Goal: Transaction & Acquisition: Purchase product/service

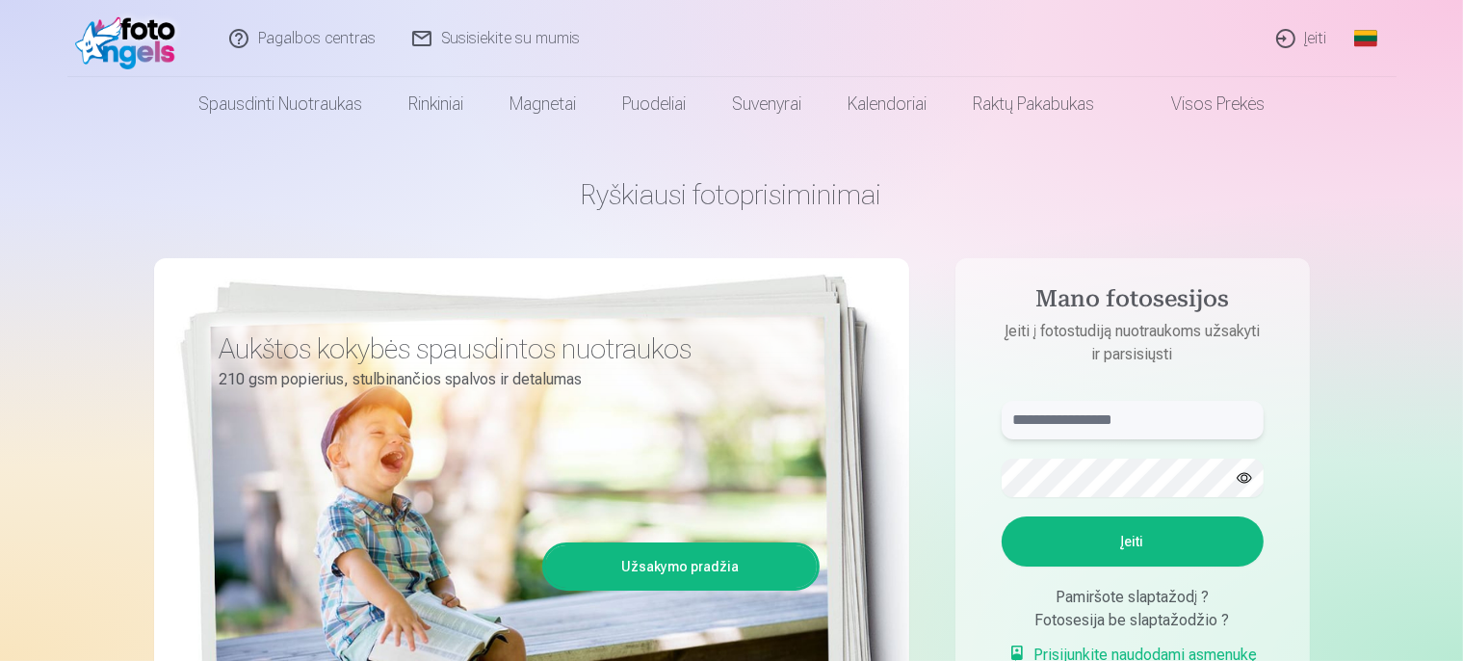
click at [1069, 421] on input "text" at bounding box center [1132, 420] width 262 height 39
type input "**********"
click at [1132, 533] on button "Įeiti" at bounding box center [1132, 541] width 262 height 50
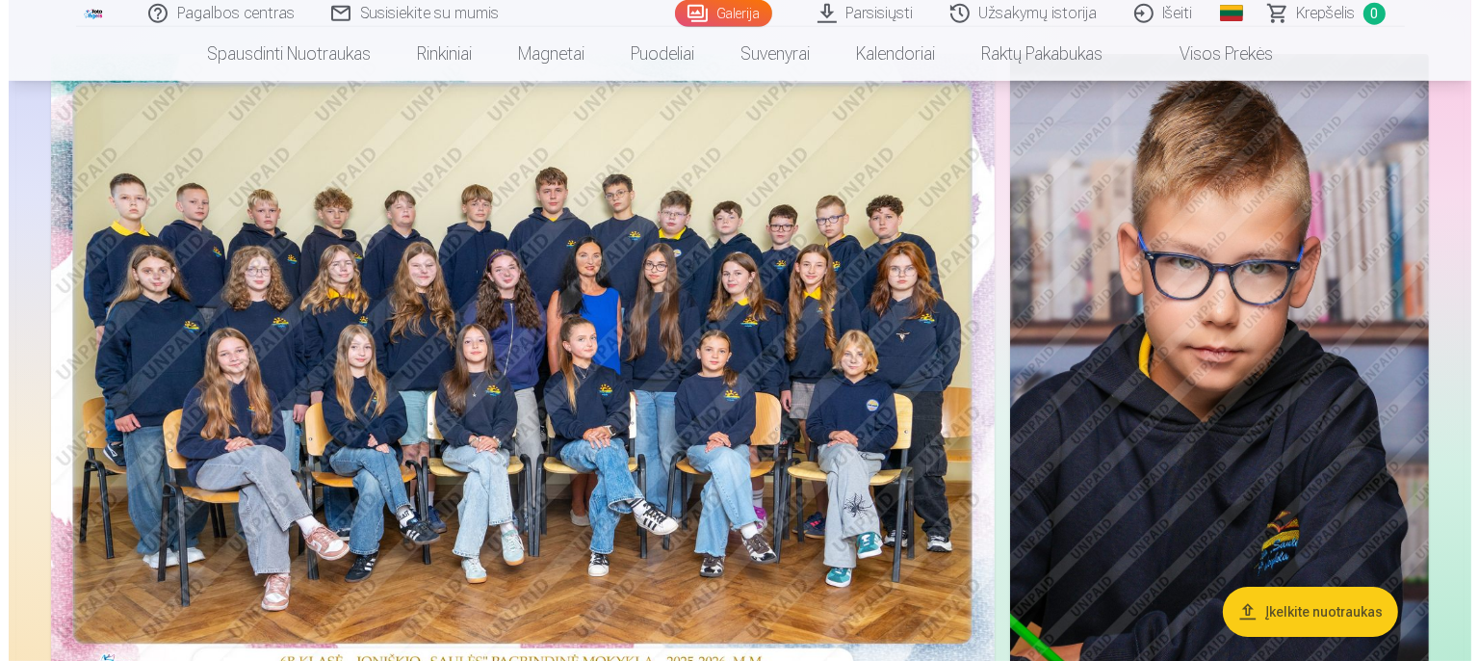
scroll to position [203, 0]
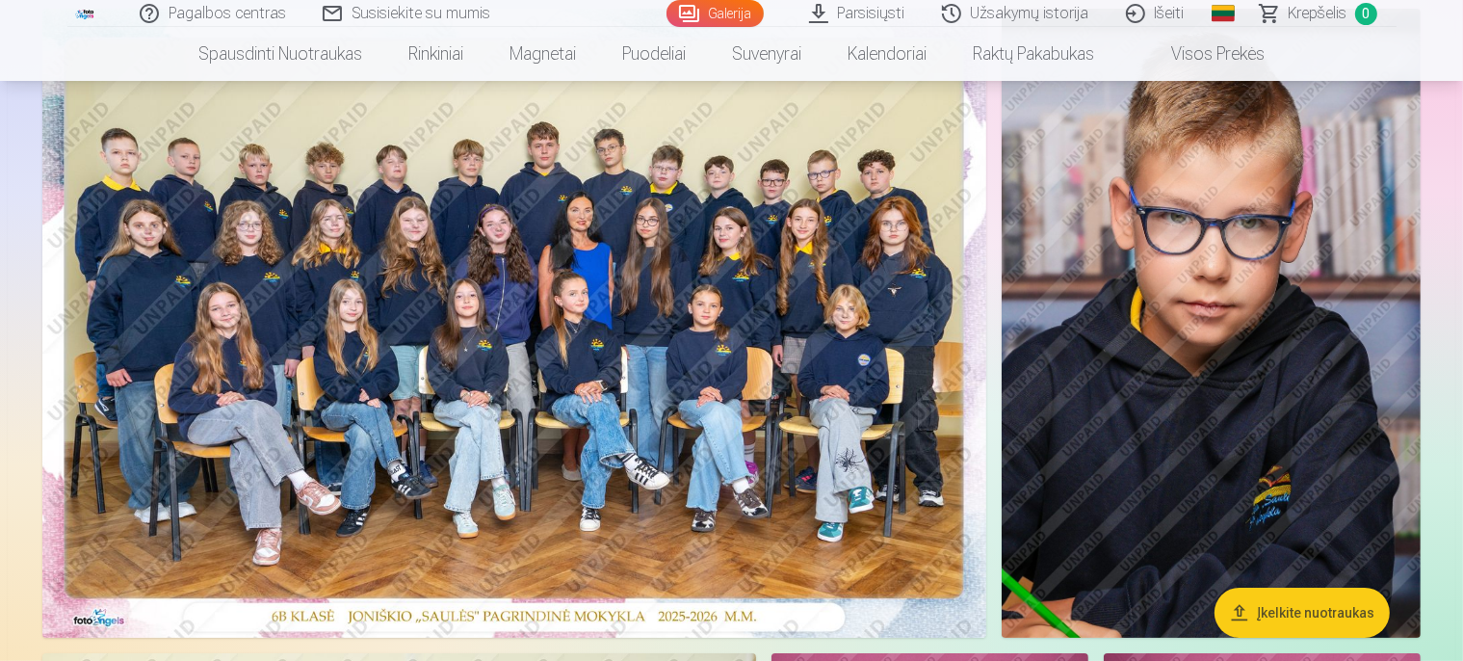
click at [607, 152] on img at bounding box center [514, 323] width 944 height 629
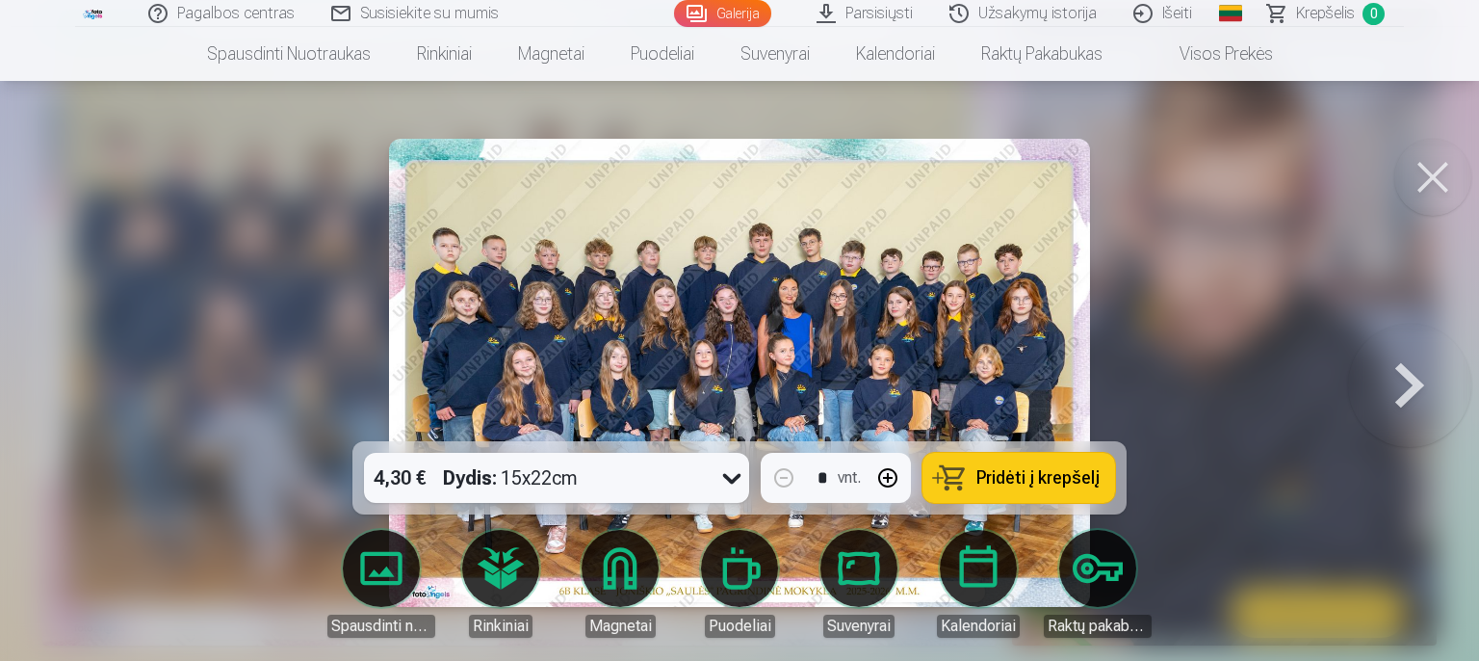
click at [1167, 340] on div at bounding box center [739, 330] width 1479 height 661
click at [1167, 340] on img at bounding box center [1224, 327] width 425 height 637
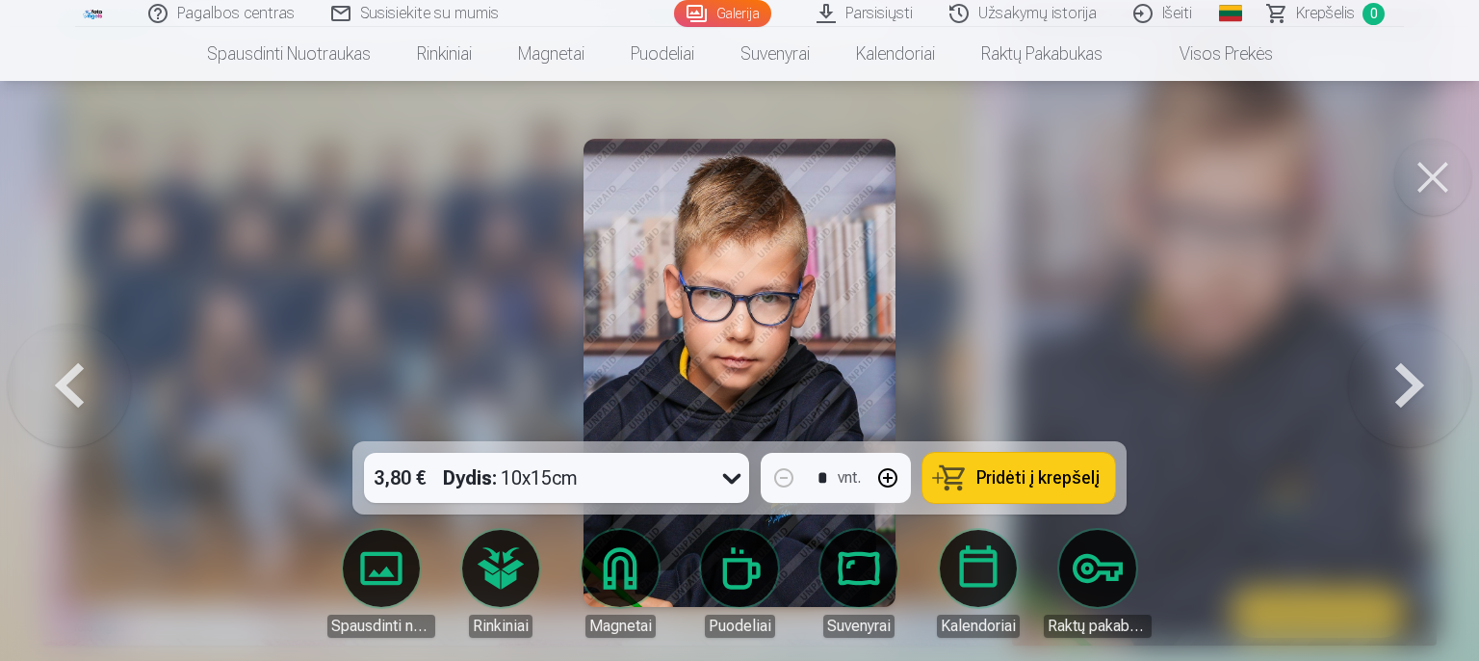
click at [59, 380] on button at bounding box center [69, 373] width 123 height 98
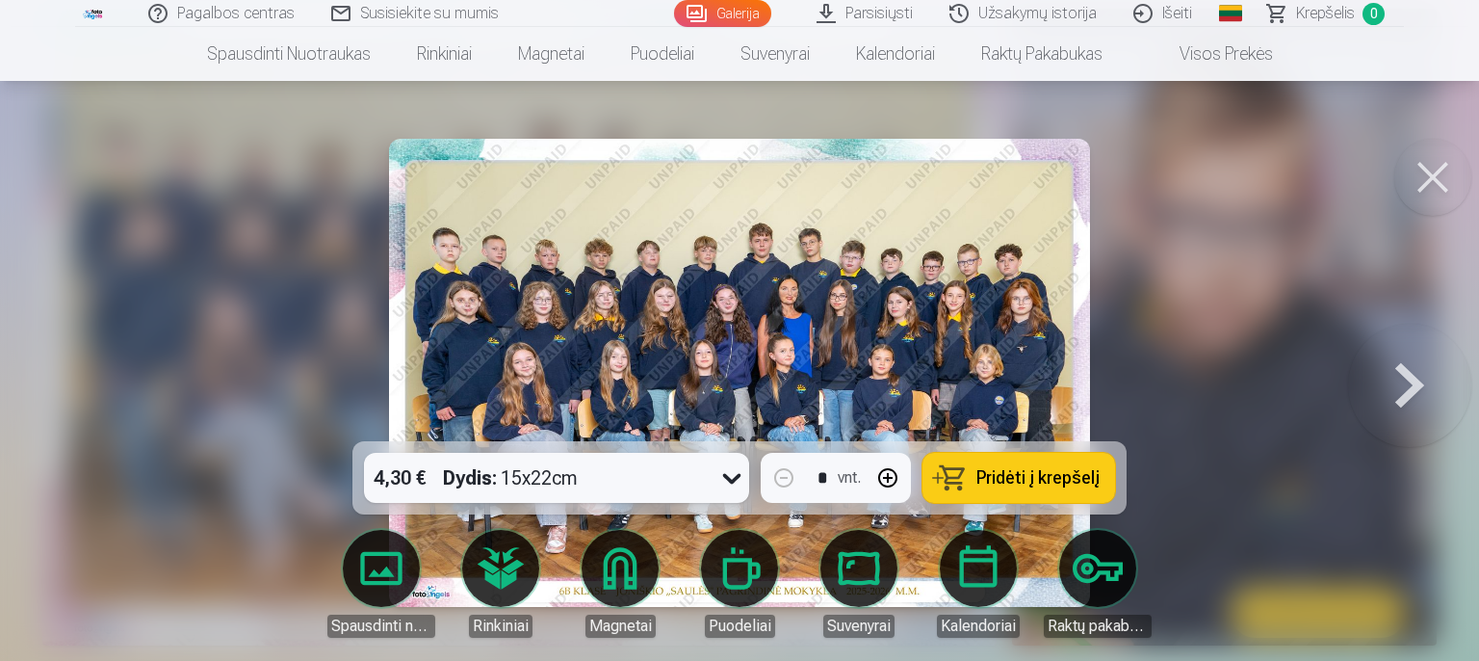
click at [732, 472] on icon at bounding box center [731, 477] width 31 height 31
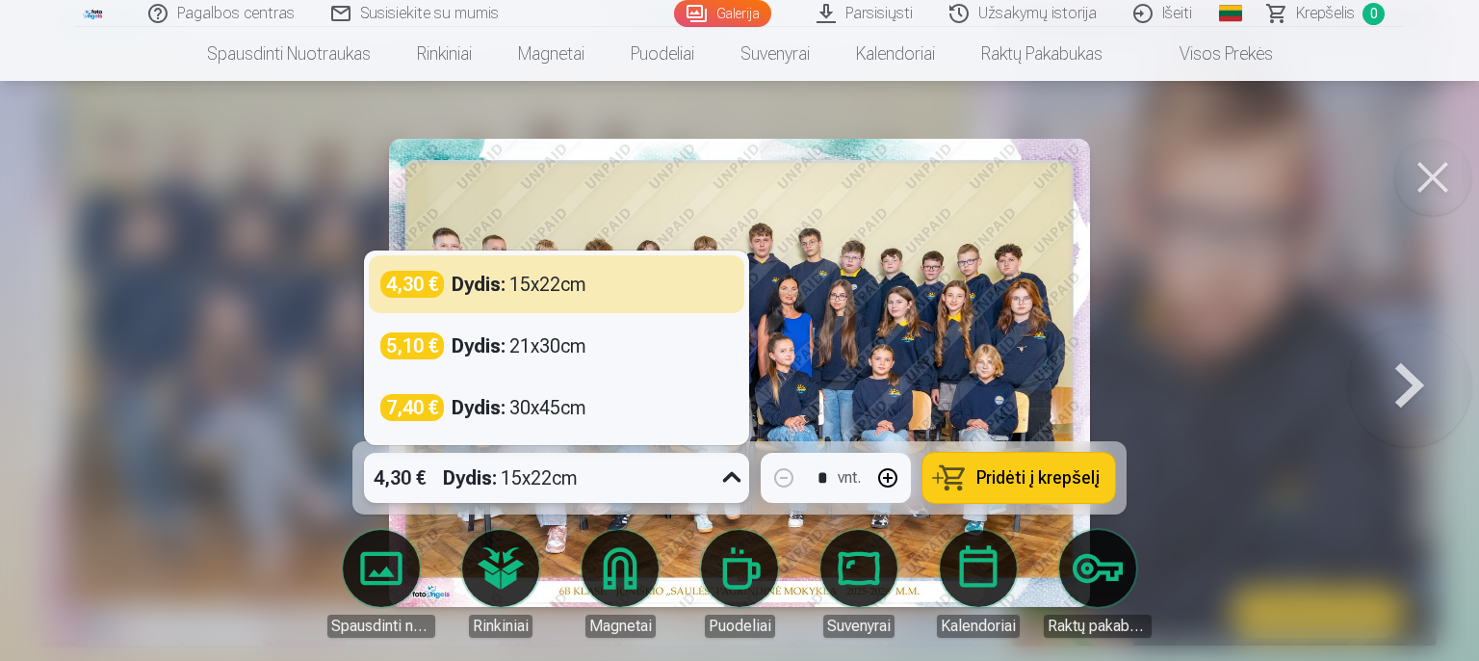
click at [732, 472] on icon at bounding box center [731, 477] width 31 height 31
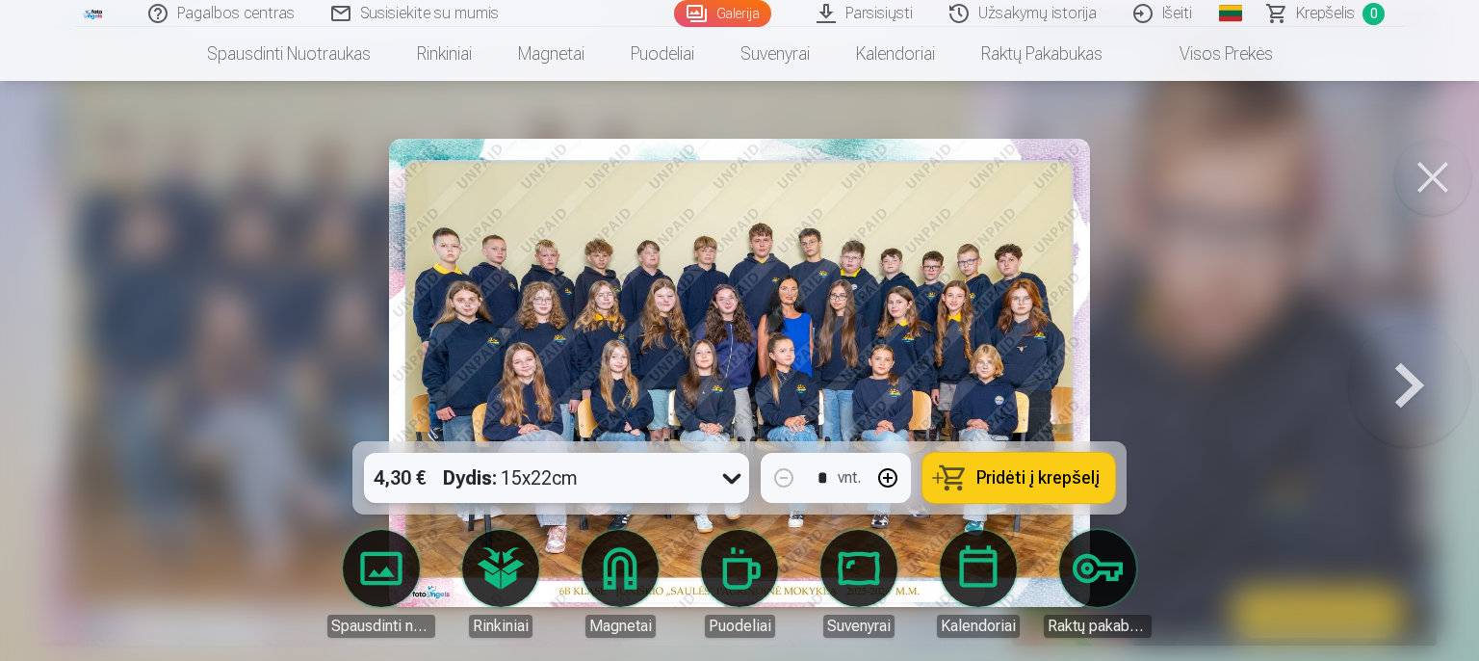
click at [732, 473] on icon at bounding box center [731, 477] width 31 height 31
click at [1046, 476] on span "Pridėti į krepšelį" at bounding box center [1037, 477] width 123 height 17
click at [1404, 382] on button at bounding box center [1409, 373] width 123 height 98
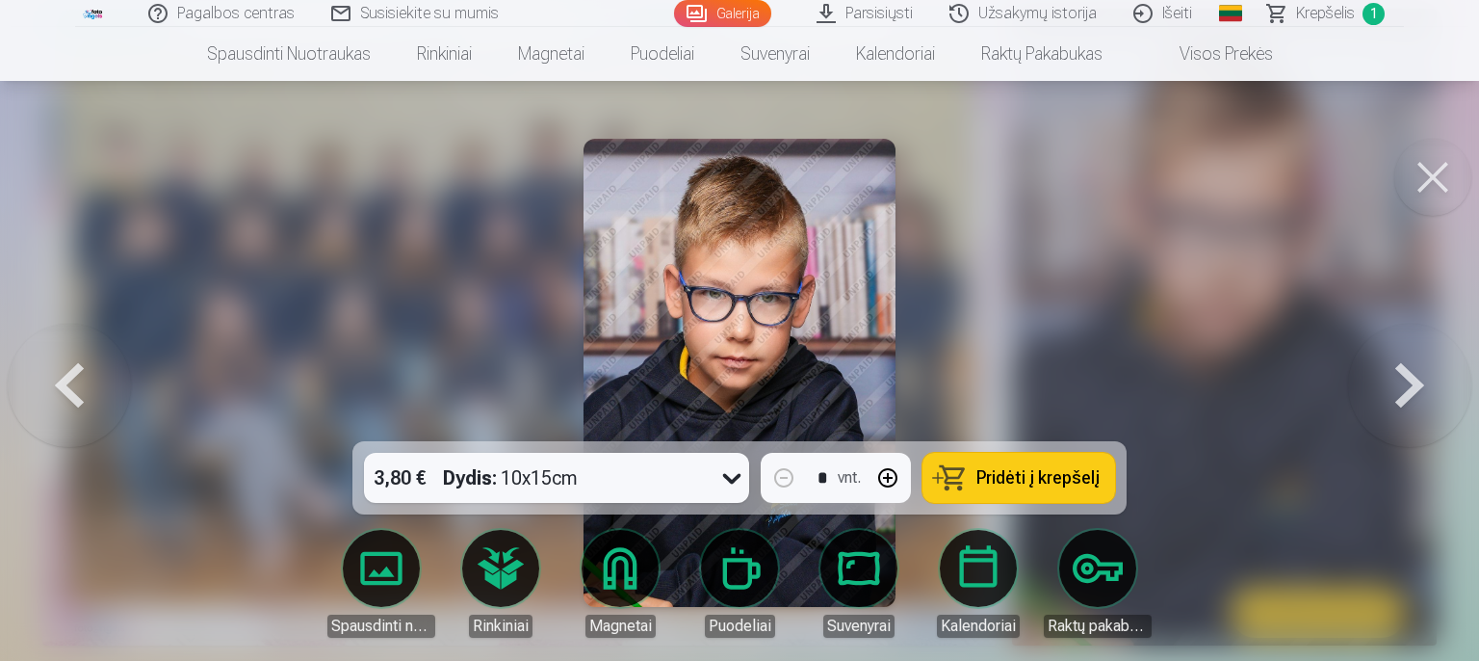
click at [1389, 377] on button at bounding box center [1409, 373] width 123 height 98
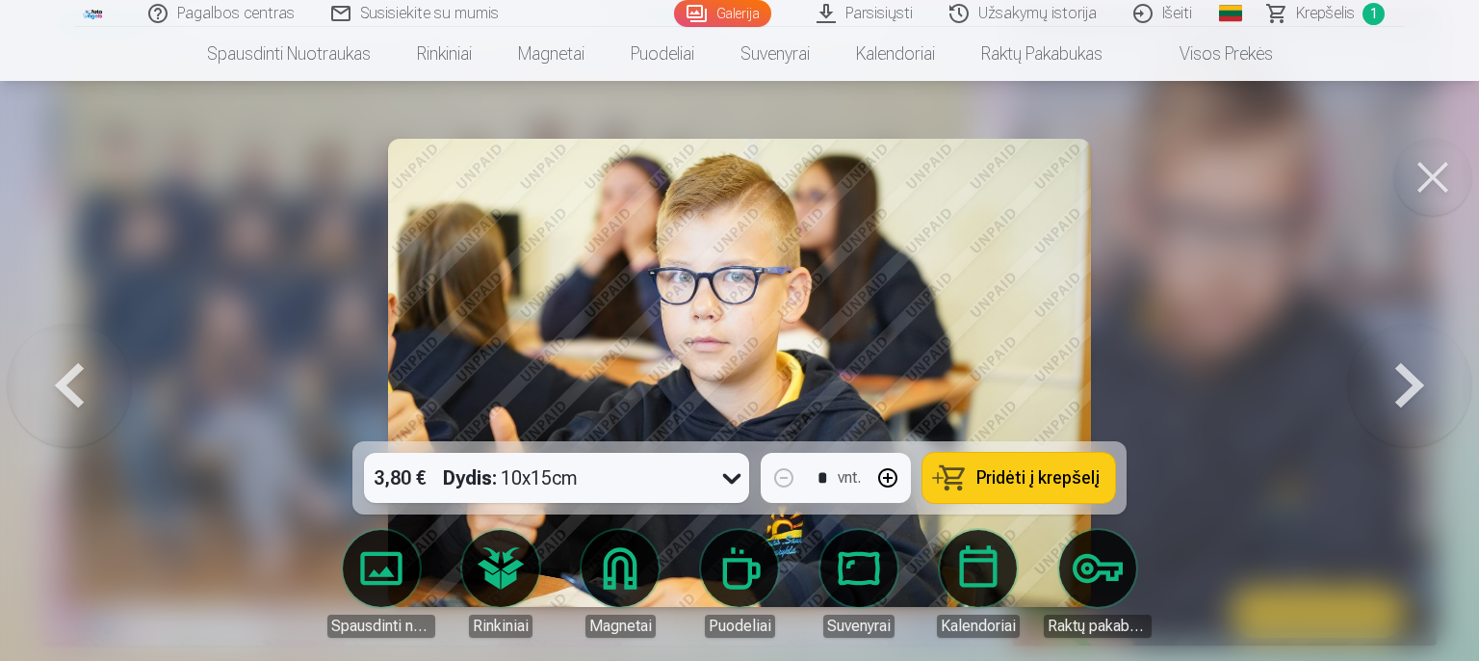
click at [1389, 377] on button at bounding box center [1409, 373] width 123 height 98
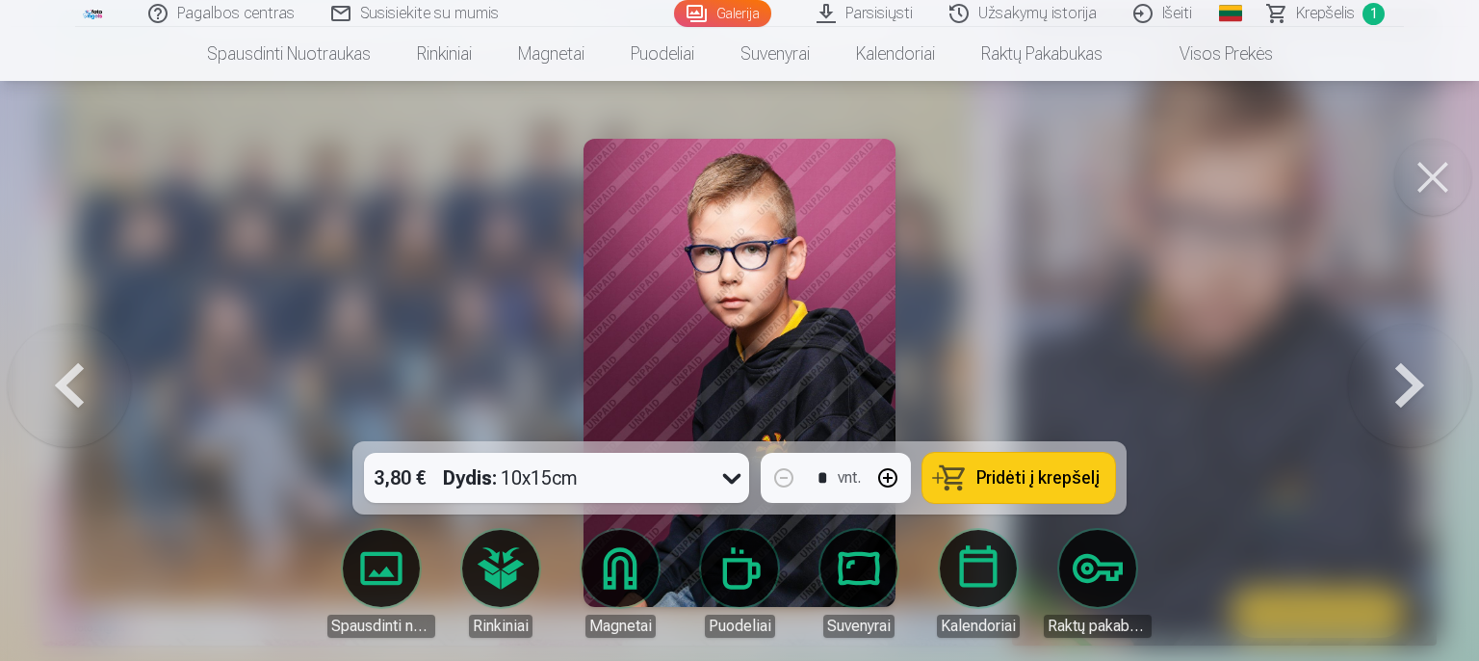
click at [1389, 377] on button at bounding box center [1409, 373] width 123 height 98
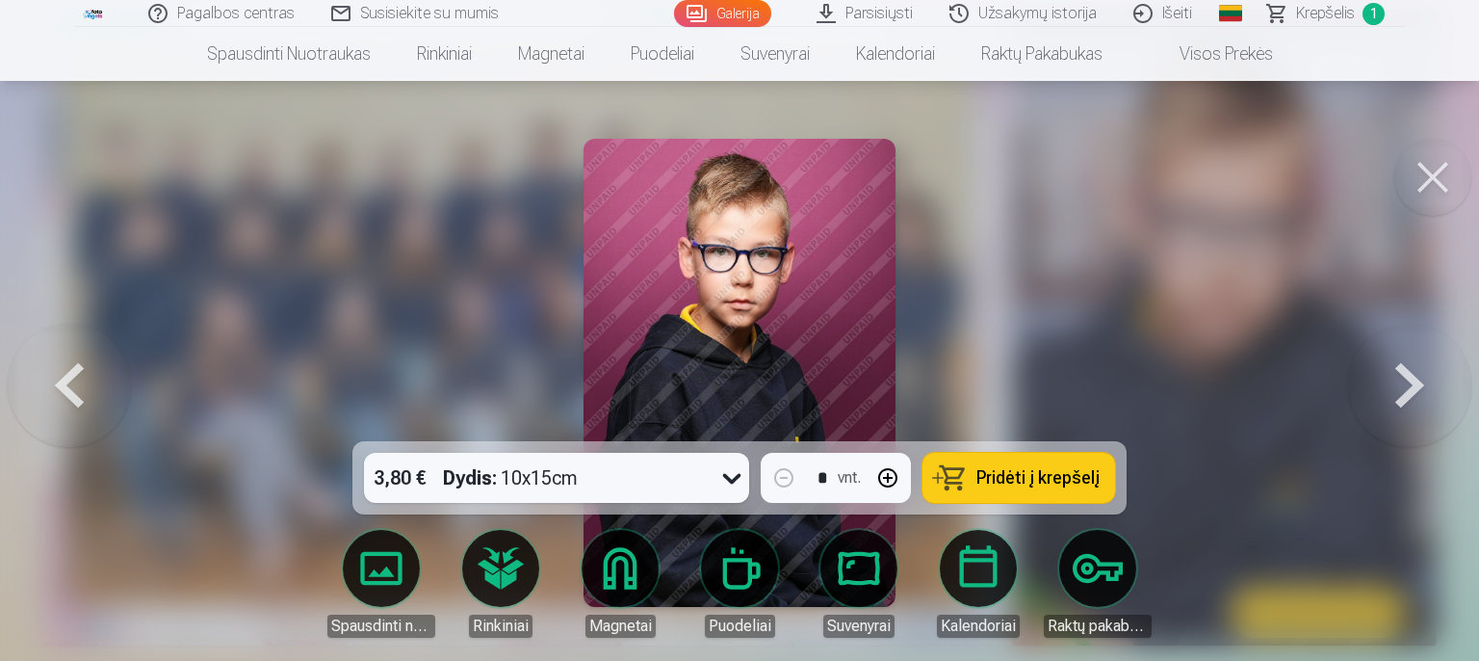
click at [1390, 376] on button at bounding box center [1409, 373] width 123 height 98
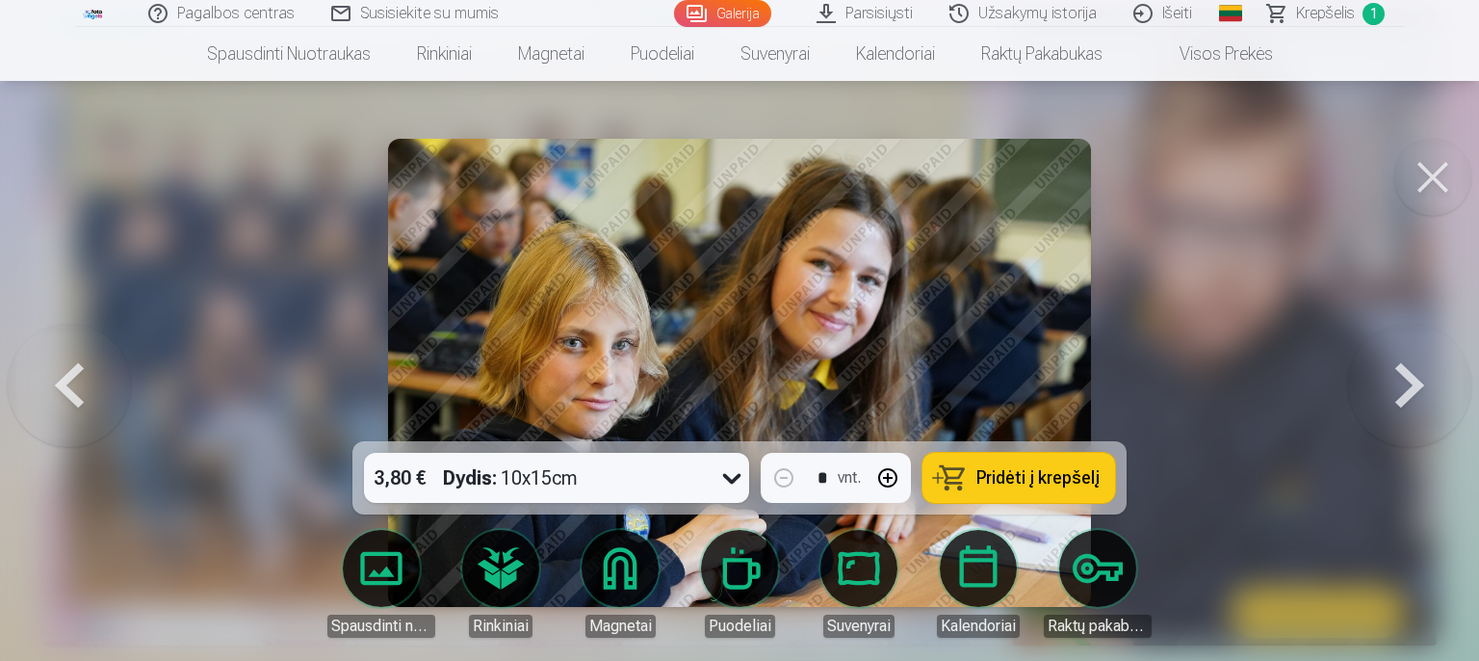
click at [1390, 376] on button at bounding box center [1409, 373] width 123 height 98
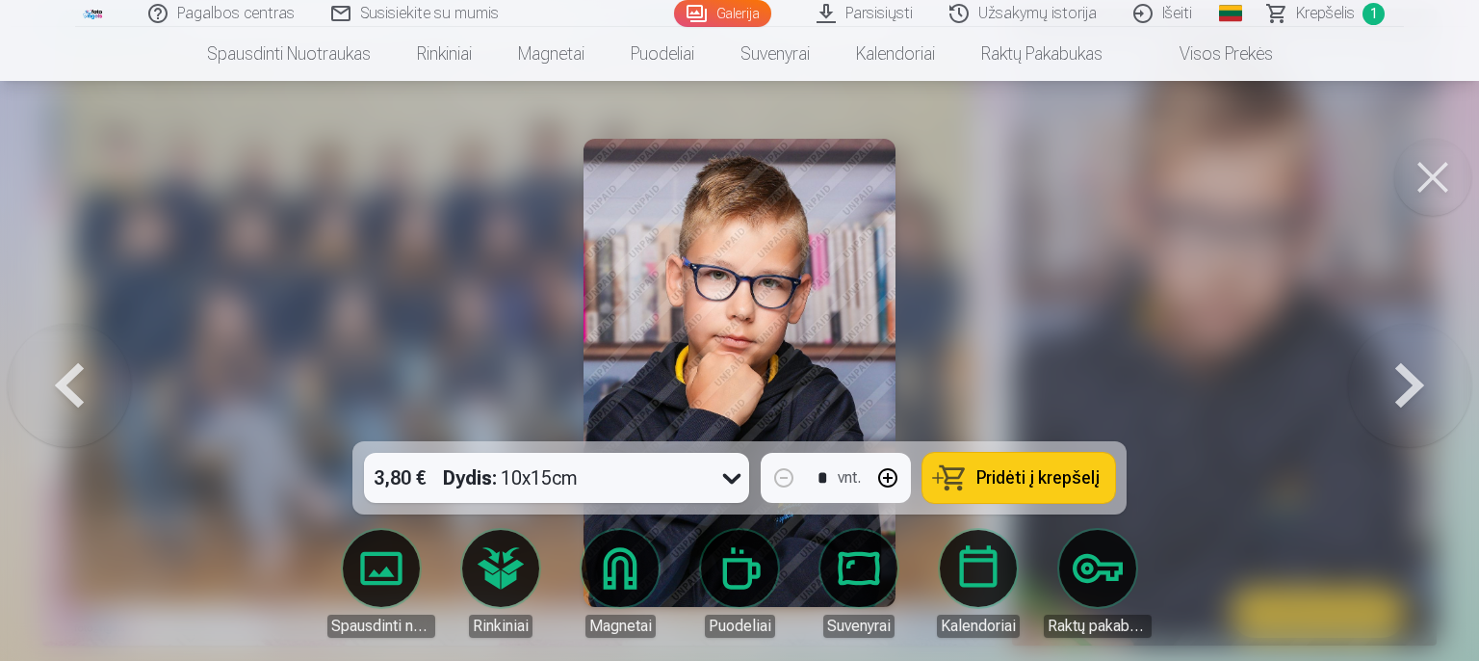
click at [1391, 376] on button at bounding box center [1409, 373] width 123 height 98
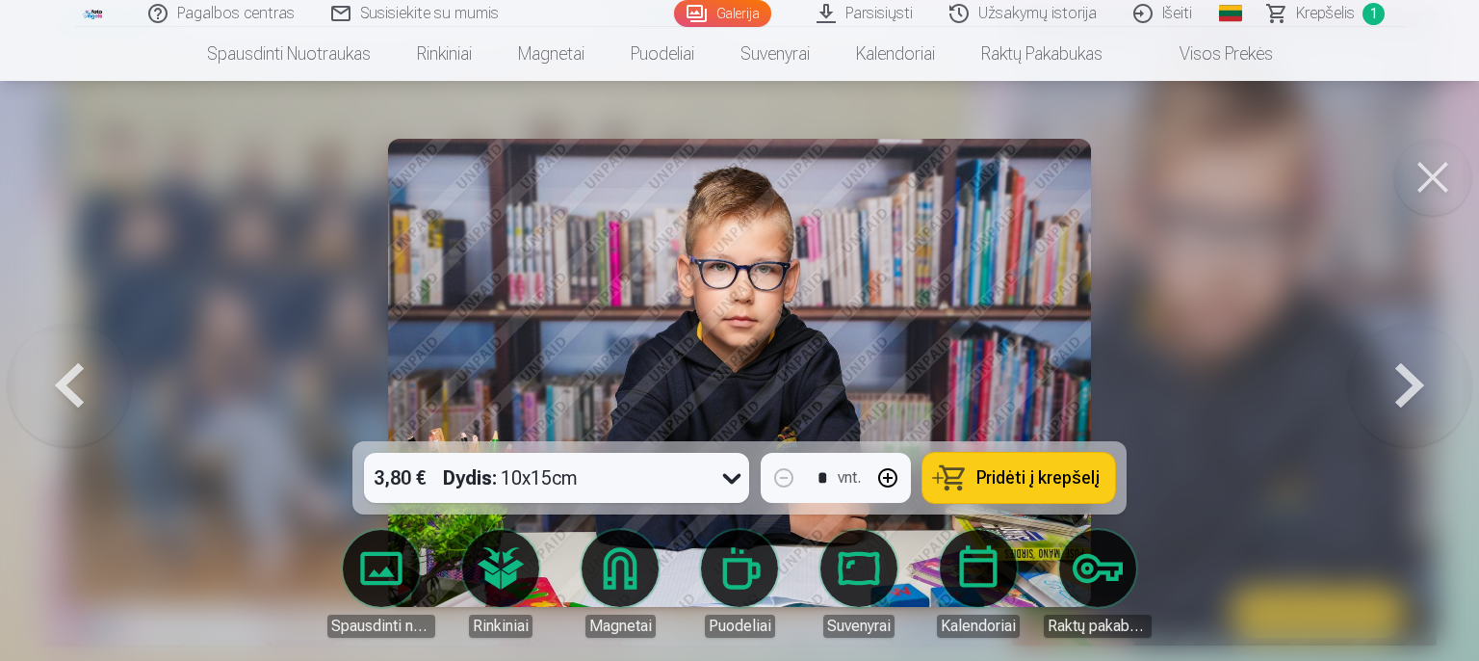
click at [1391, 376] on button at bounding box center [1409, 373] width 123 height 98
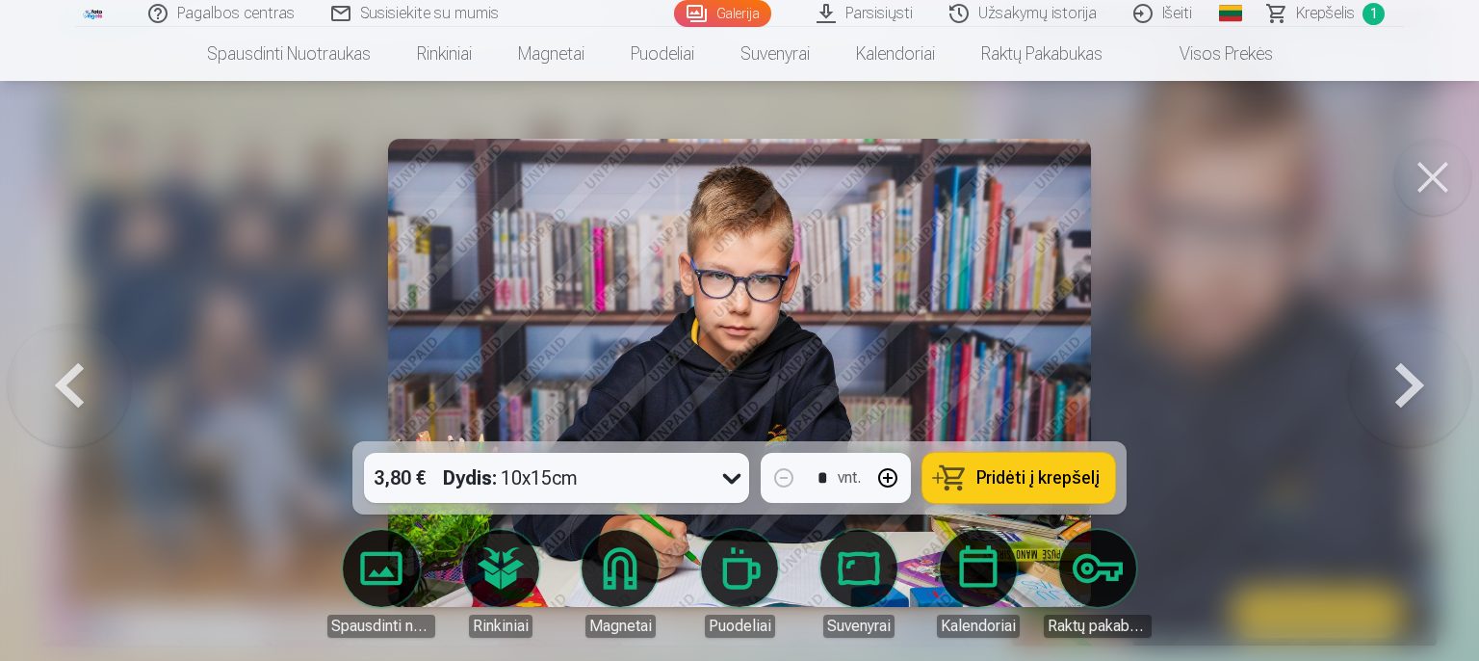
click at [1391, 376] on button at bounding box center [1409, 373] width 123 height 98
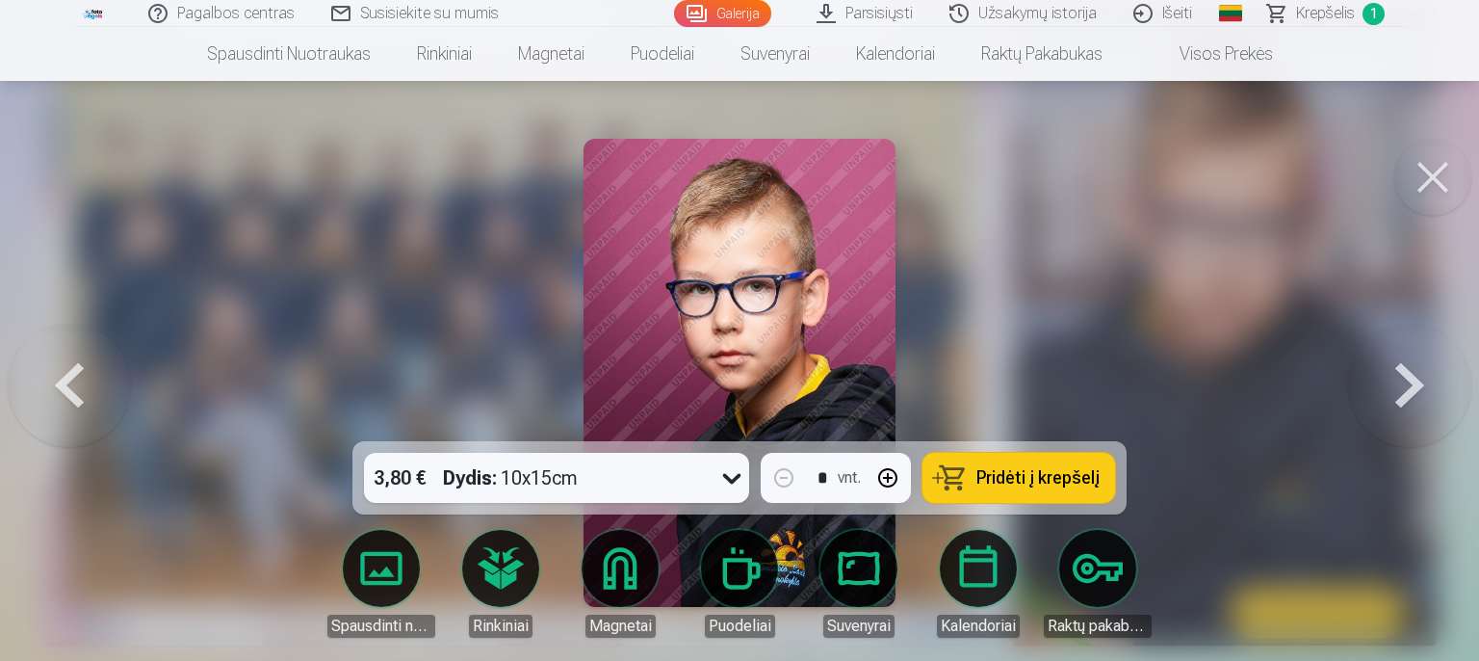
click at [1391, 376] on button at bounding box center [1409, 373] width 123 height 98
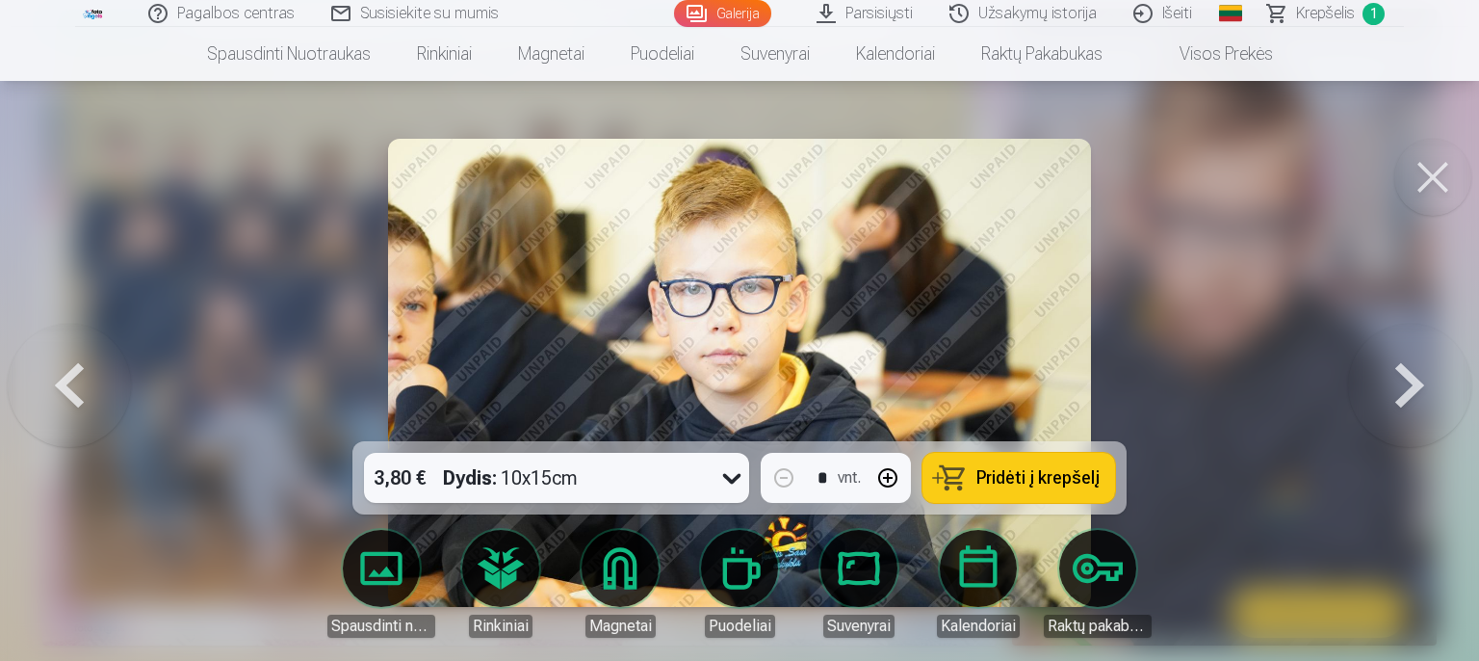
click at [64, 391] on button at bounding box center [69, 373] width 123 height 98
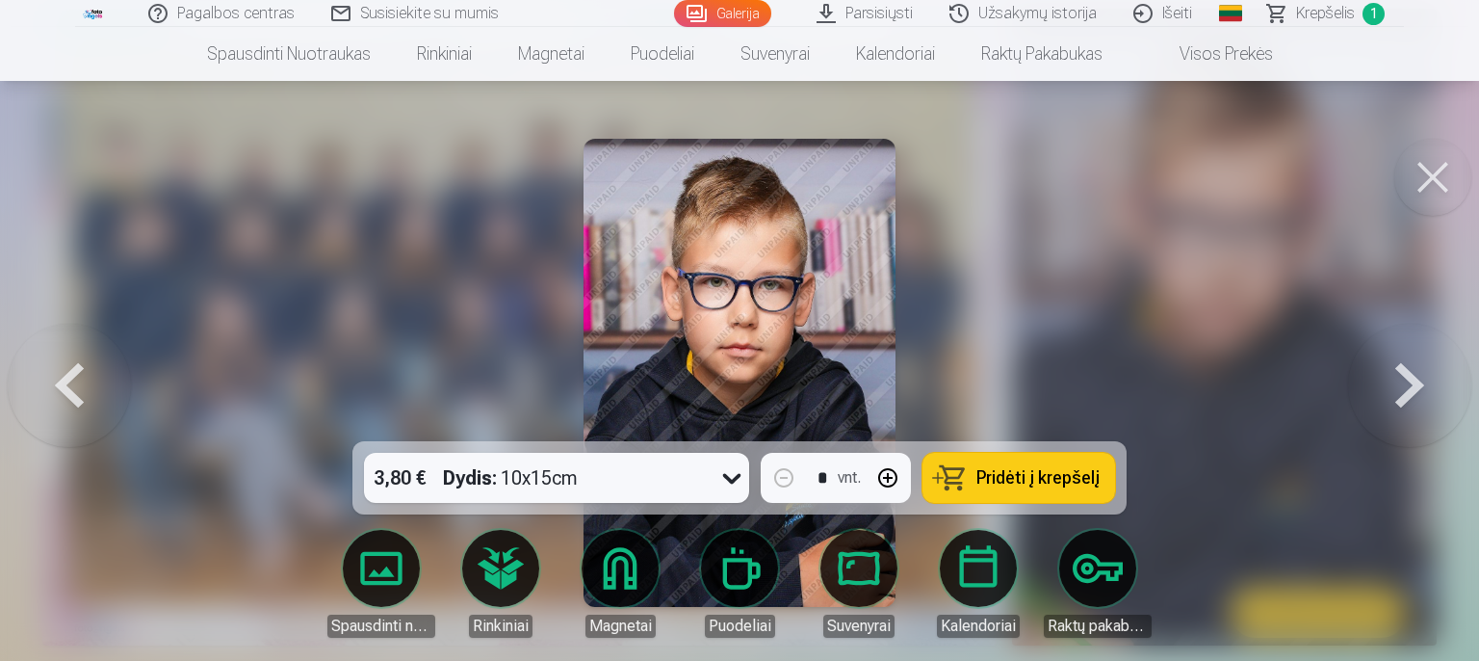
click at [1389, 365] on button at bounding box center [1409, 373] width 123 height 98
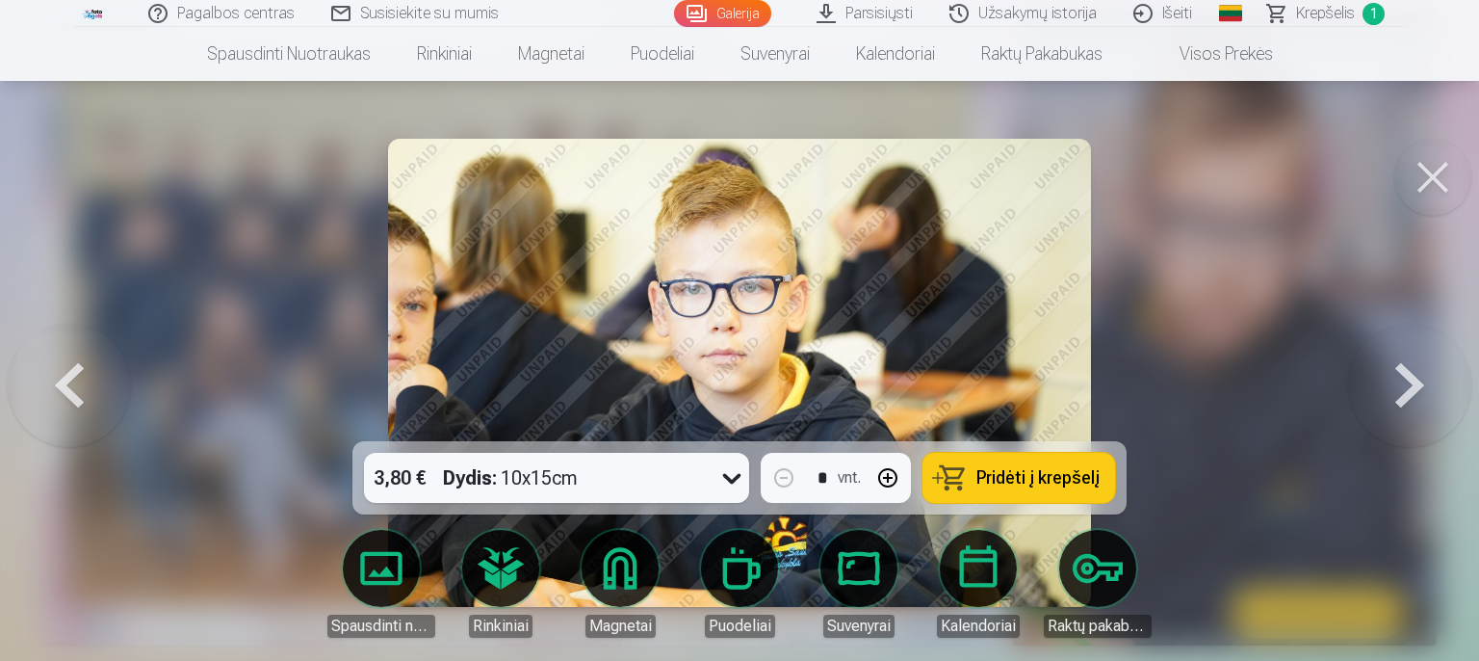
click at [1391, 366] on button at bounding box center [1409, 373] width 123 height 98
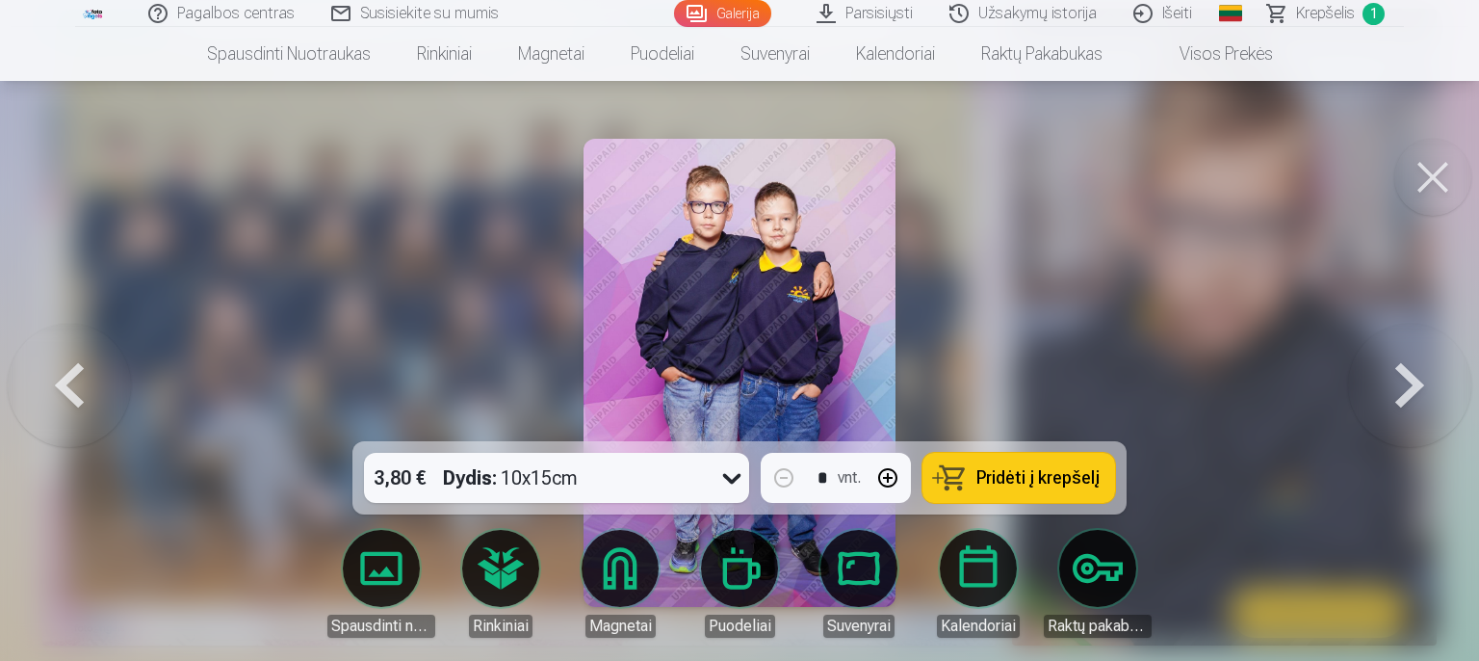
click at [1061, 482] on span "Pridėti į krepšelį" at bounding box center [1037, 477] width 123 height 17
click at [1410, 386] on button at bounding box center [1409, 373] width 123 height 98
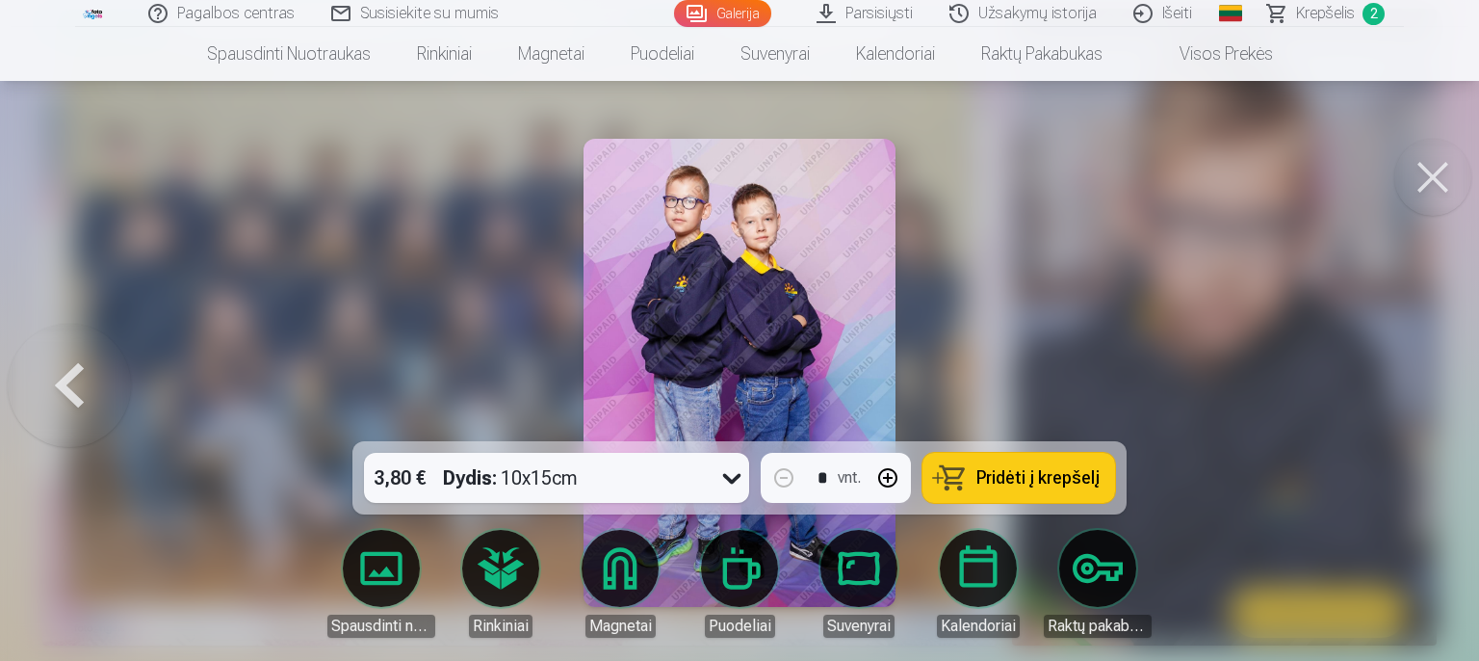
click at [90, 400] on button at bounding box center [69, 373] width 123 height 98
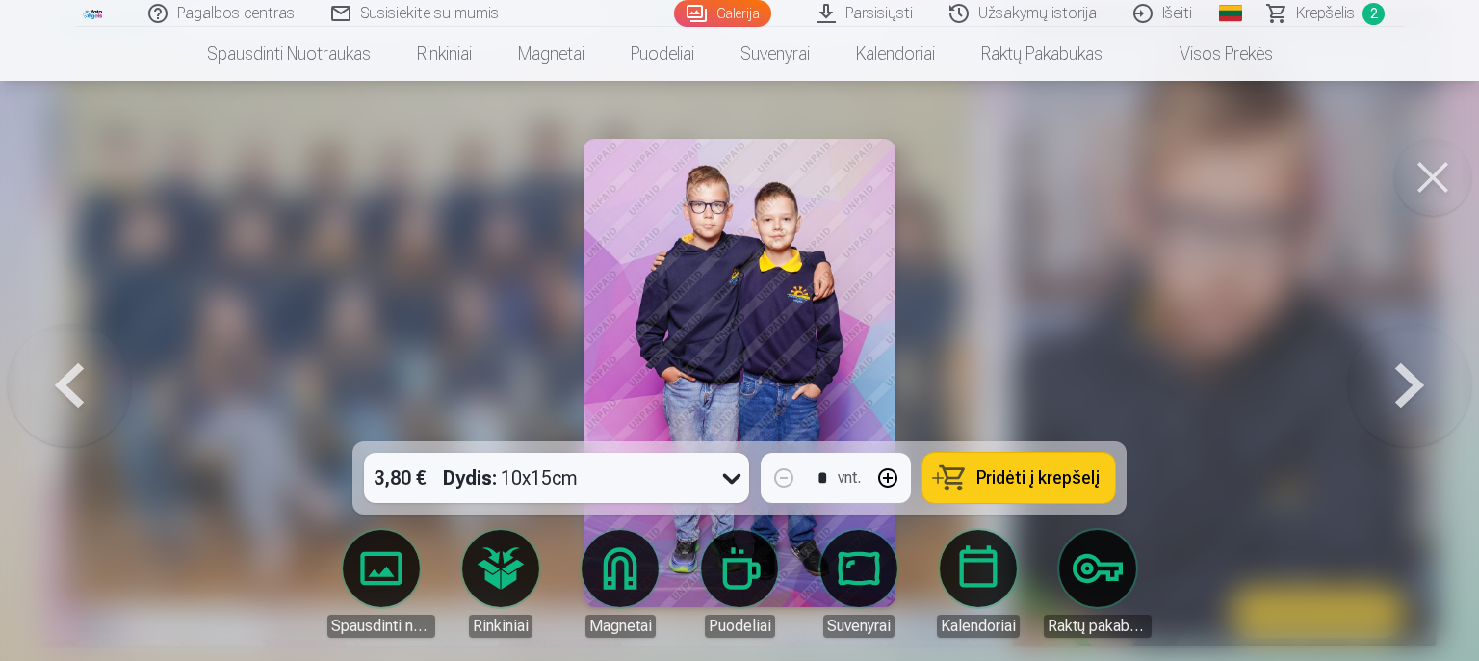
click at [1396, 387] on button at bounding box center [1409, 373] width 123 height 98
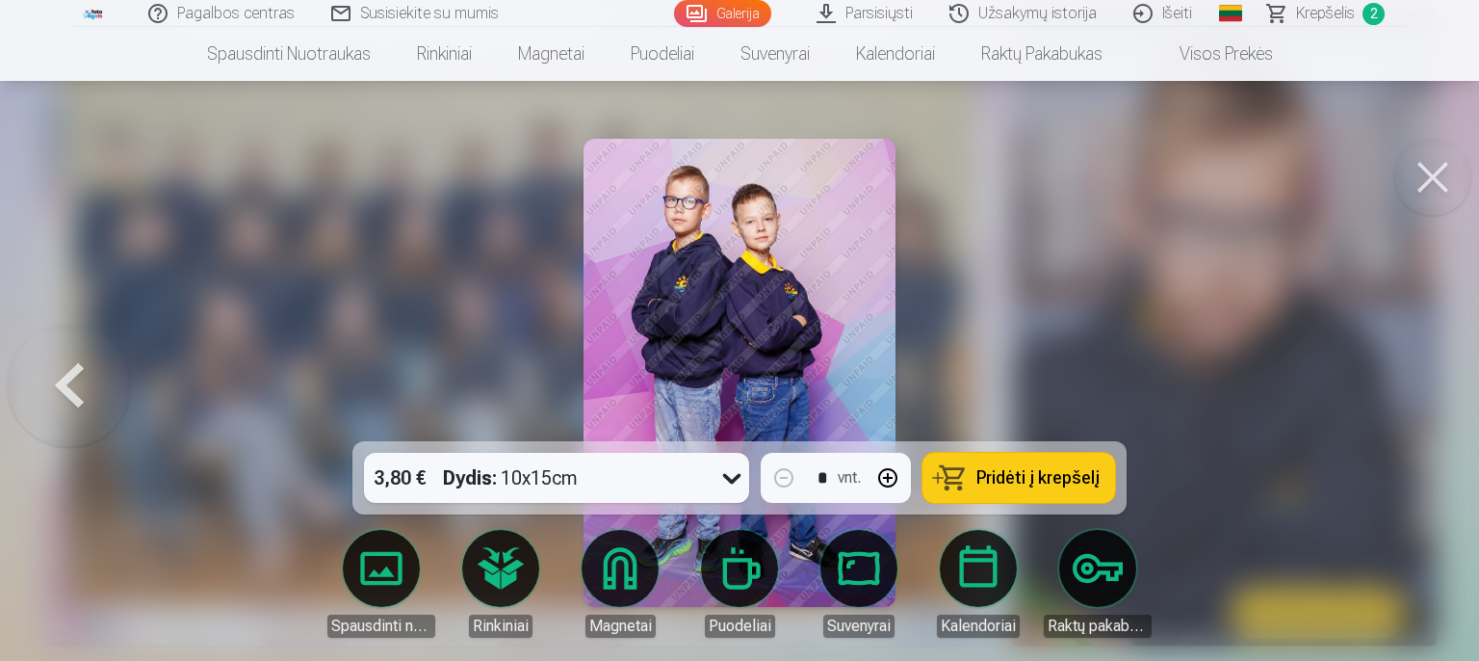
click at [1396, 387] on div at bounding box center [739, 330] width 1479 height 661
click at [1396, 387] on img at bounding box center [1224, 327] width 425 height 637
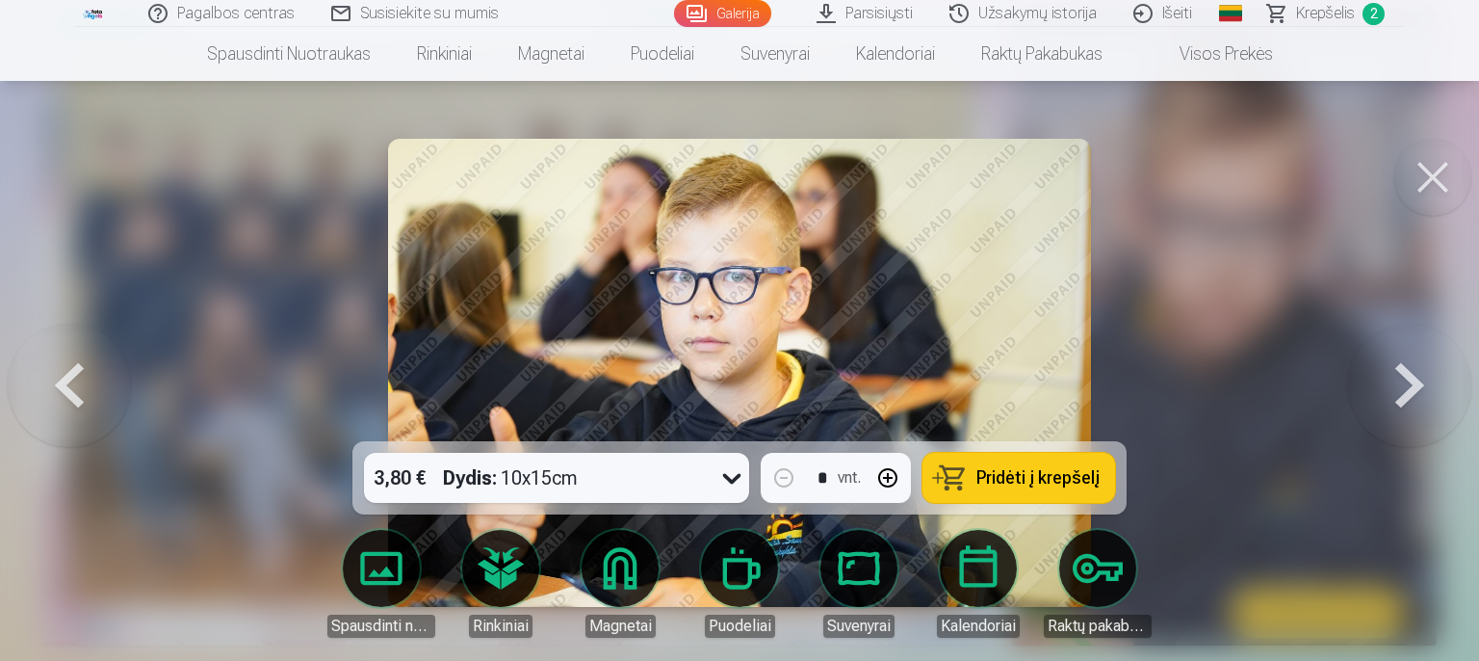
click at [67, 368] on button at bounding box center [69, 373] width 123 height 98
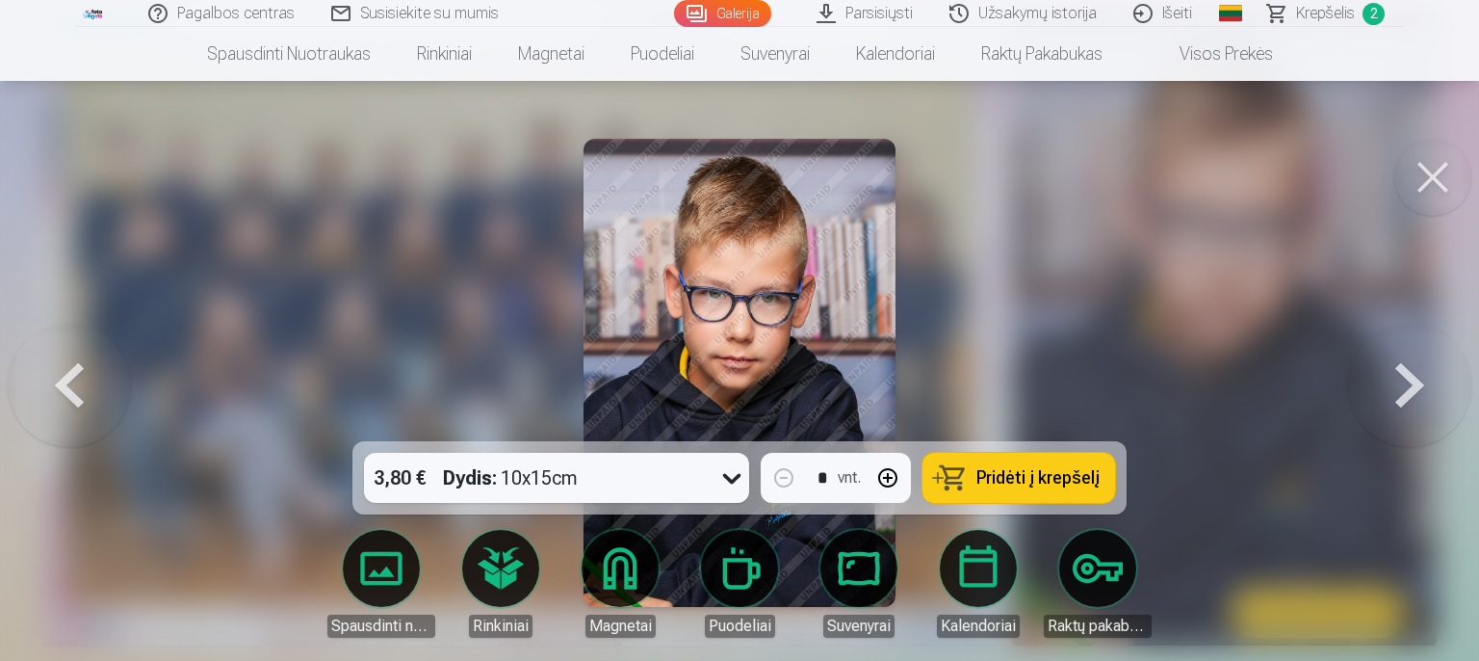
click at [67, 368] on button at bounding box center [69, 373] width 123 height 98
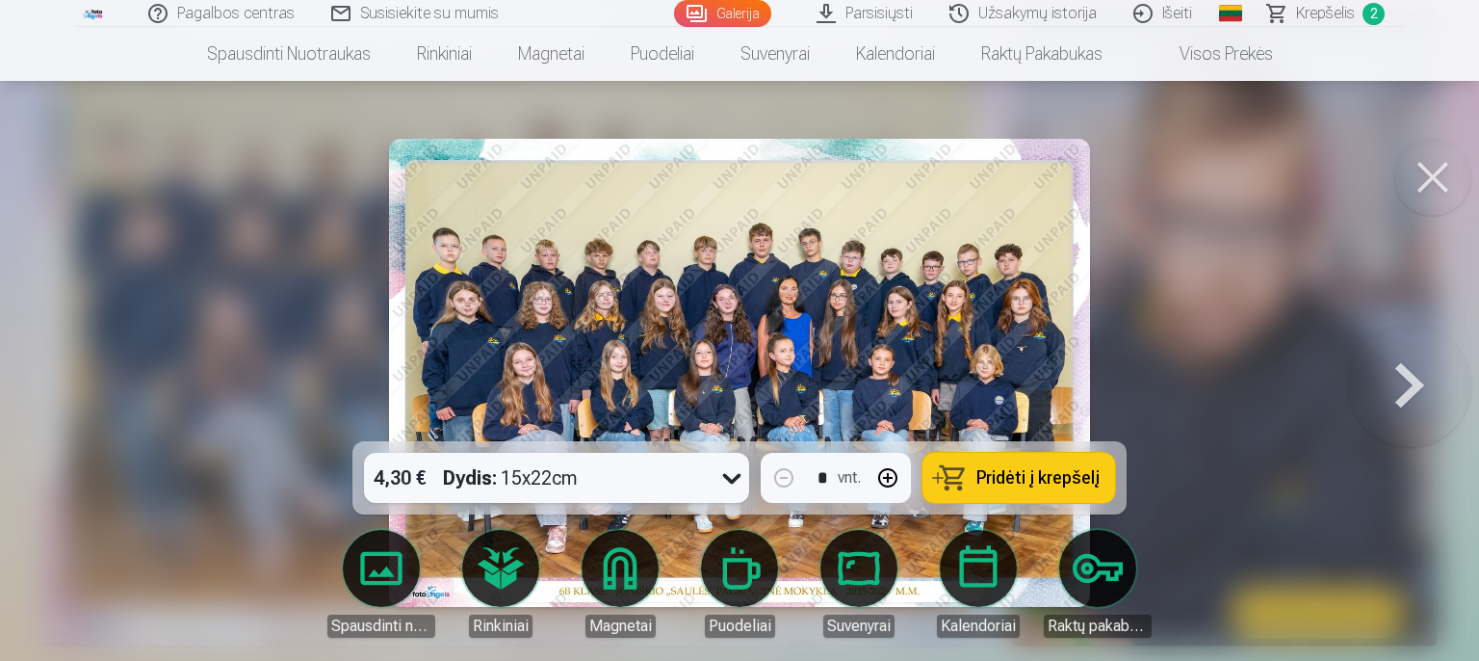
click at [67, 368] on div at bounding box center [739, 330] width 1479 height 661
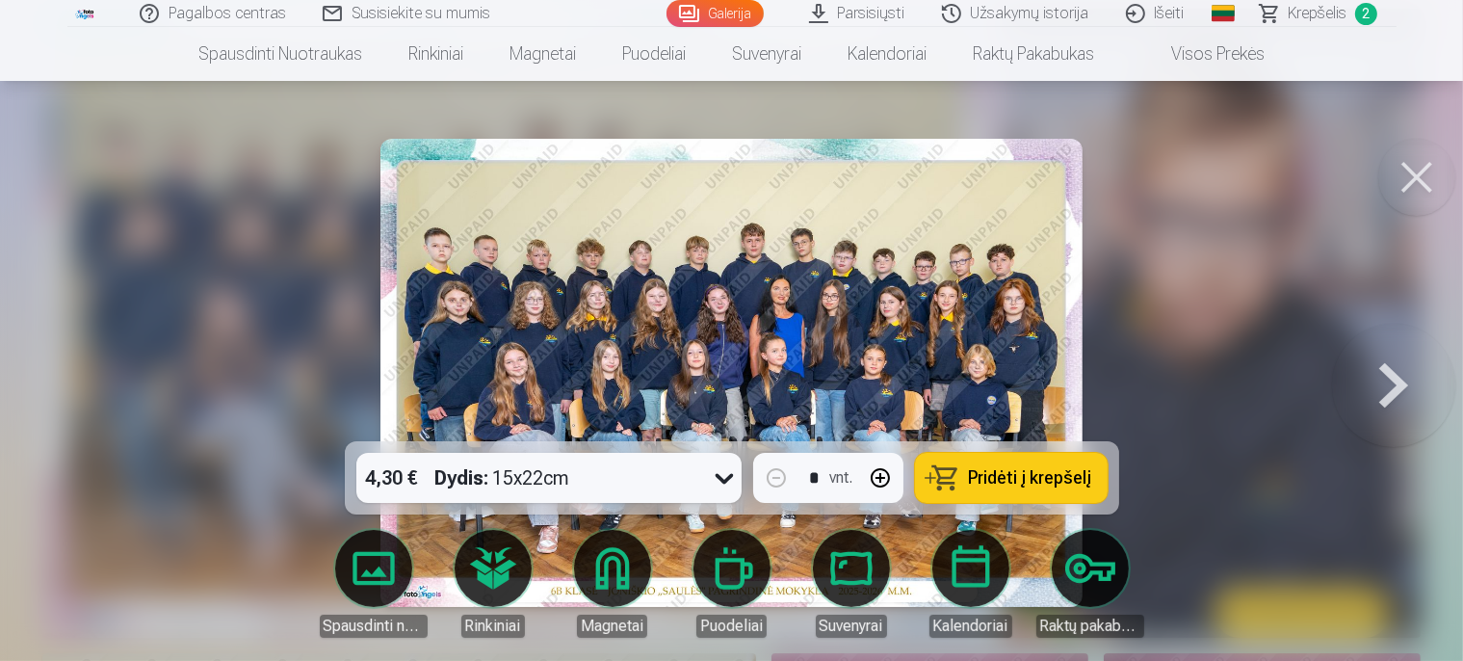
click at [67, 368] on img at bounding box center [514, 323] width 944 height 629
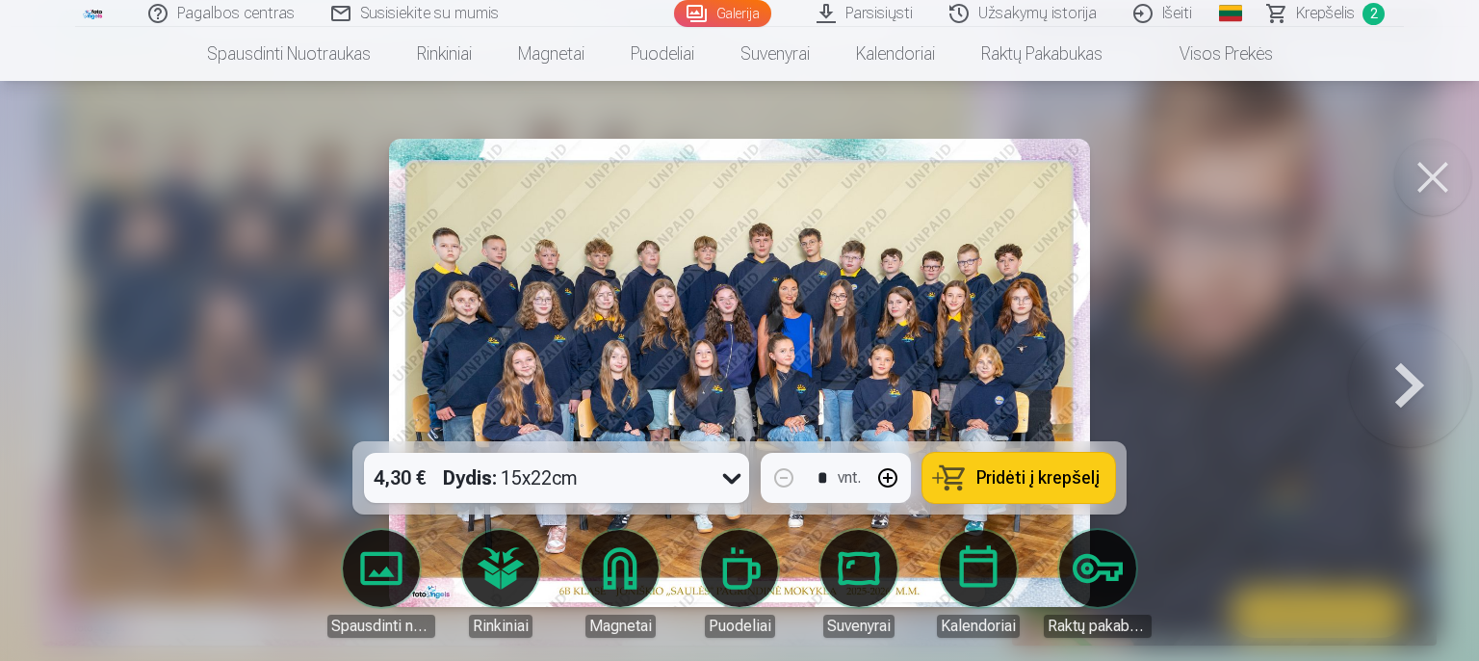
click at [1402, 386] on button at bounding box center [1409, 373] width 123 height 98
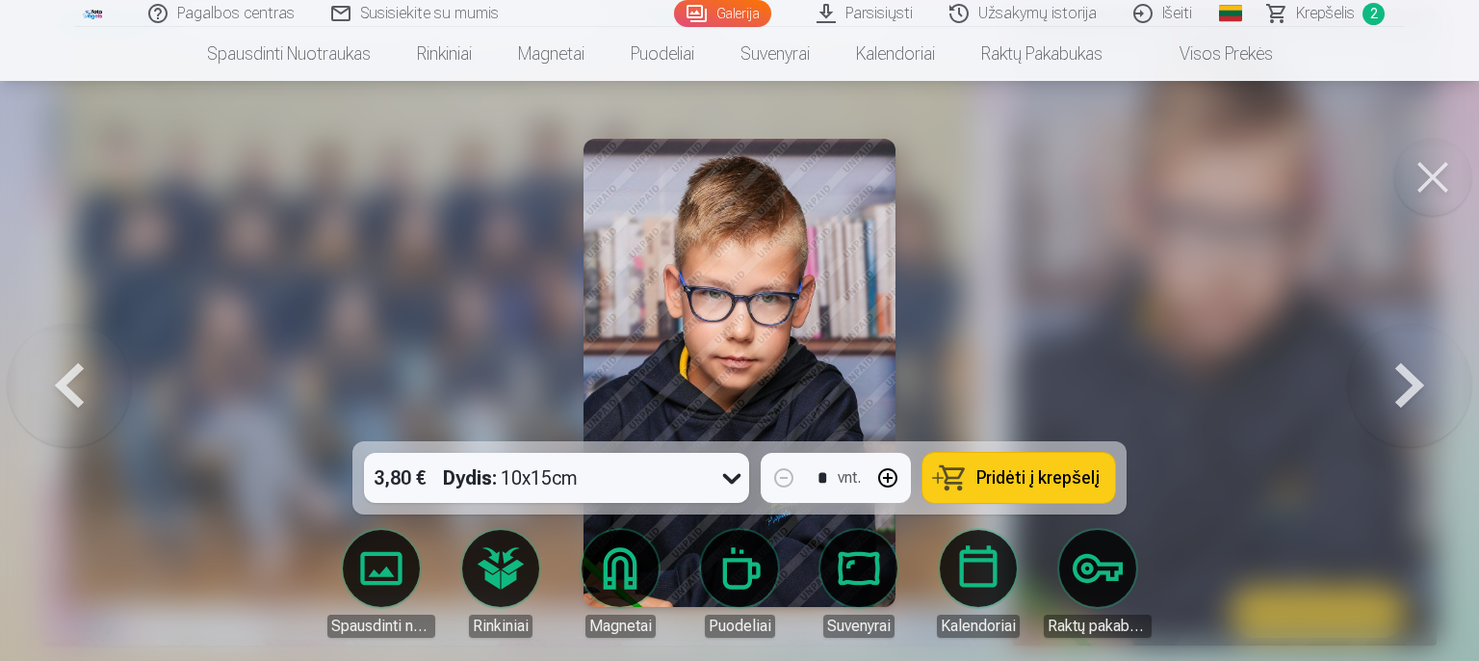
click at [1403, 386] on button at bounding box center [1409, 373] width 123 height 98
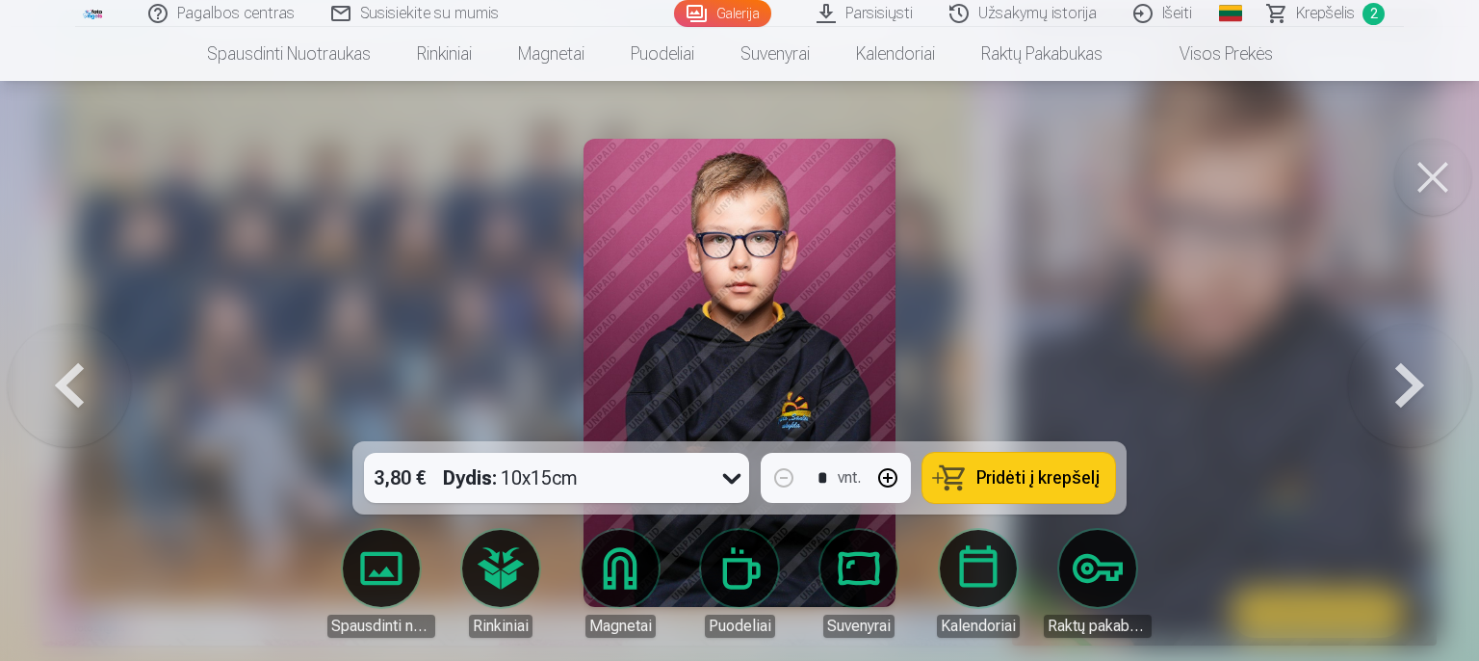
click at [1010, 482] on span "Pridėti į krepšelį" at bounding box center [1037, 477] width 123 height 17
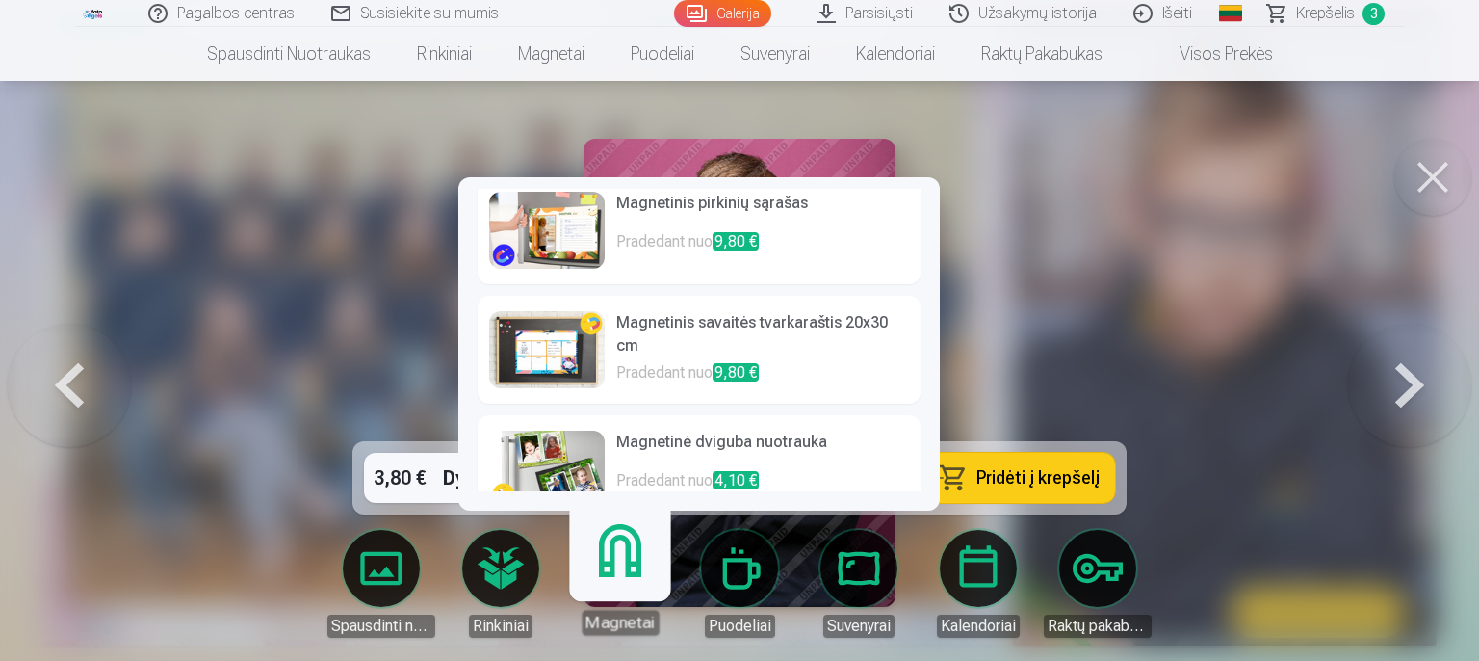
scroll to position [530, 0]
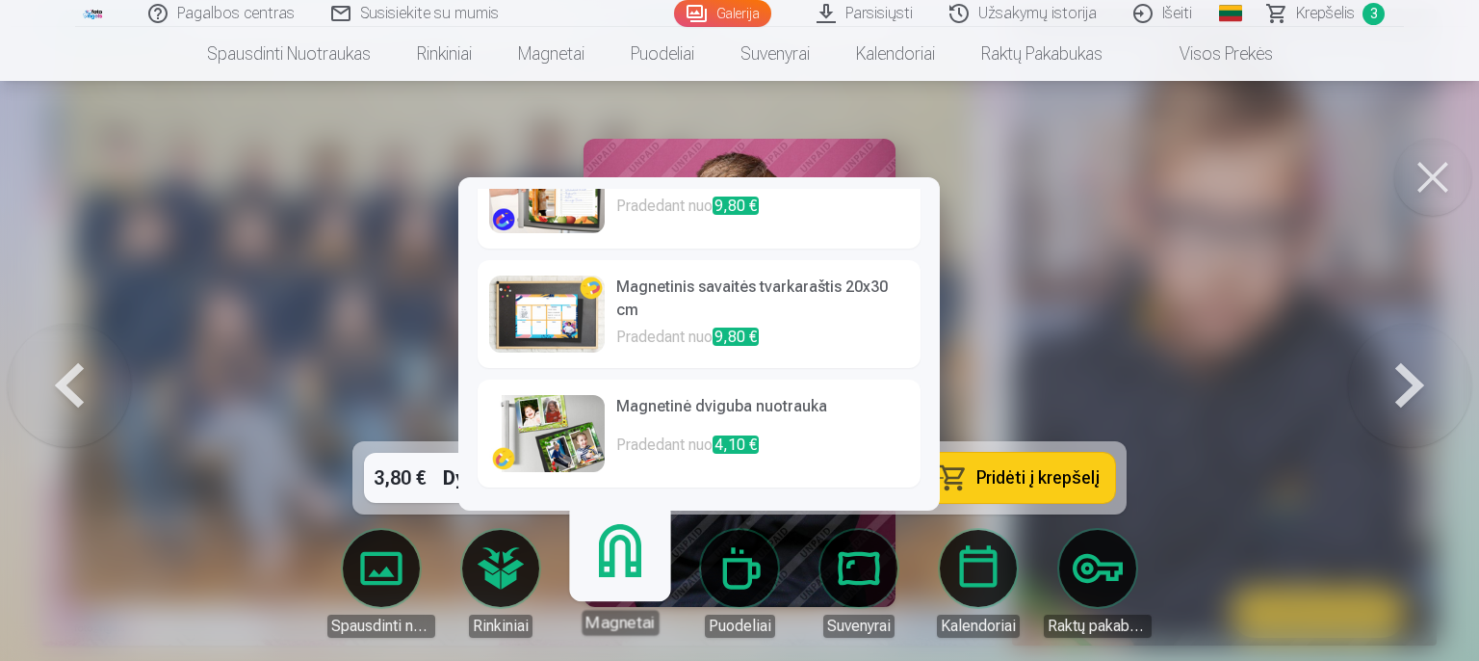
click at [575, 435] on img at bounding box center [547, 433] width 116 height 77
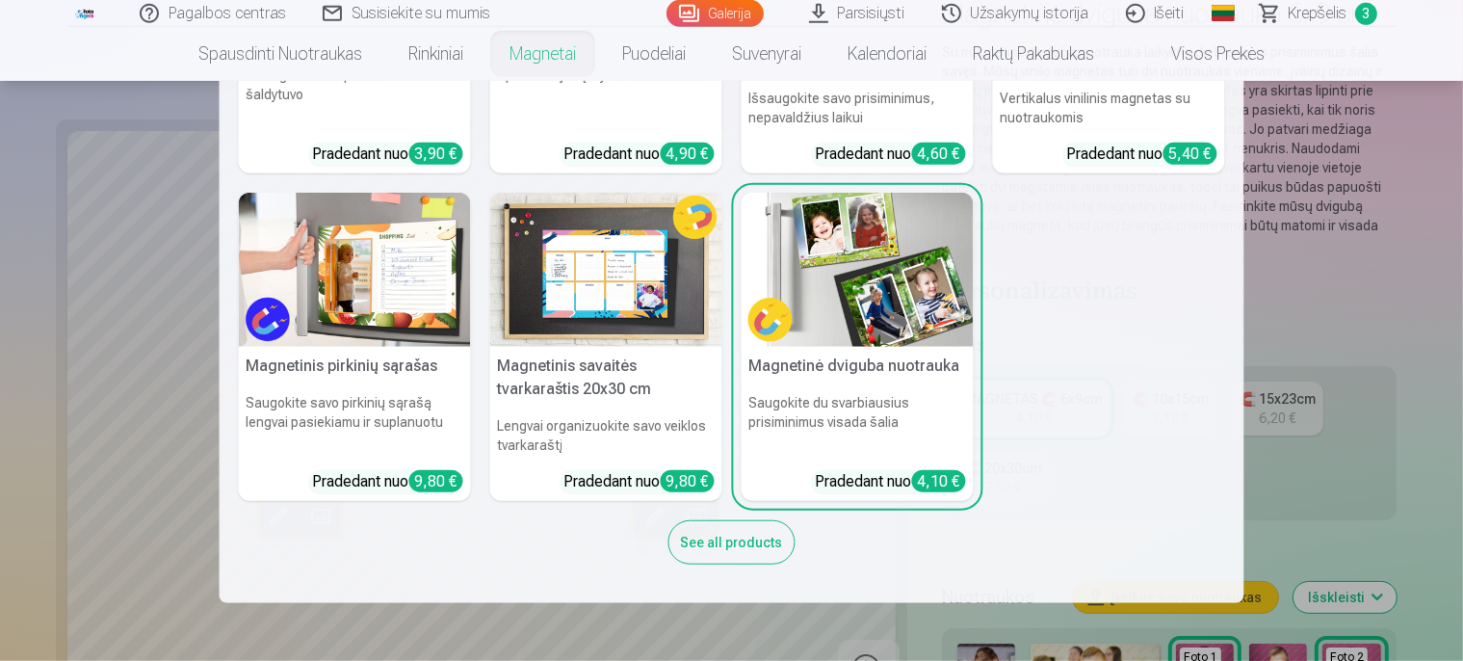
scroll to position [203, 0]
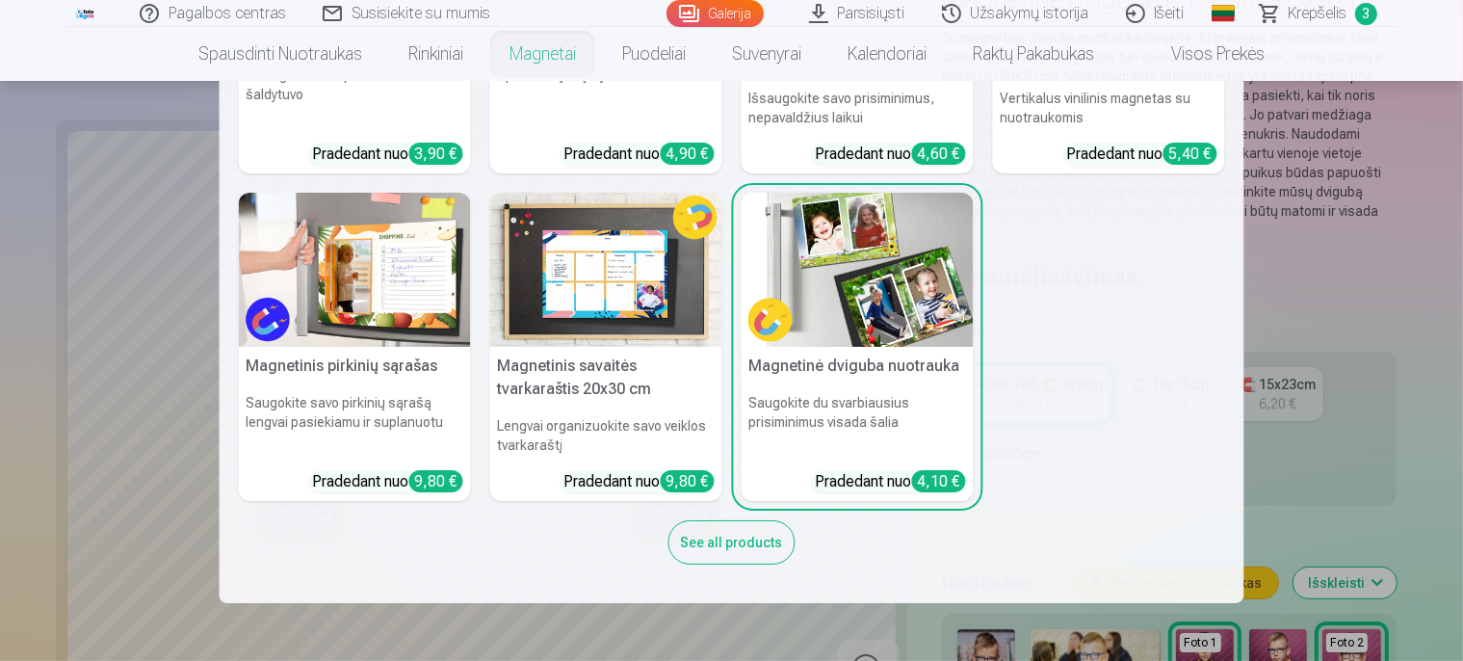
click at [695, 537] on div "See all products" at bounding box center [731, 542] width 127 height 44
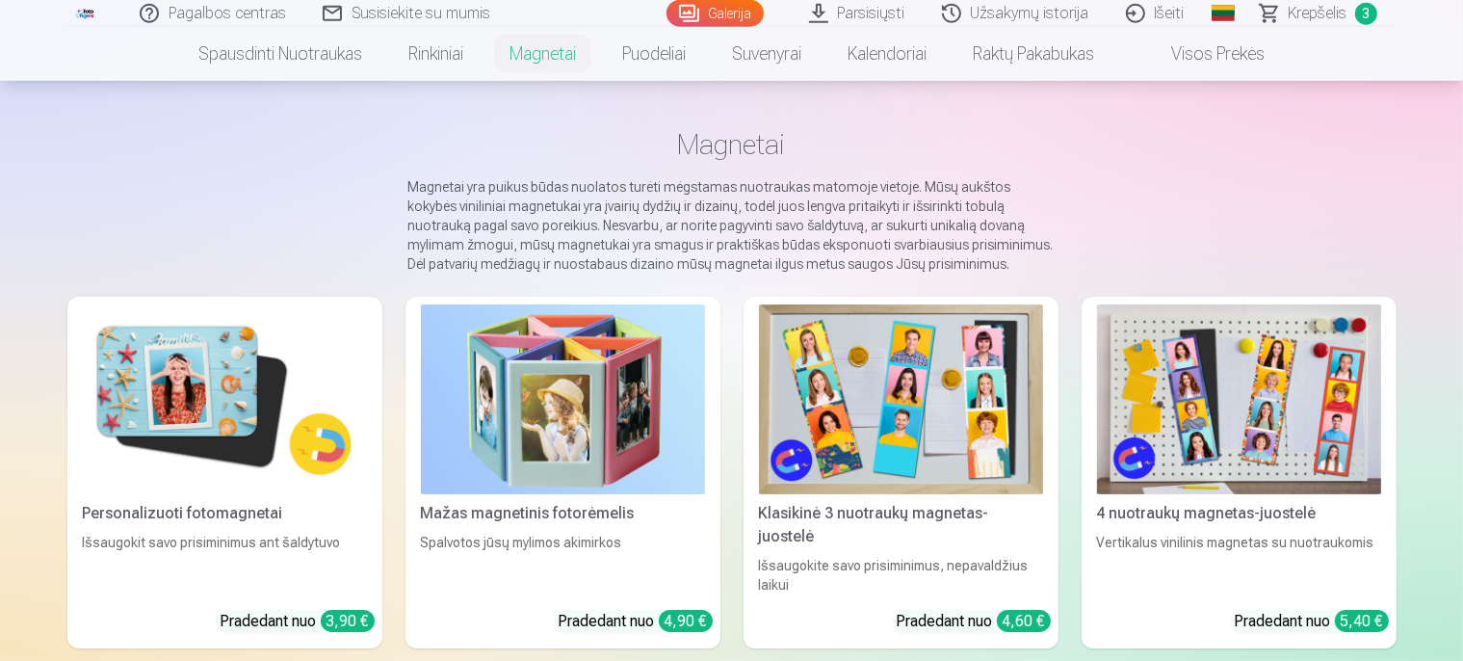
scroll to position [101, 0]
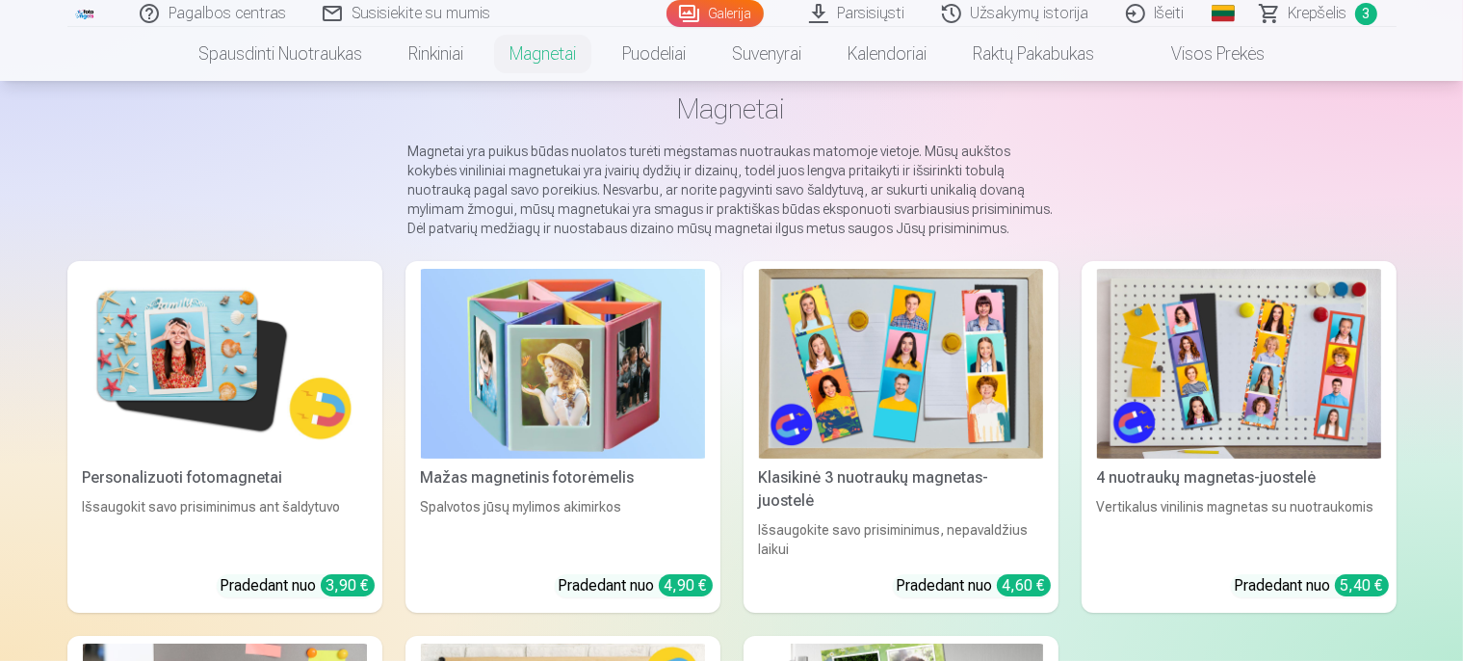
click at [237, 396] on img at bounding box center [225, 364] width 284 height 190
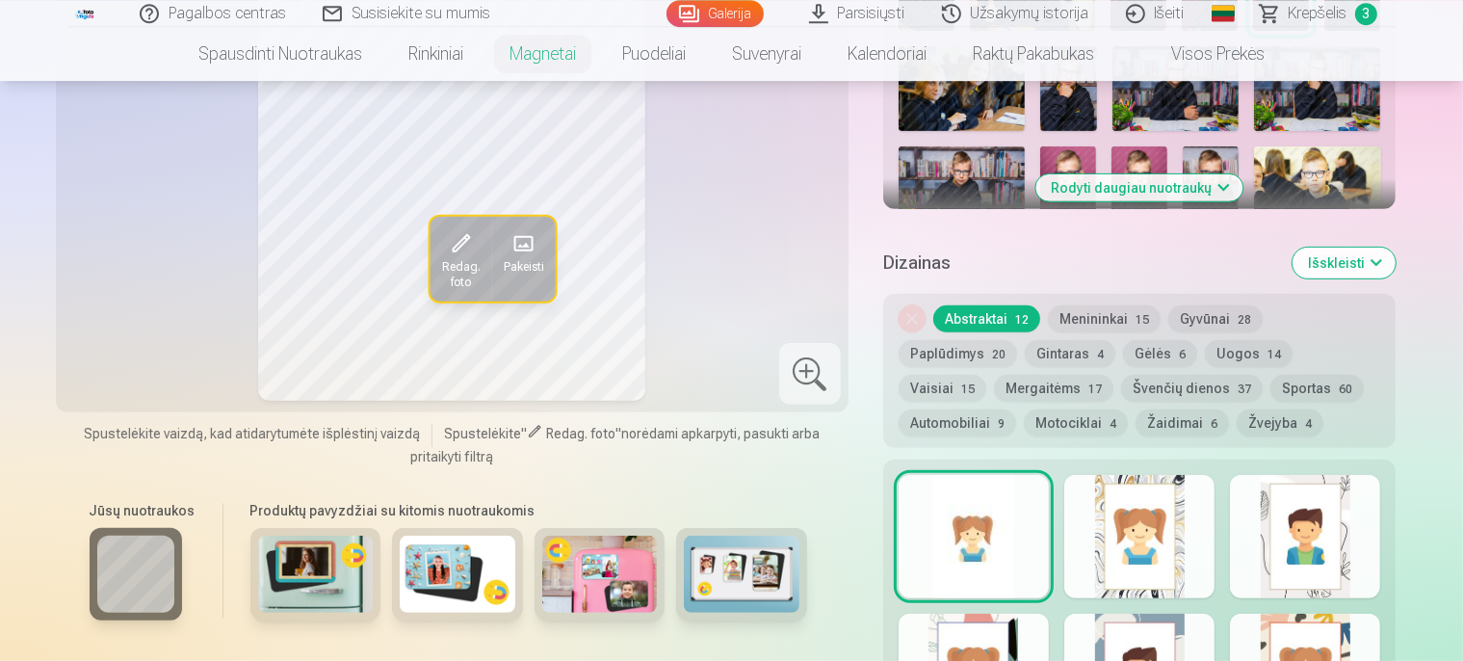
scroll to position [813, 0]
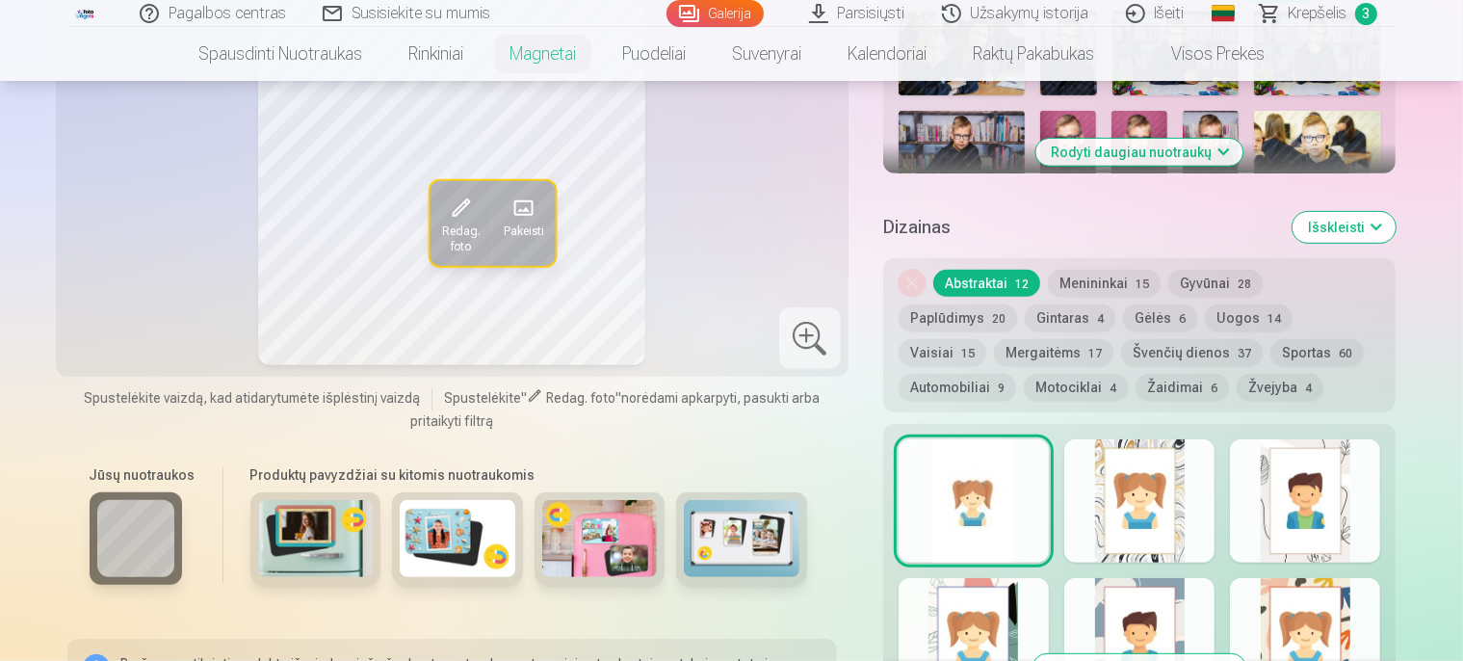
click at [263, 522] on img at bounding box center [316, 538] width 116 height 77
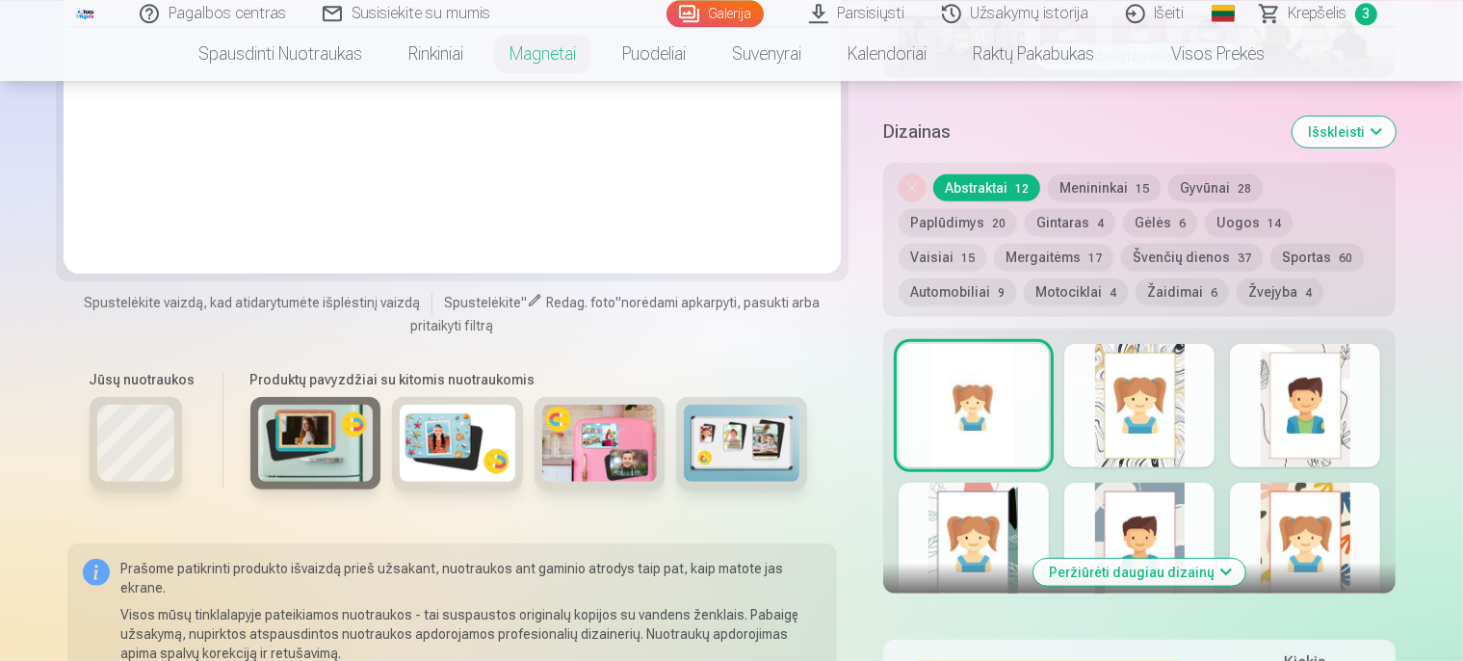
scroll to position [915, 0]
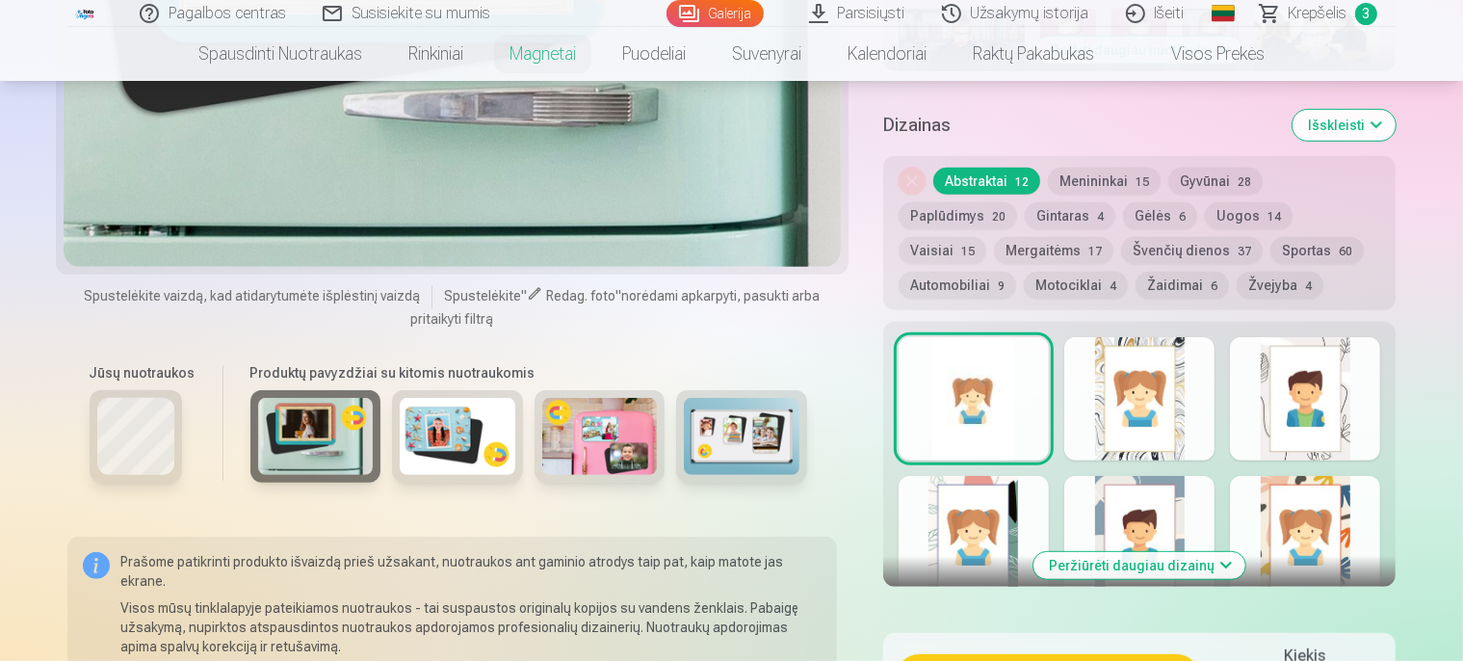
click at [444, 442] on img at bounding box center [458, 436] width 116 height 77
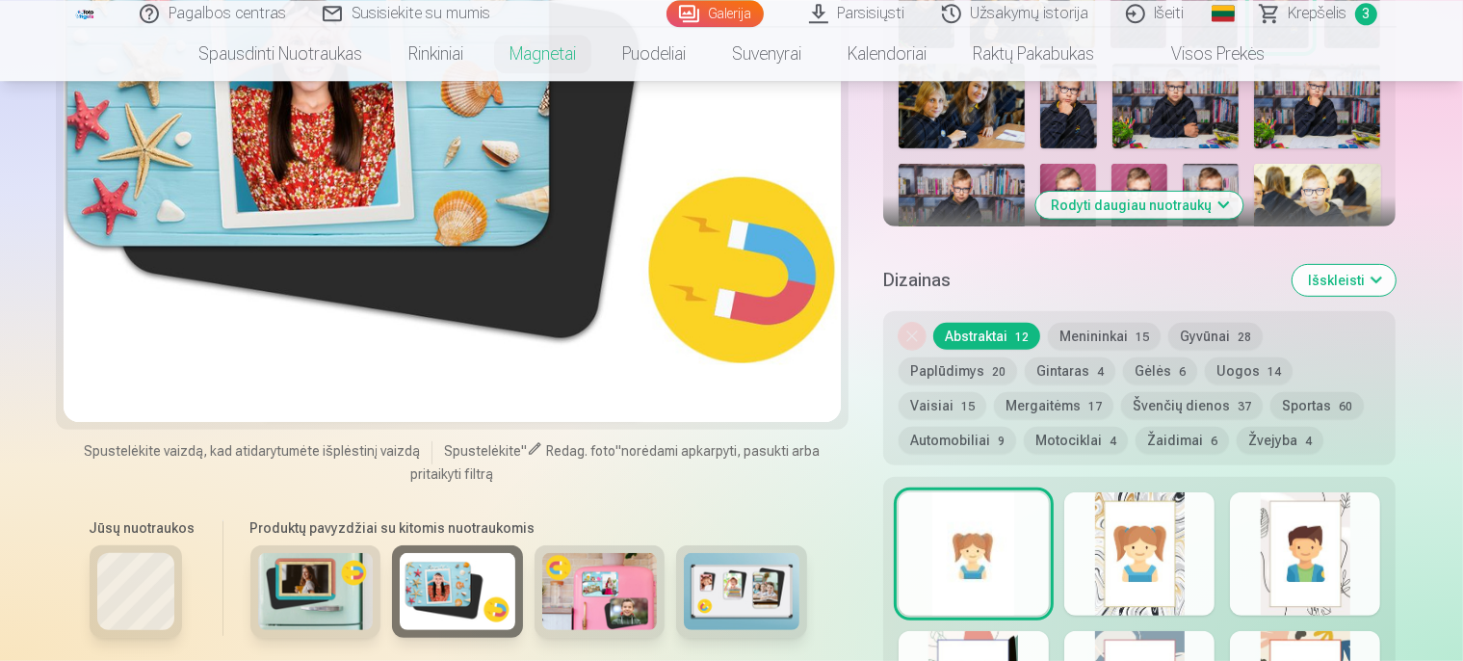
scroll to position [813, 0]
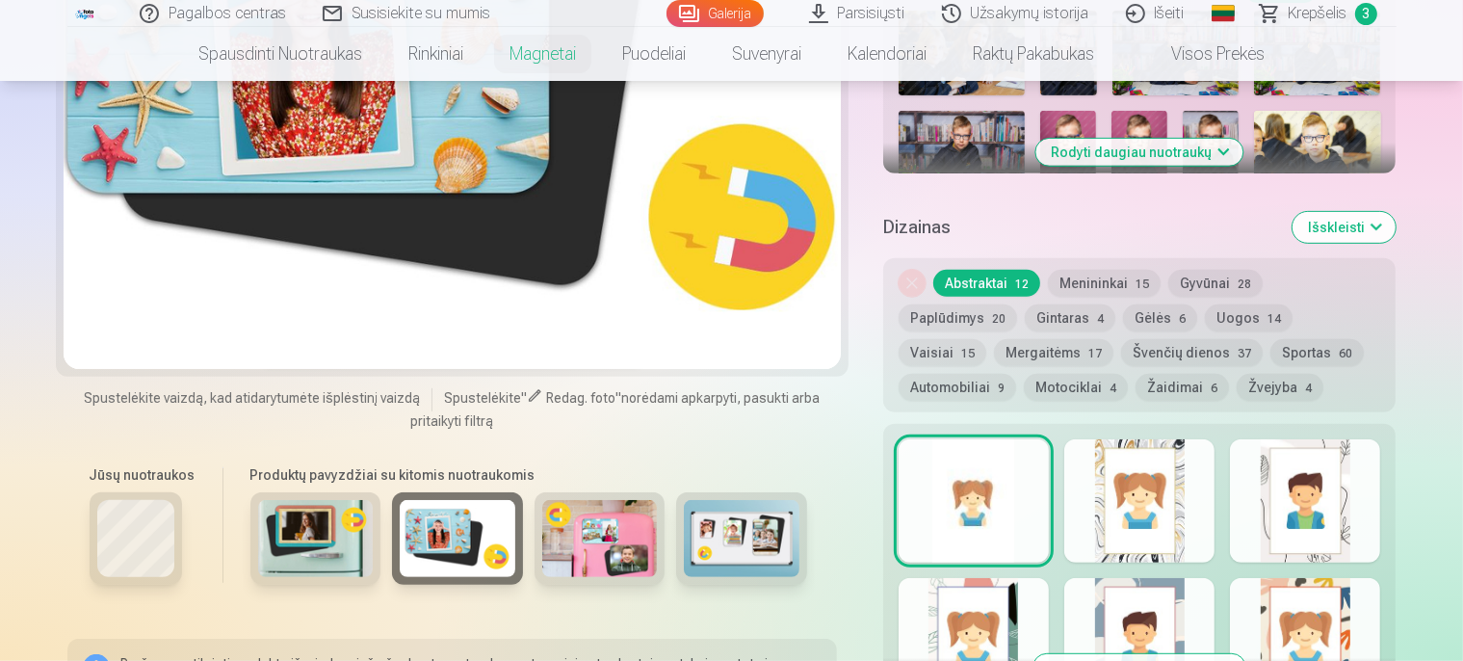
click at [588, 518] on img at bounding box center [600, 538] width 116 height 77
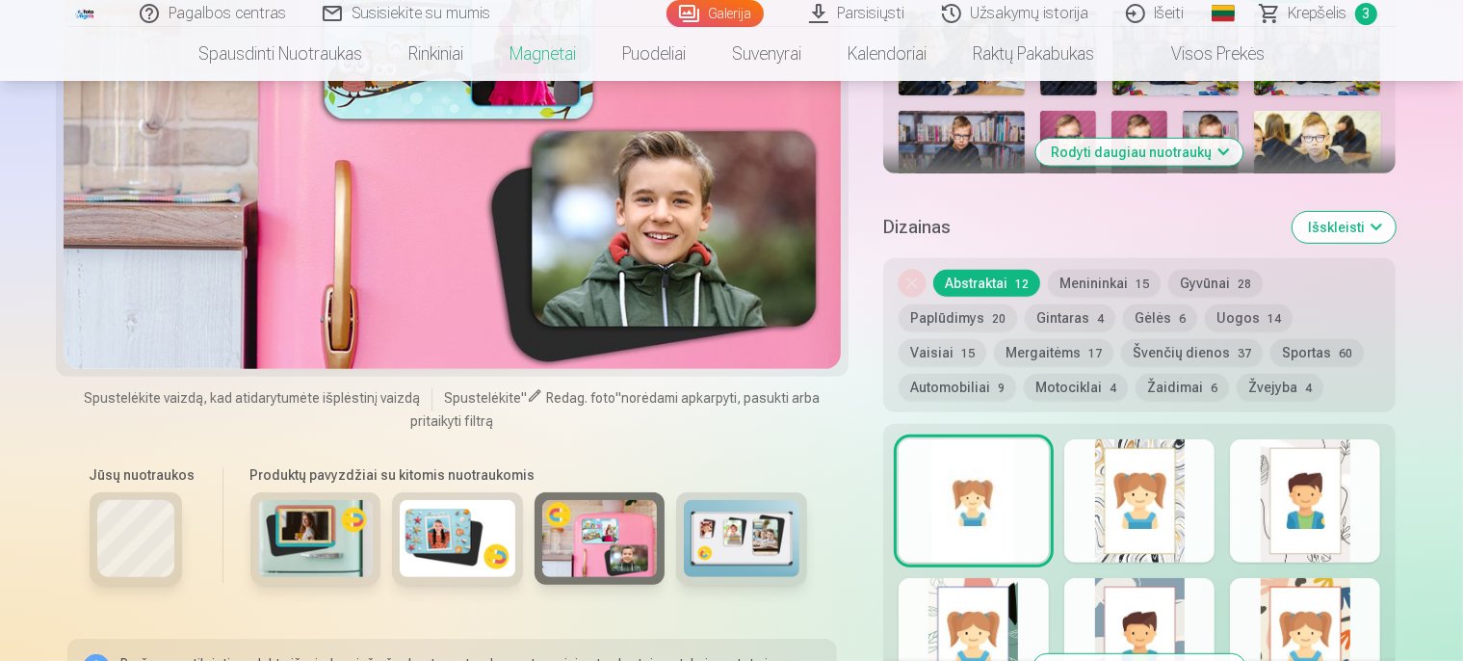
scroll to position [915, 0]
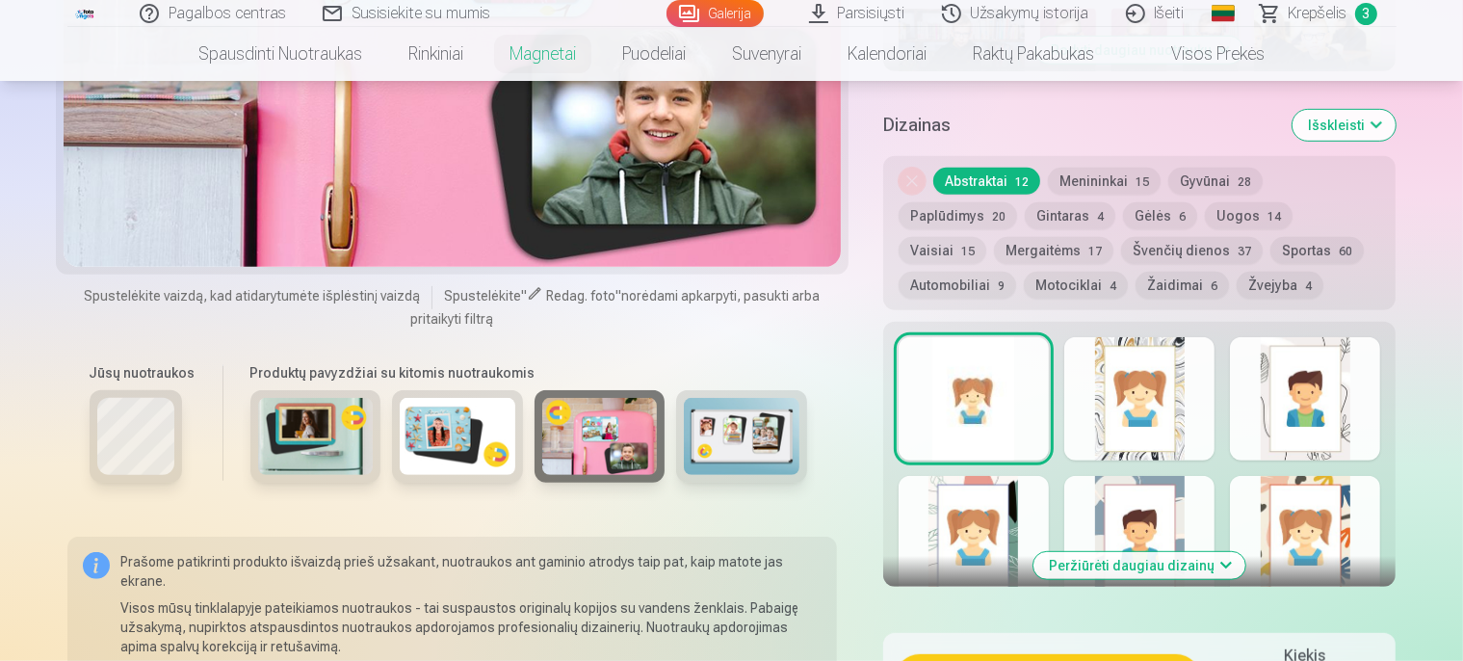
click at [684, 445] on img at bounding box center [742, 436] width 116 height 77
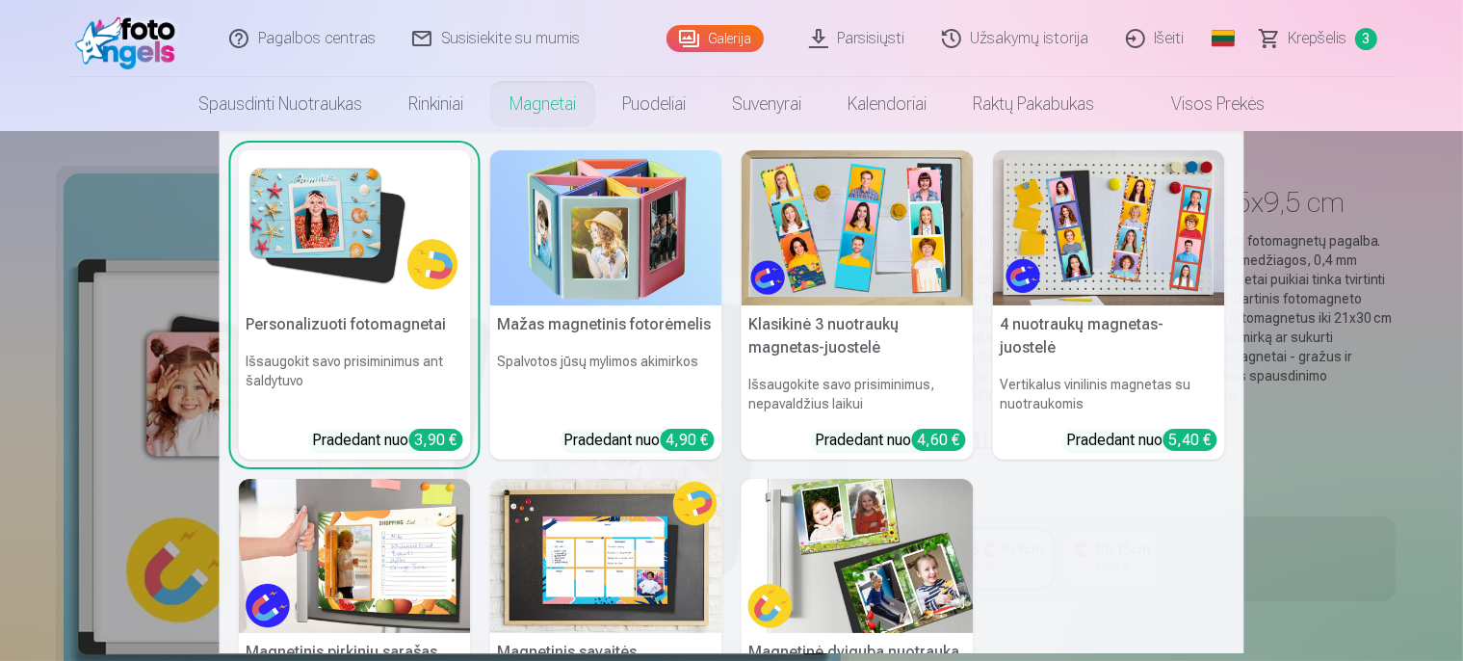
scroll to position [0, 0]
click at [832, 536] on img at bounding box center [857, 556] width 232 height 155
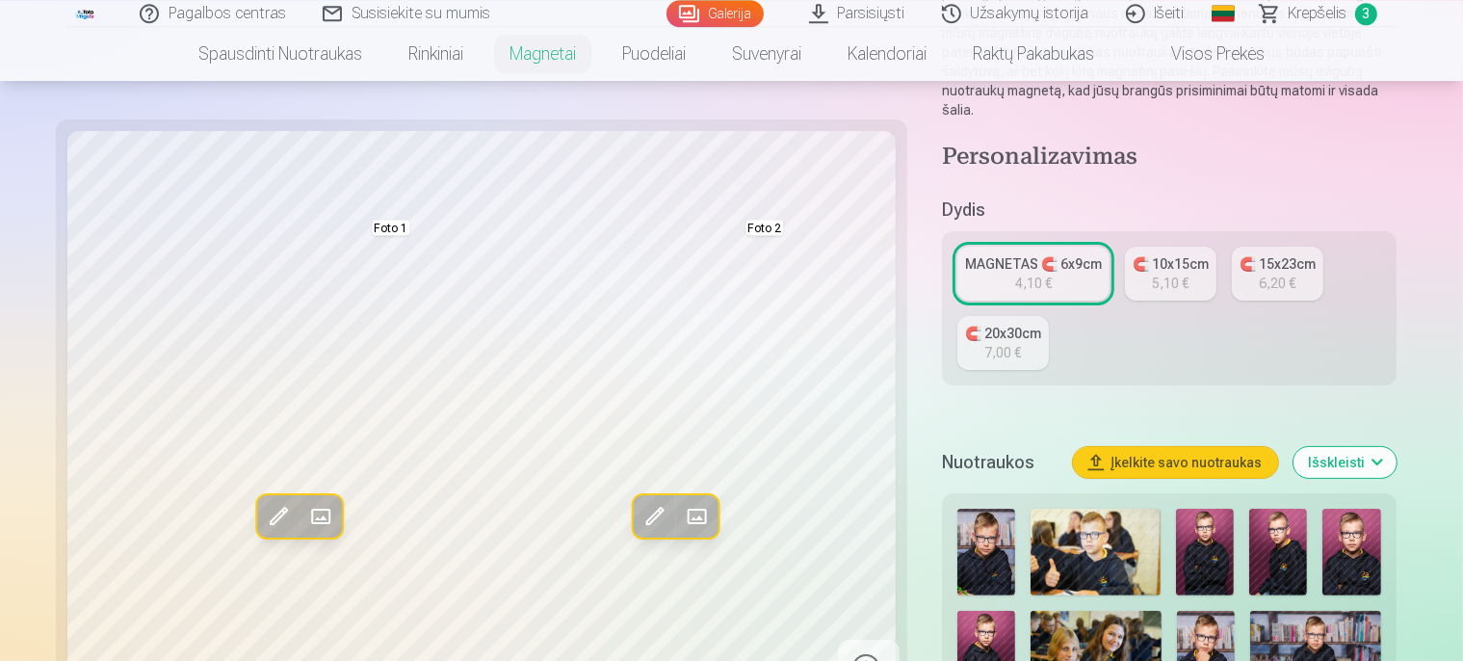
scroll to position [304, 0]
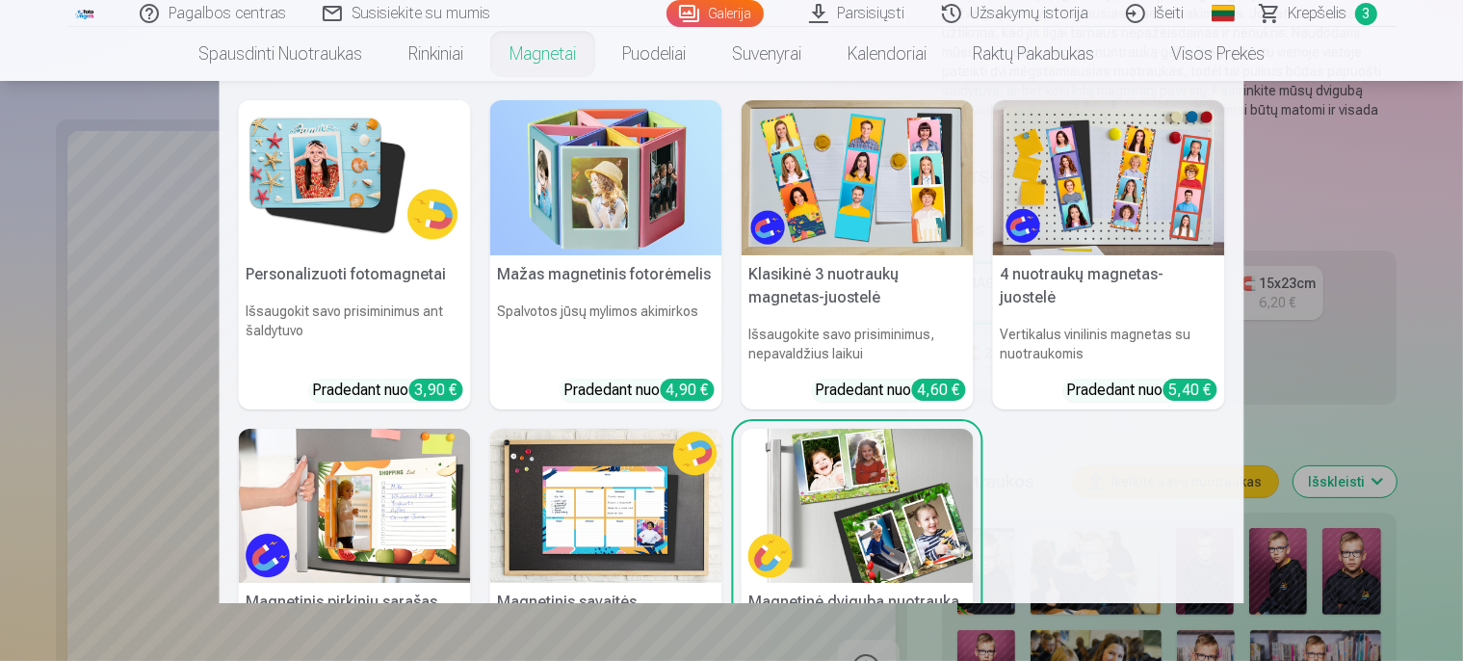
click at [340, 179] on img at bounding box center [355, 177] width 232 height 155
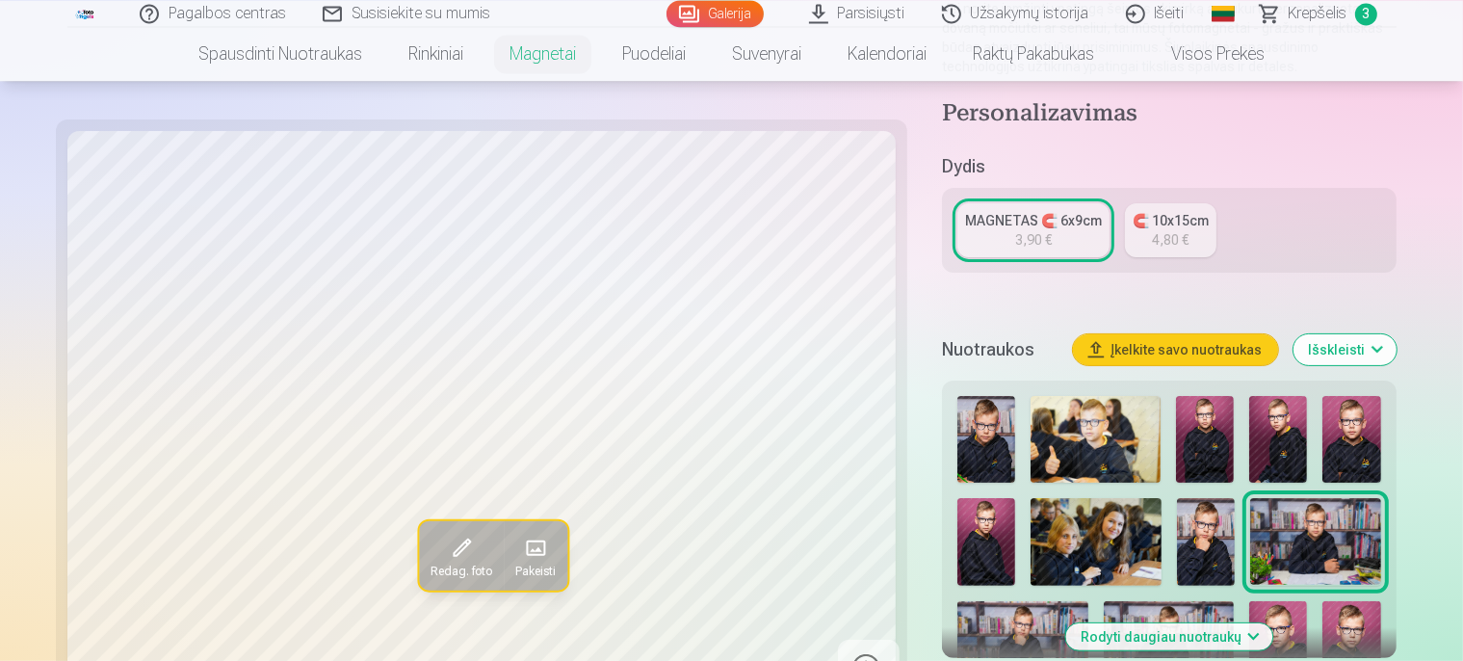
scroll to position [508, 0]
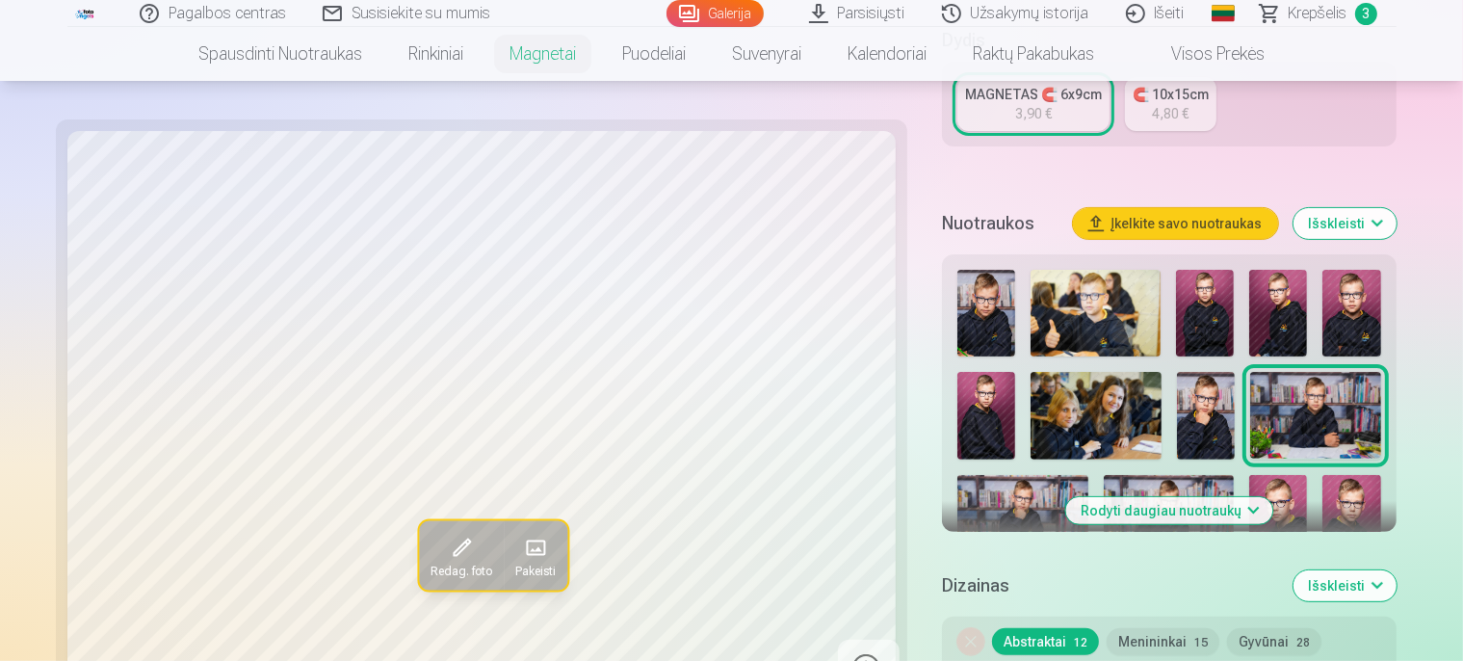
click at [1349, 270] on img at bounding box center [1351, 313] width 58 height 87
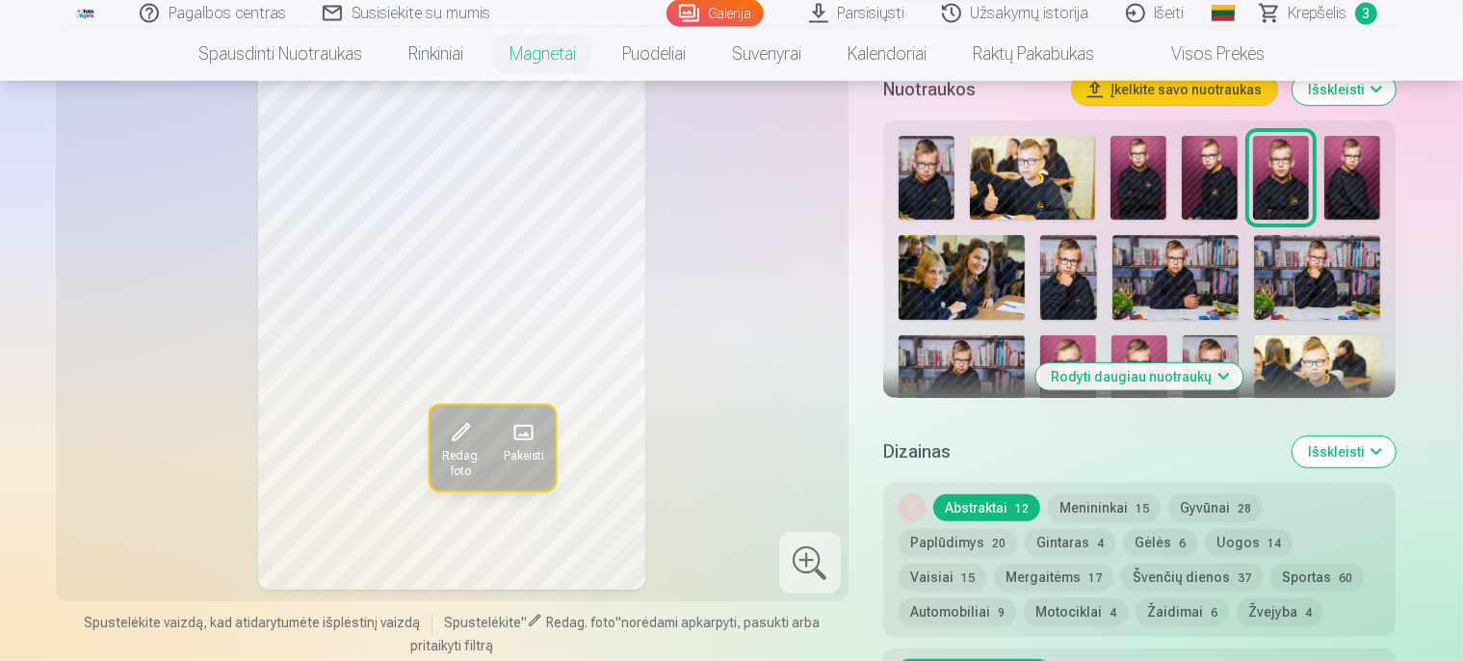
scroll to position [712, 0]
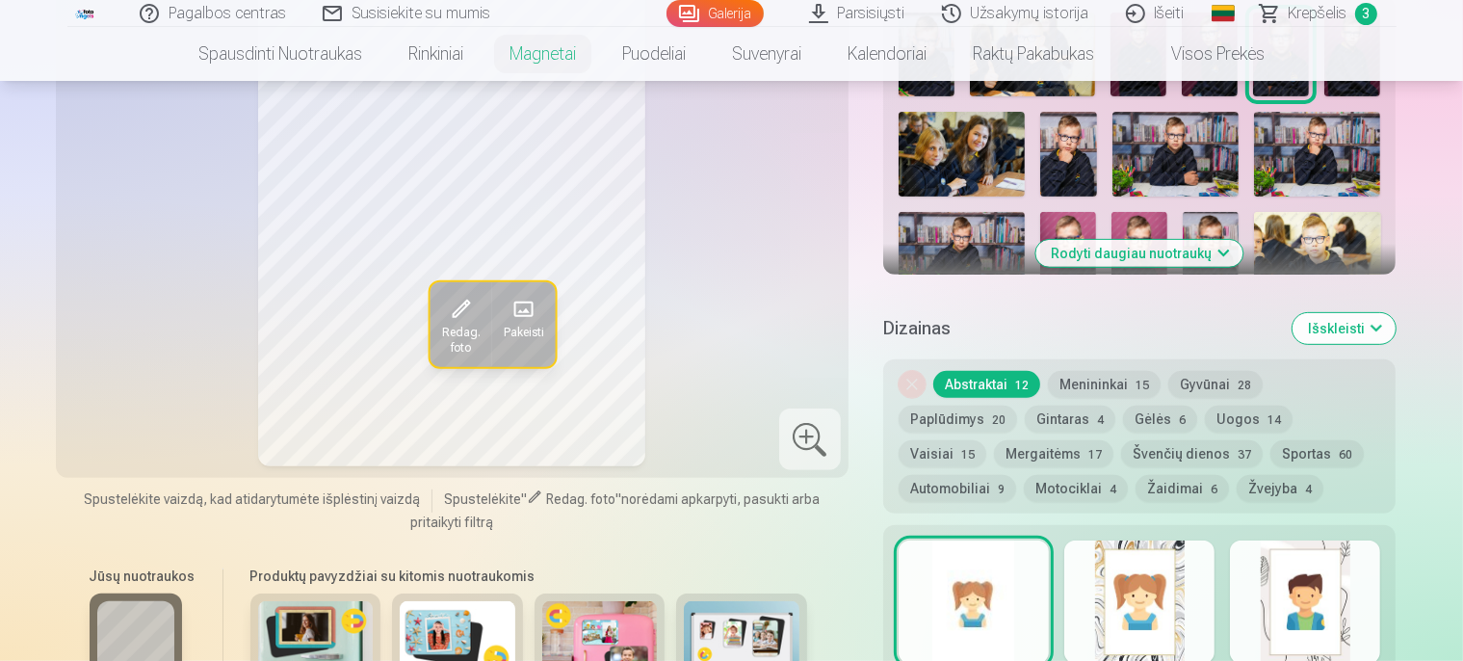
click at [1184, 240] on button "Rodyti daugiau nuotraukų" at bounding box center [1139, 253] width 207 height 27
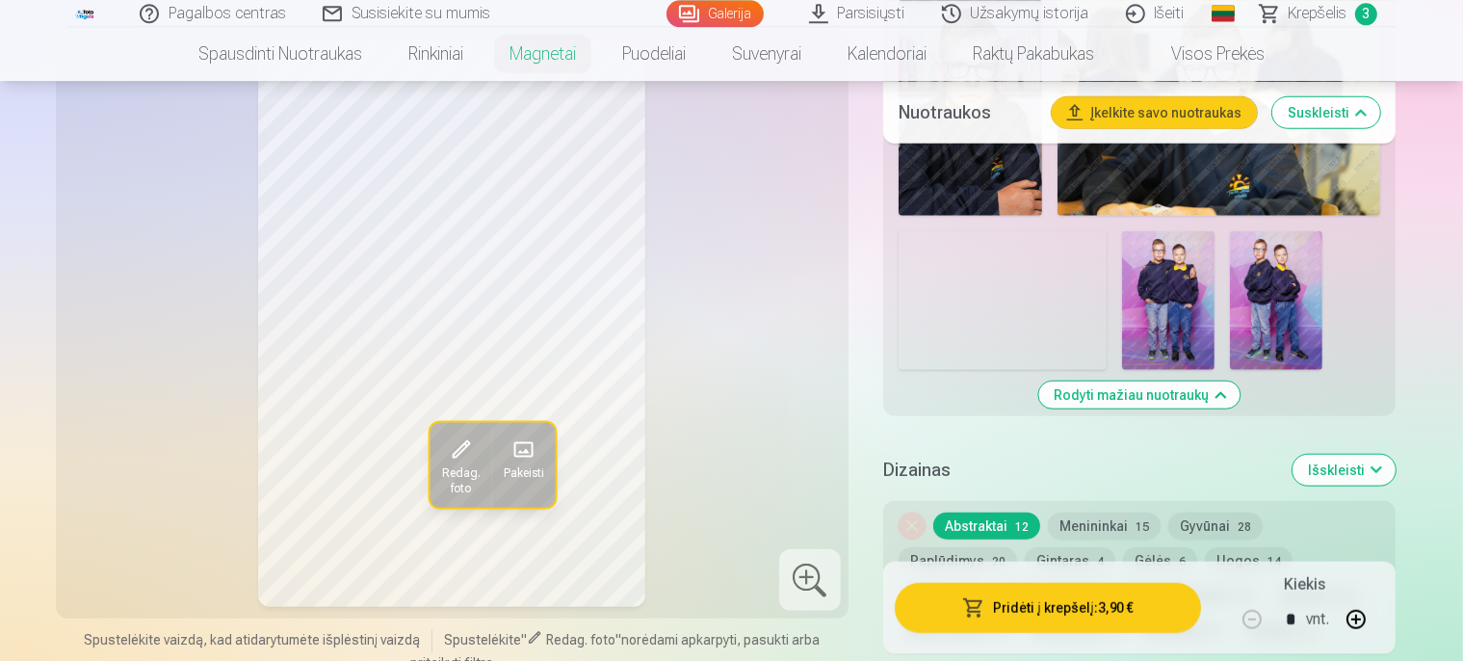
scroll to position [1729, 0]
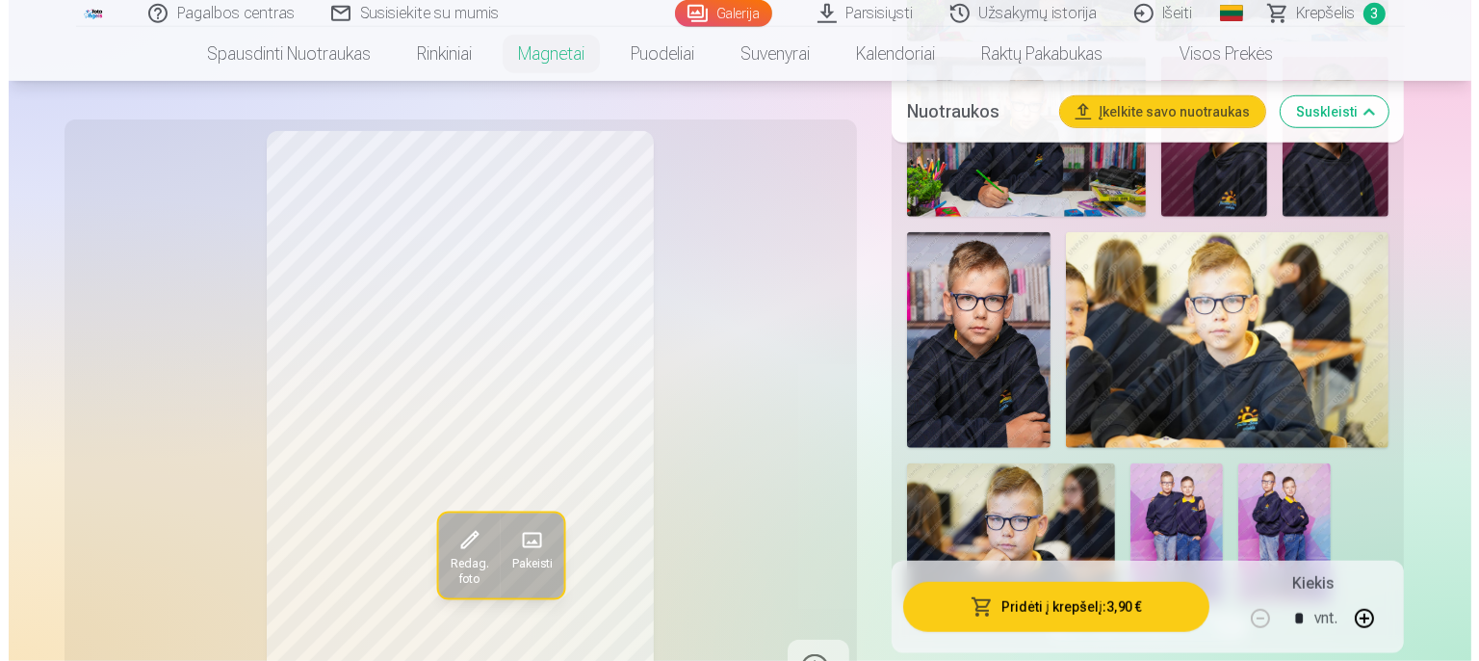
scroll to position [1525, 0]
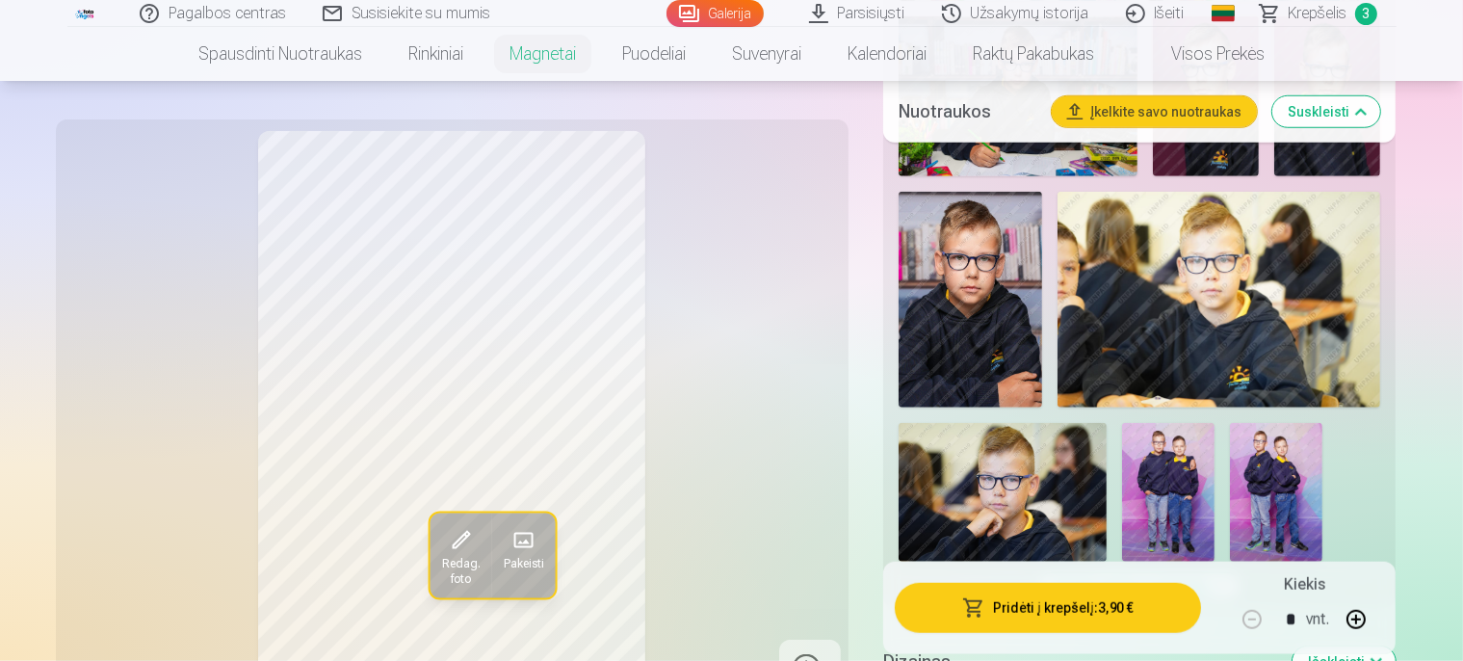
click at [1054, 599] on button "Pridėti į krepšelį : 3,90 €" at bounding box center [1048, 607] width 307 height 50
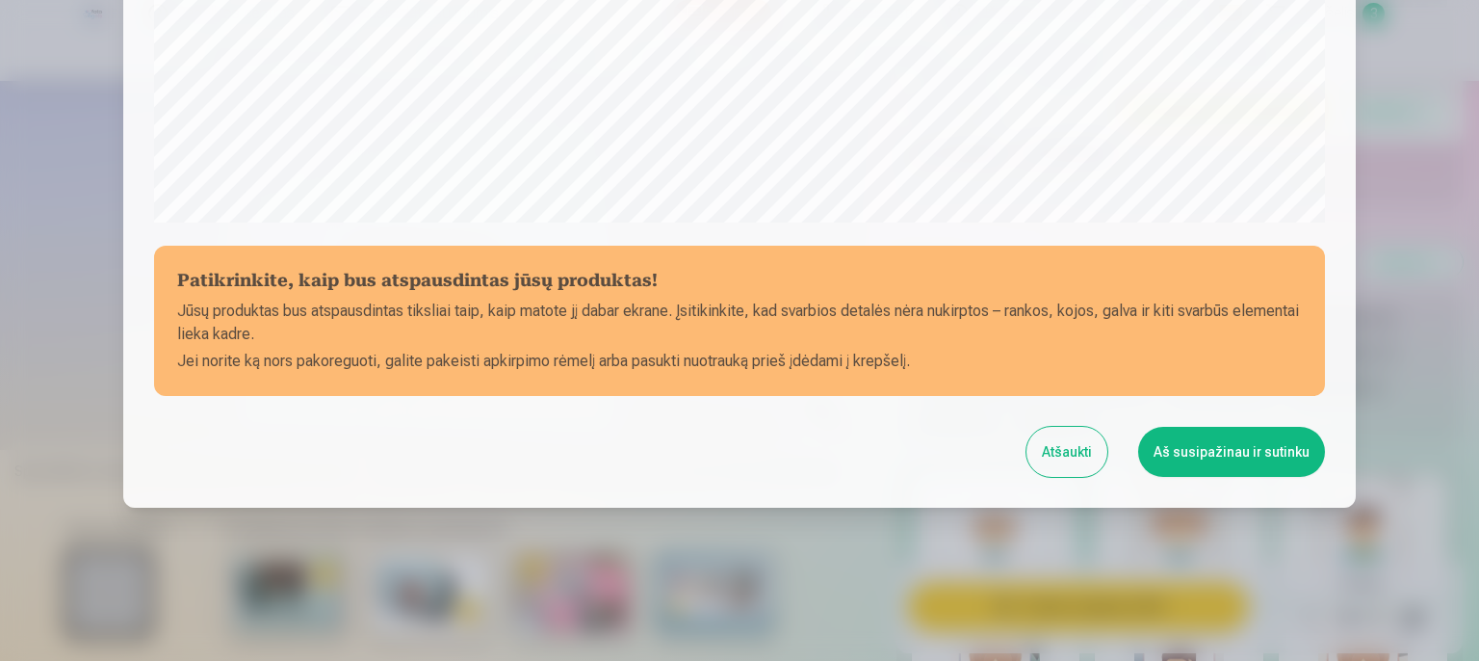
scroll to position [726, 0]
click at [1073, 460] on button "Atšaukti" at bounding box center [1067, 451] width 81 height 50
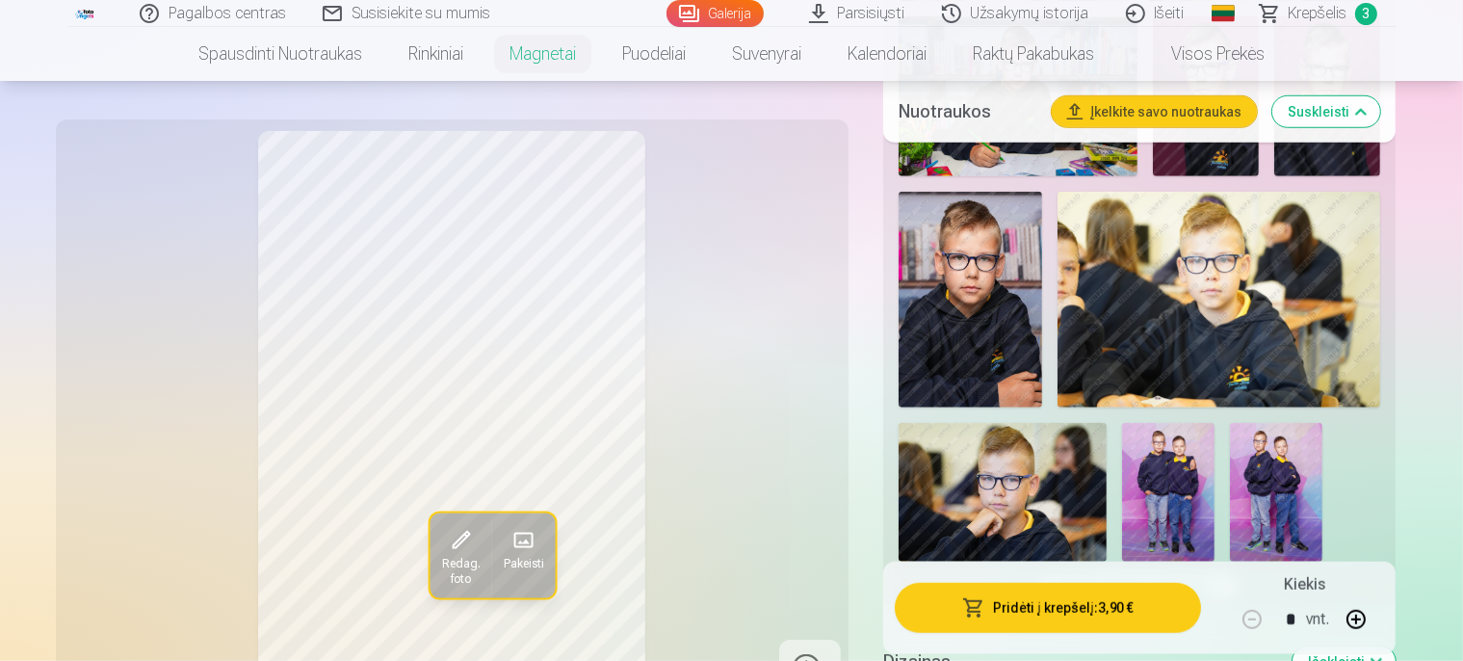
click at [441, 556] on span "Redag. foto" at bounding box center [460, 571] width 39 height 31
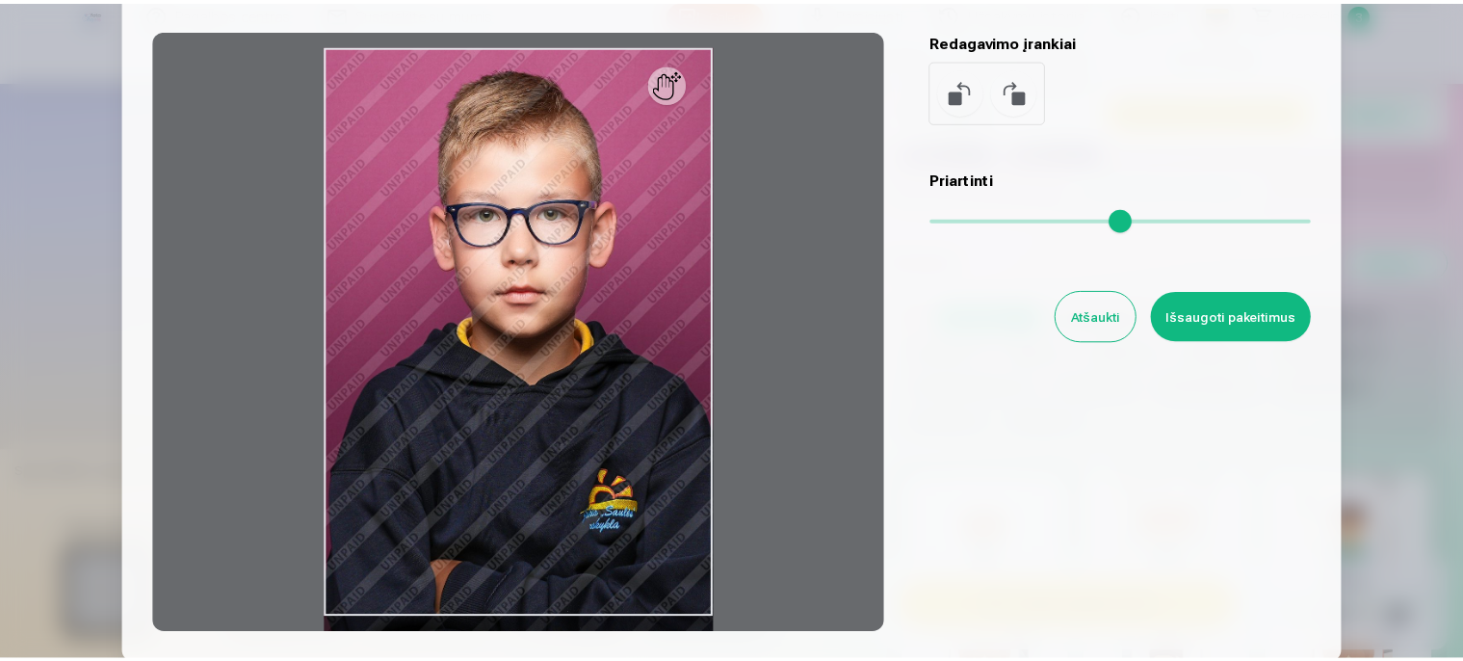
scroll to position [72, 0]
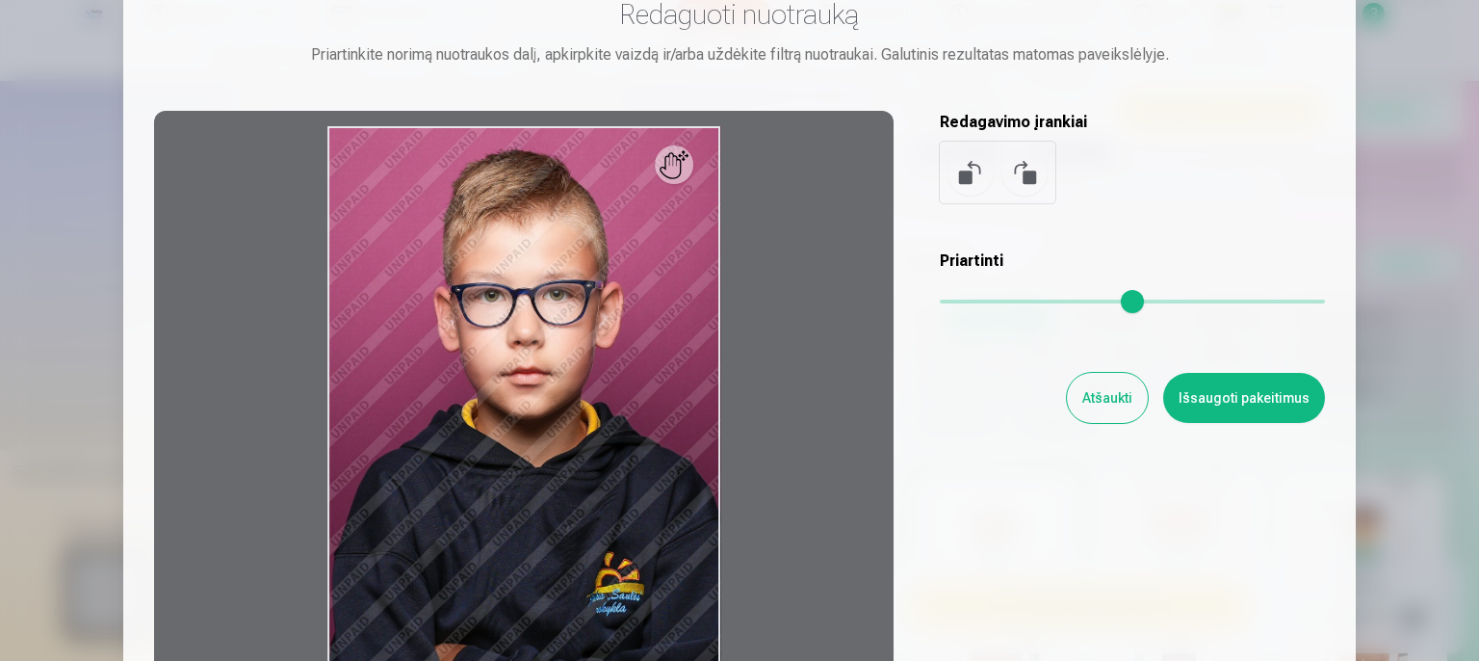
click at [1111, 412] on button "Atšaukti" at bounding box center [1107, 398] width 81 height 50
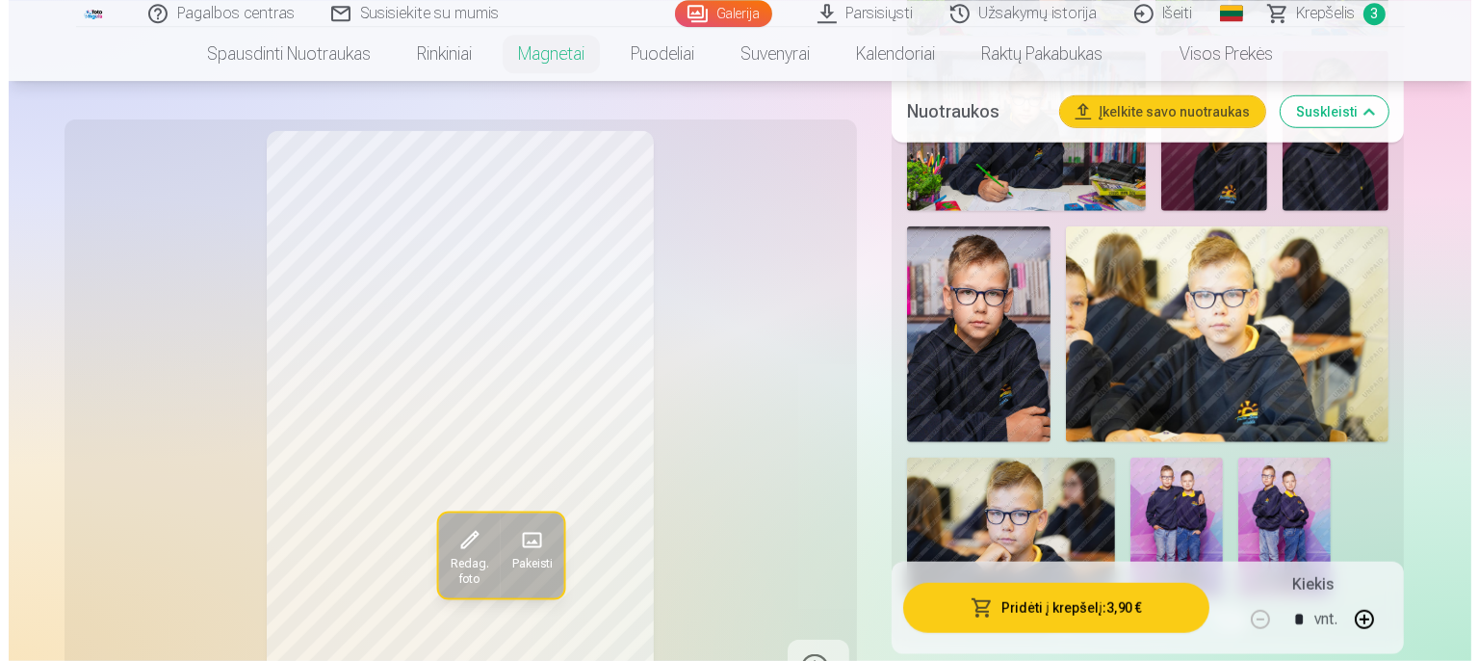
scroll to position [1423, 0]
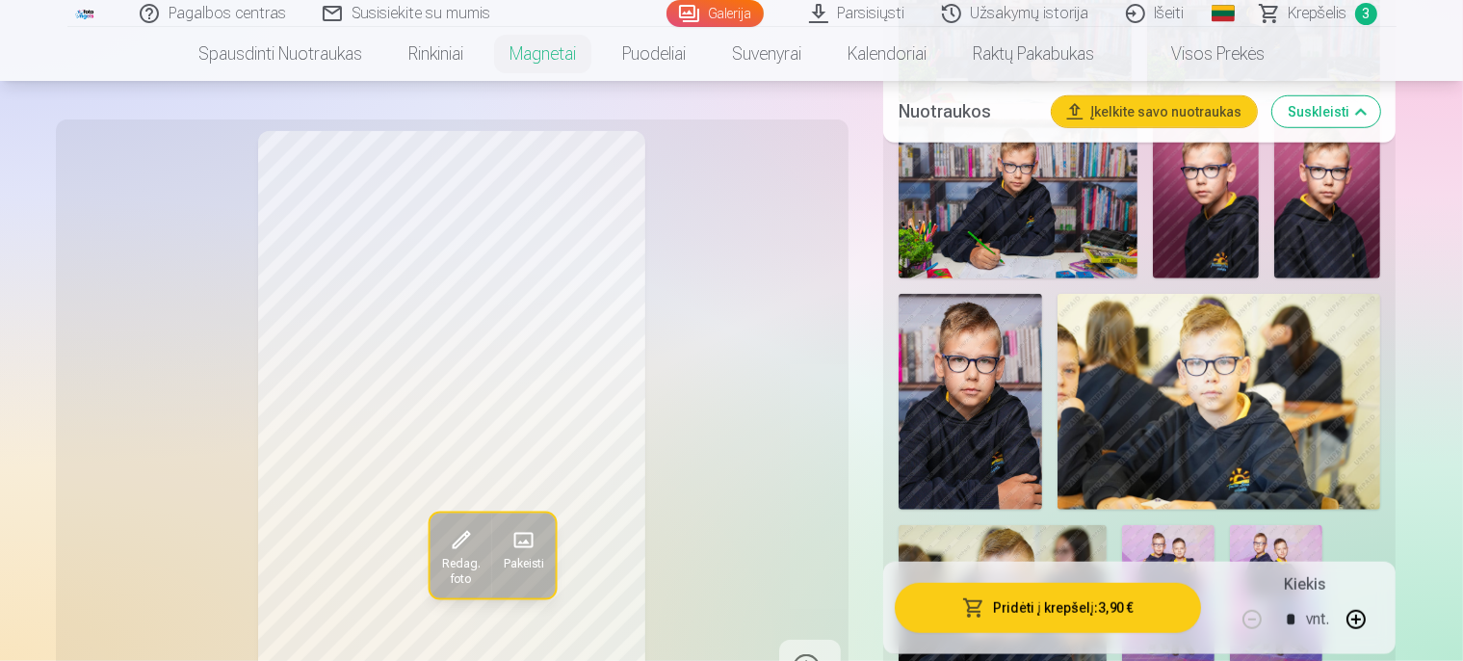
click at [1116, 616] on button "Pridėti į krepšelį : 3,90 €" at bounding box center [1048, 607] width 307 height 50
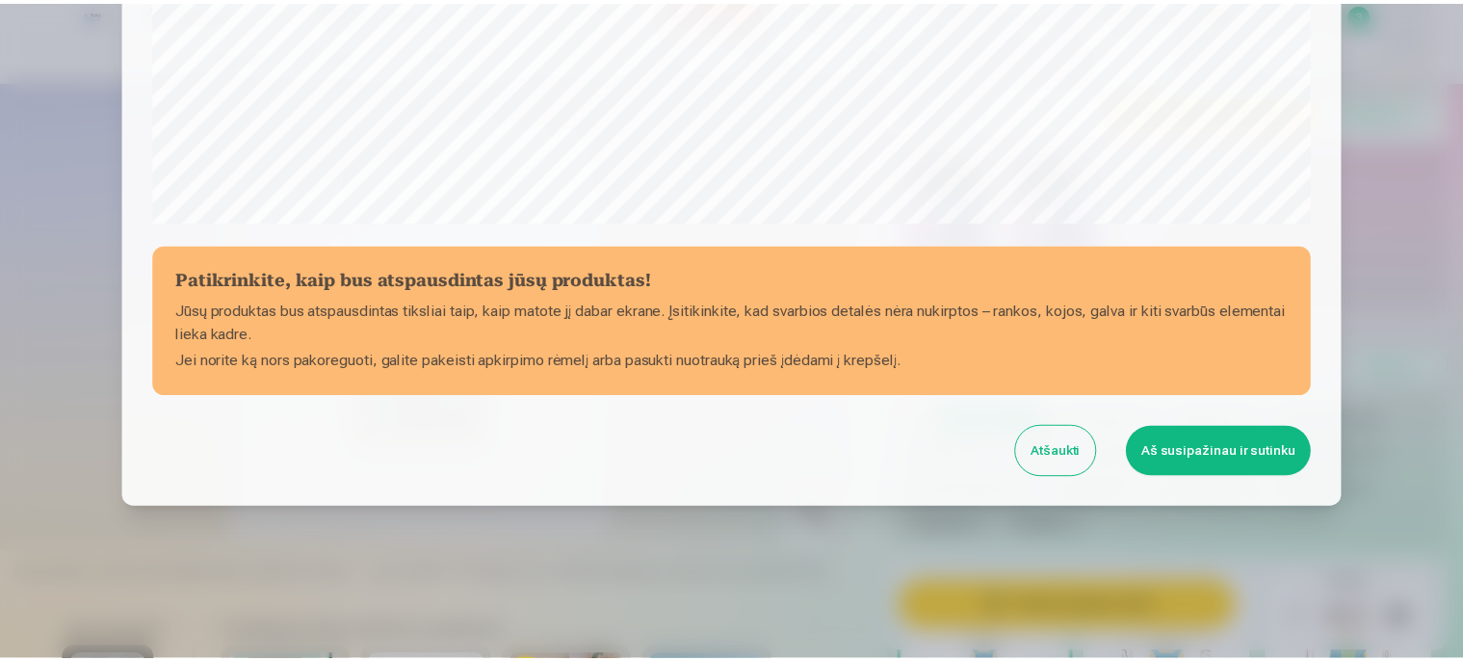
scroll to position [726, 0]
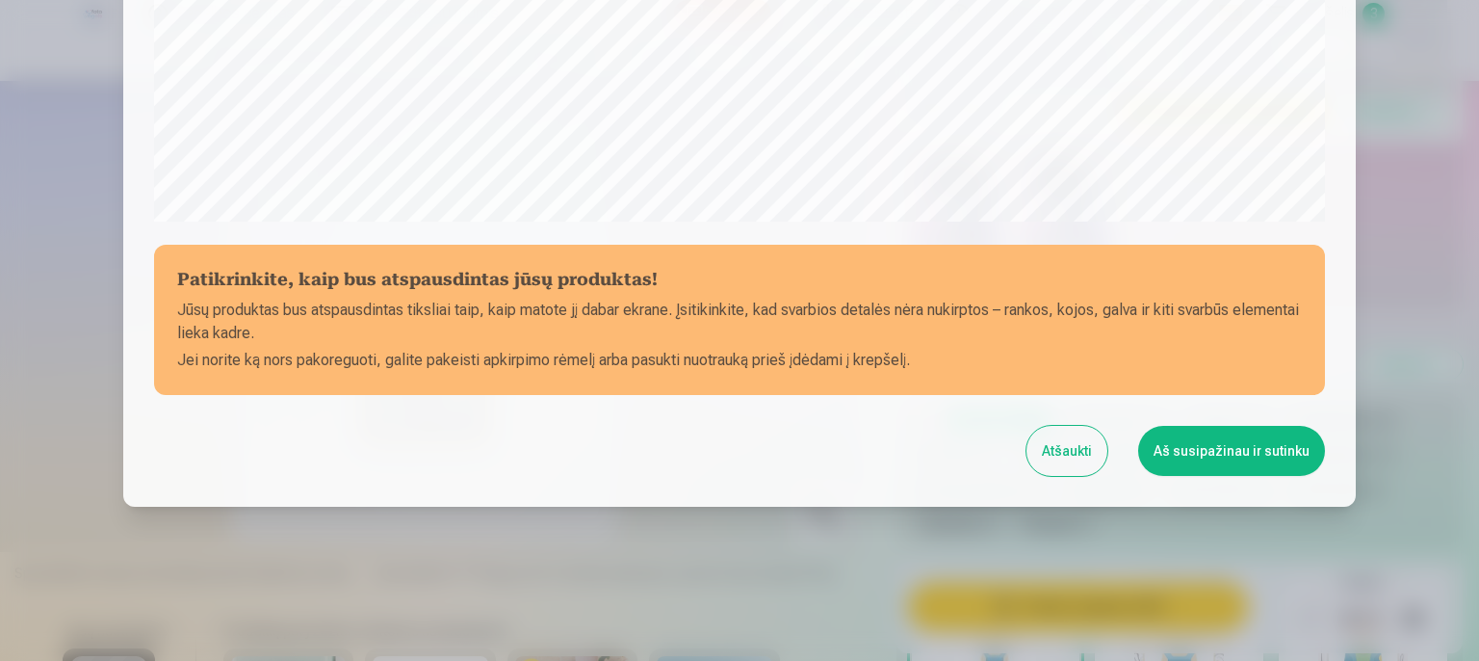
click at [1215, 456] on button "Aš susipažinau ir sutinku" at bounding box center [1231, 451] width 187 height 50
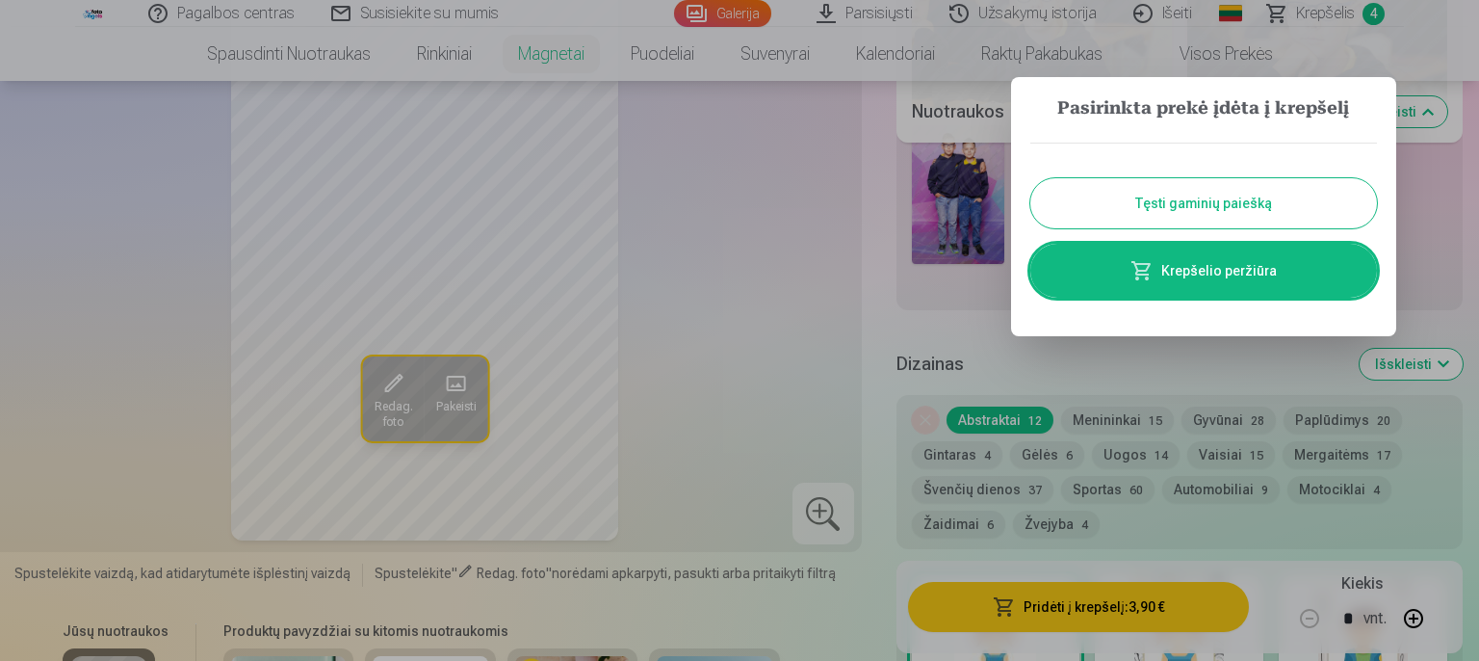
click at [881, 333] on div at bounding box center [739, 330] width 1479 height 661
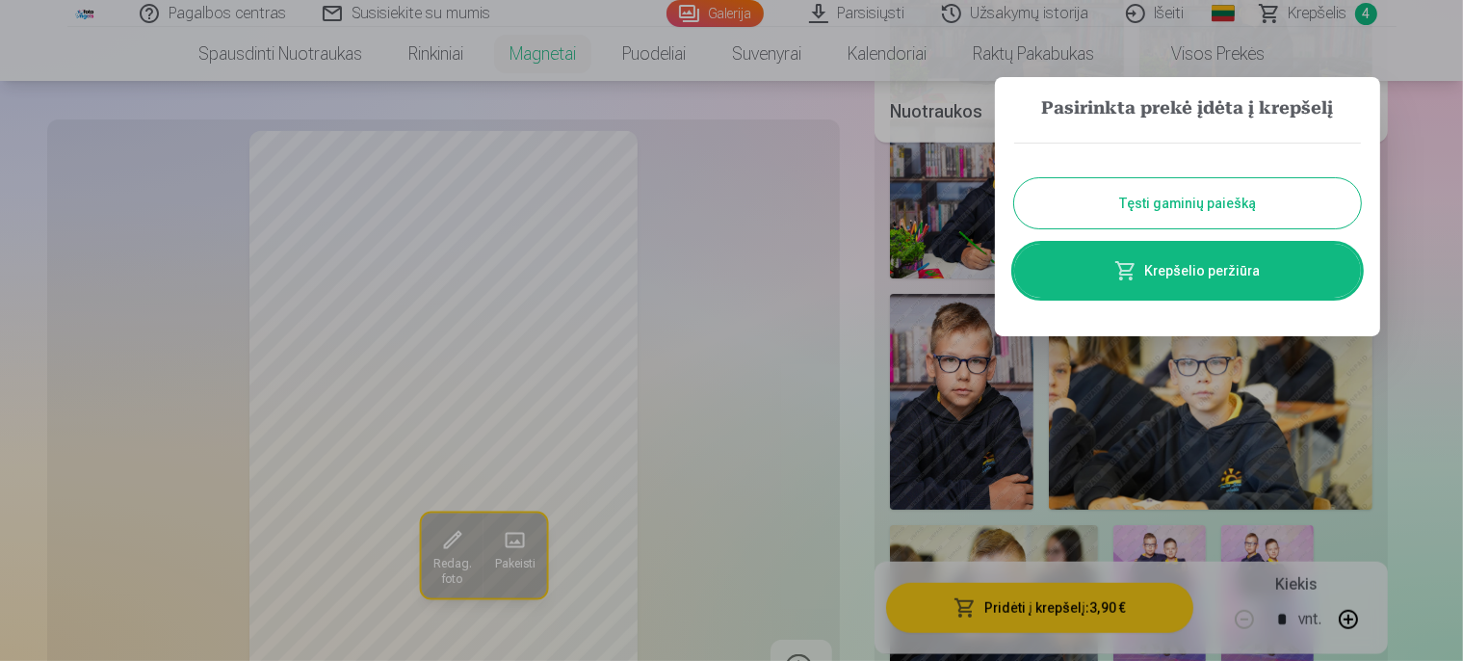
click at [881, 333] on div "Redag. foto Pakeisti Spustelėkite vaizdą, kad atidarytumėte išplėstinį vaizdą S…" at bounding box center [723, 68] width 1329 height 2629
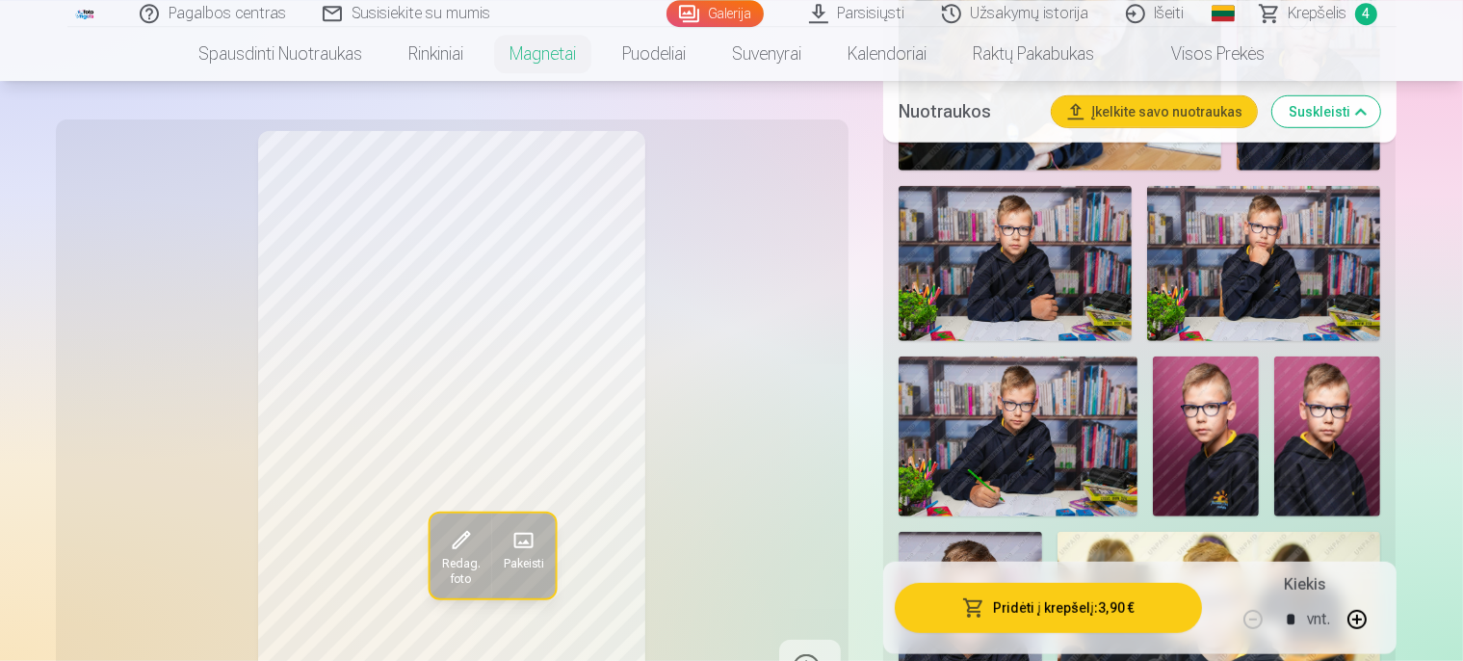
scroll to position [1017, 0]
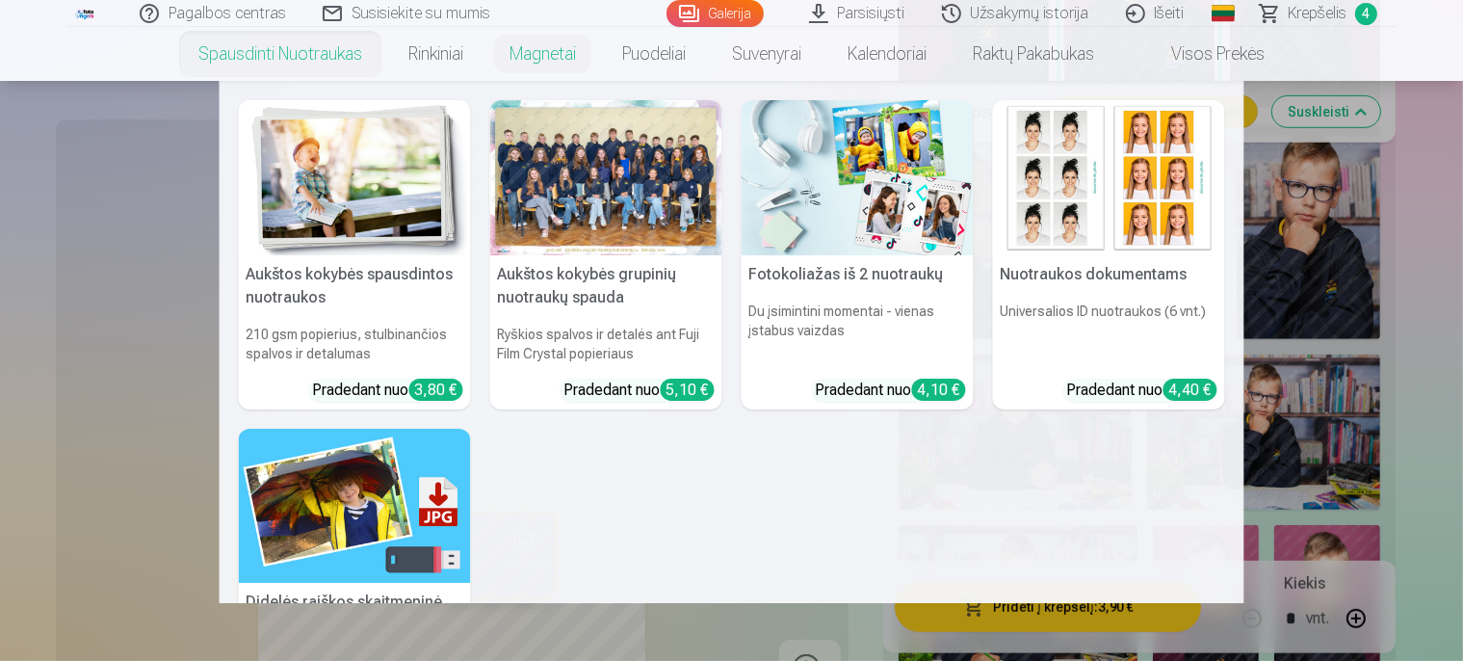
click at [345, 54] on link "Spausdinti nuotraukas" at bounding box center [280, 54] width 210 height 54
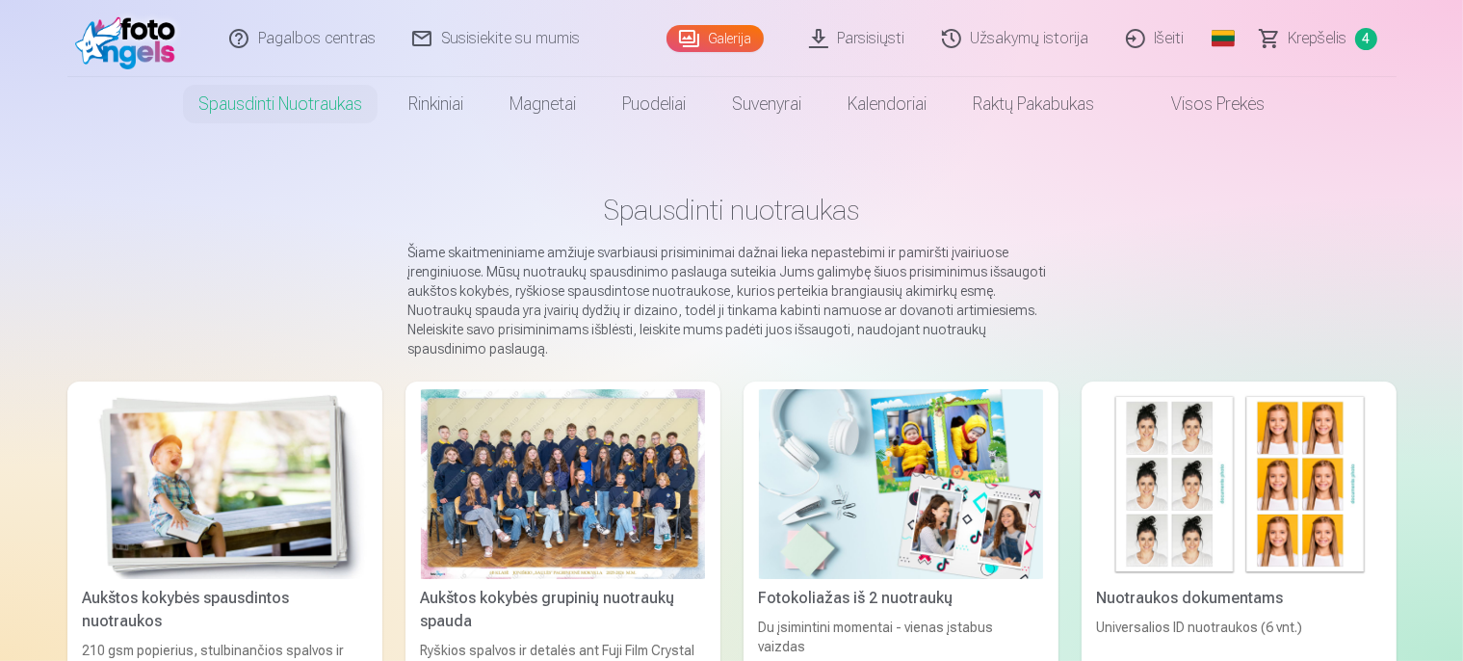
click at [1195, 108] on link "Visos prekės" at bounding box center [1202, 104] width 170 height 54
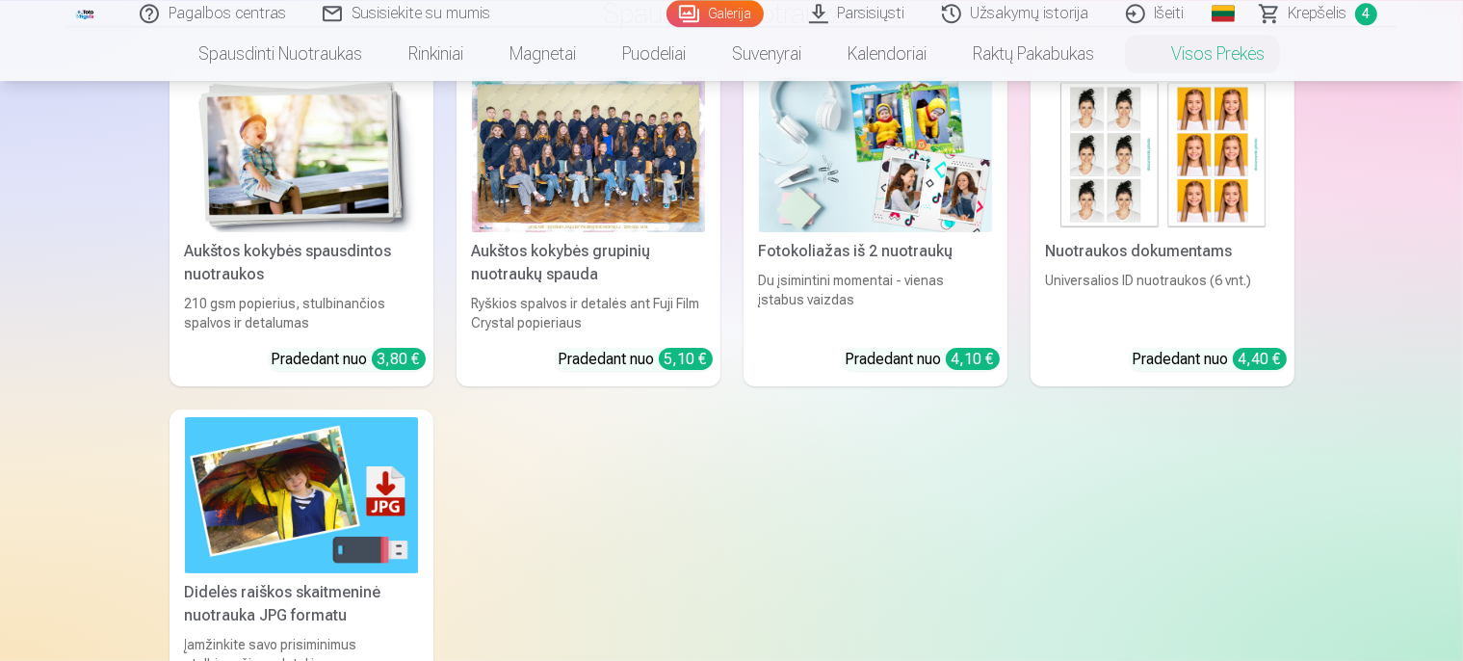
scroll to position [203, 0]
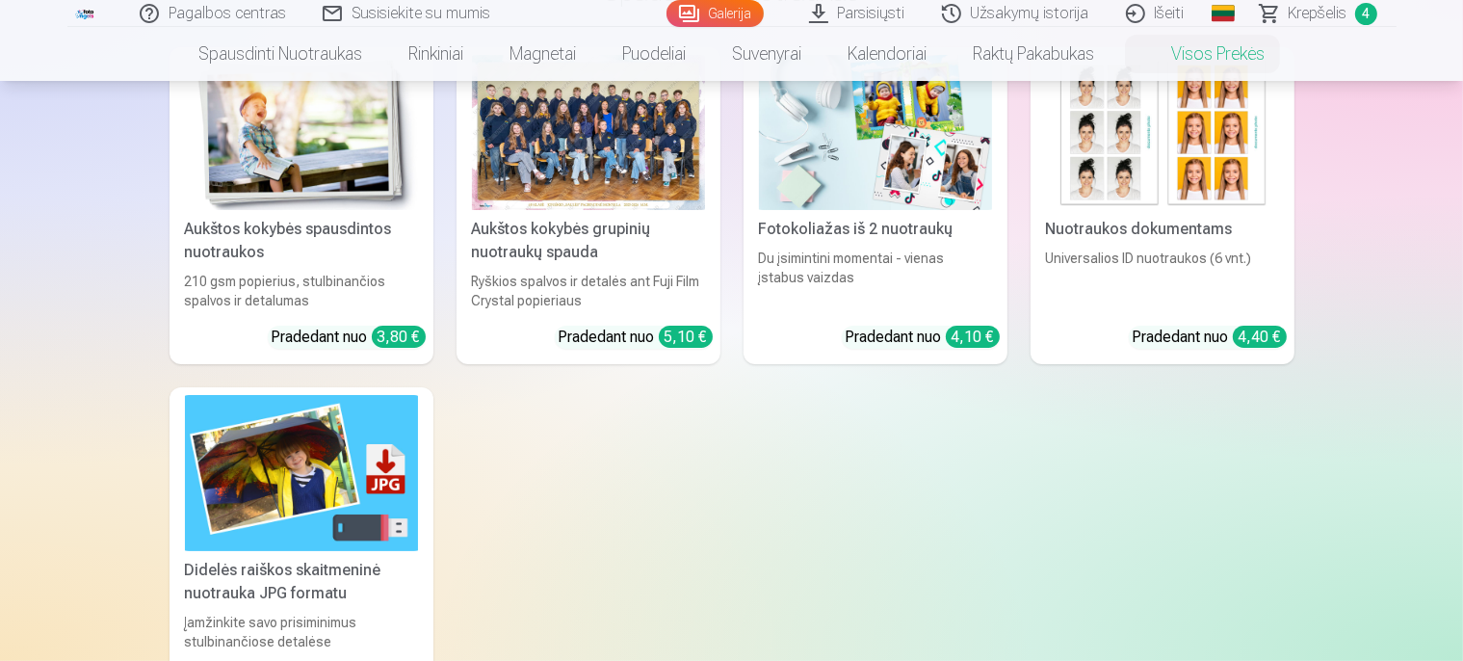
click at [616, 125] on div at bounding box center [588, 132] width 233 height 155
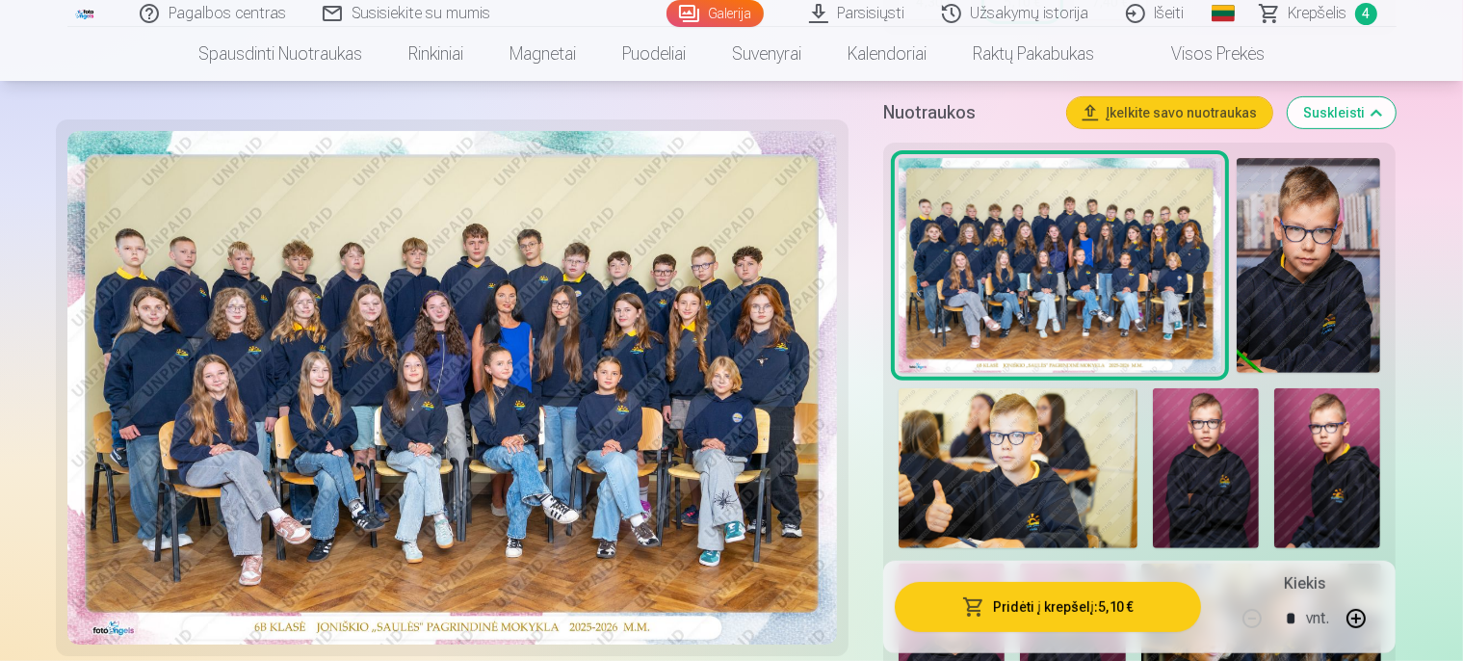
scroll to position [712, 0]
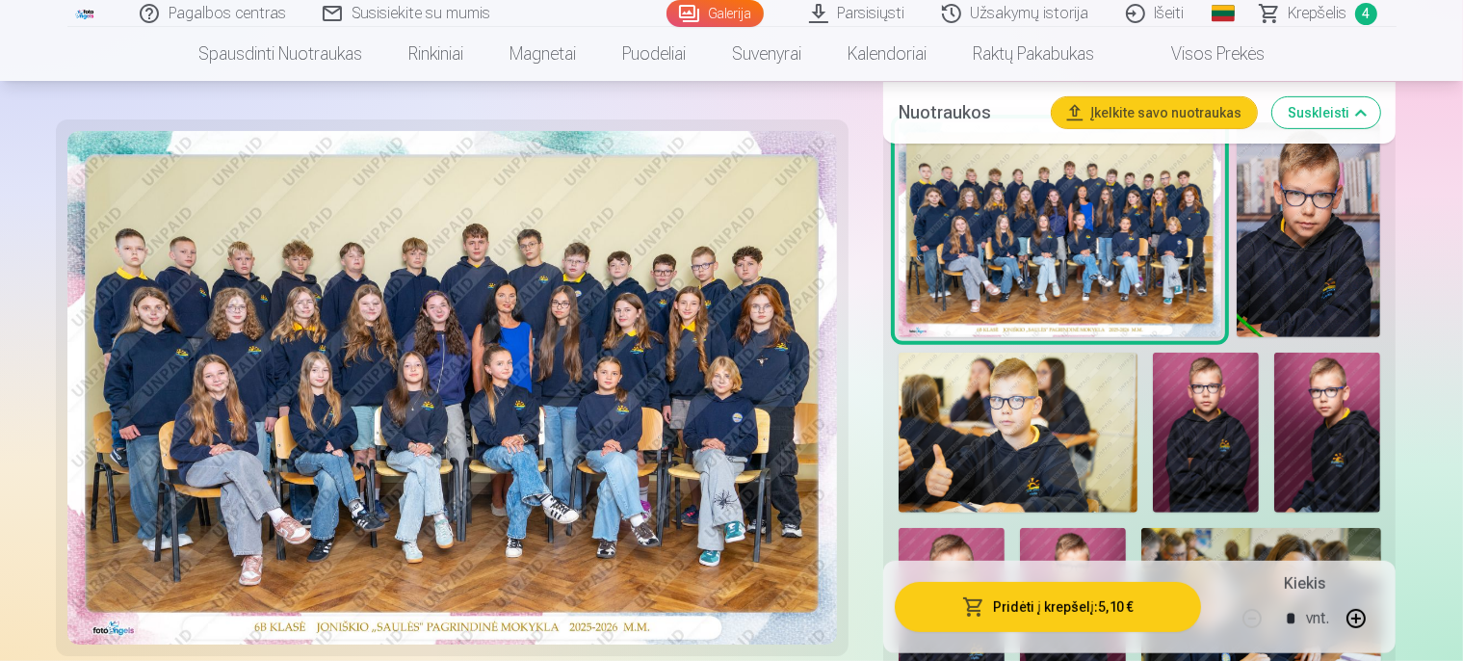
click at [1206, 437] on img at bounding box center [1206, 431] width 106 height 159
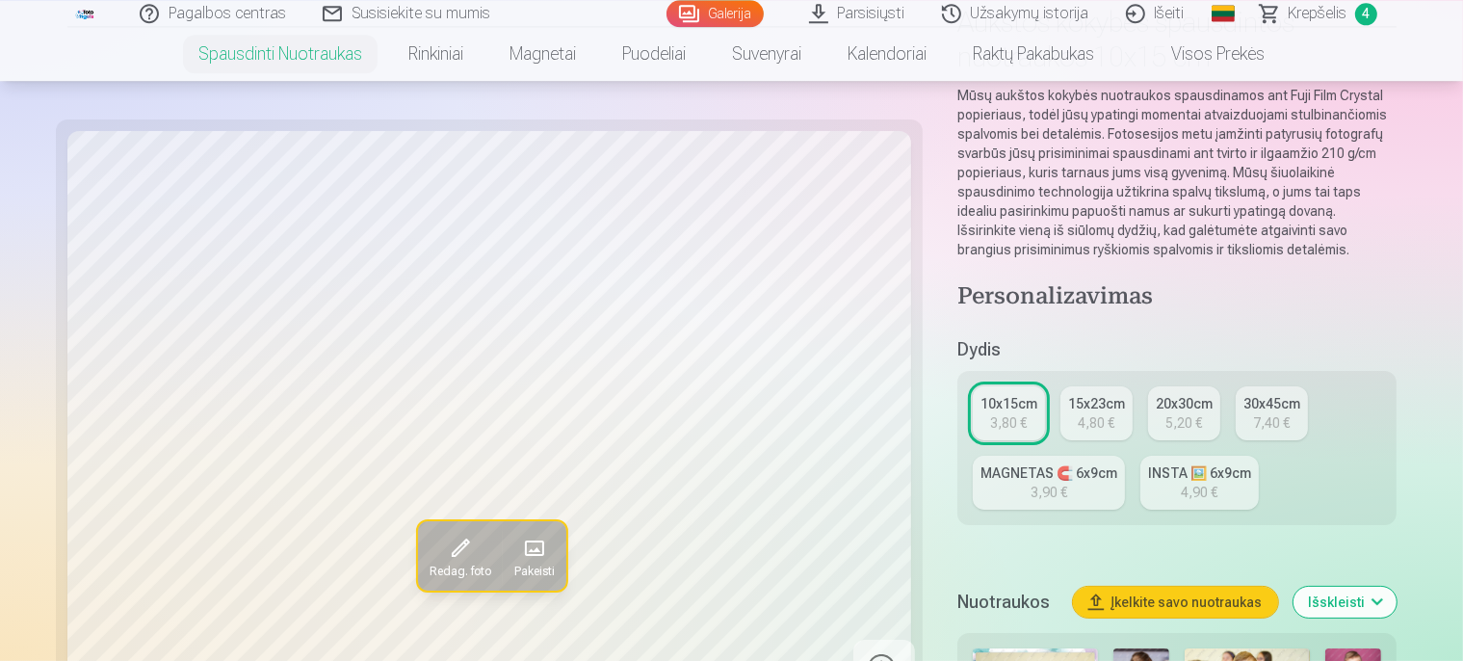
scroll to position [203, 0]
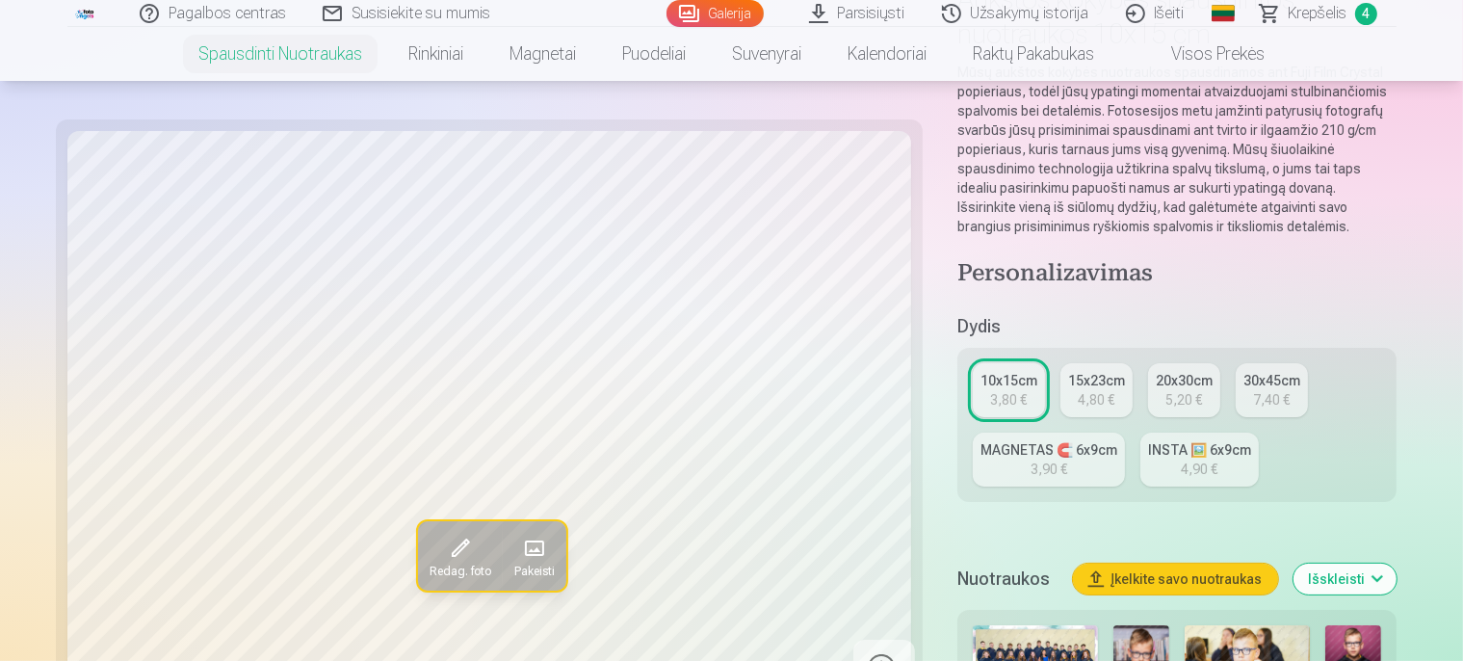
click at [691, 10] on link "Galerija" at bounding box center [714, 13] width 97 height 27
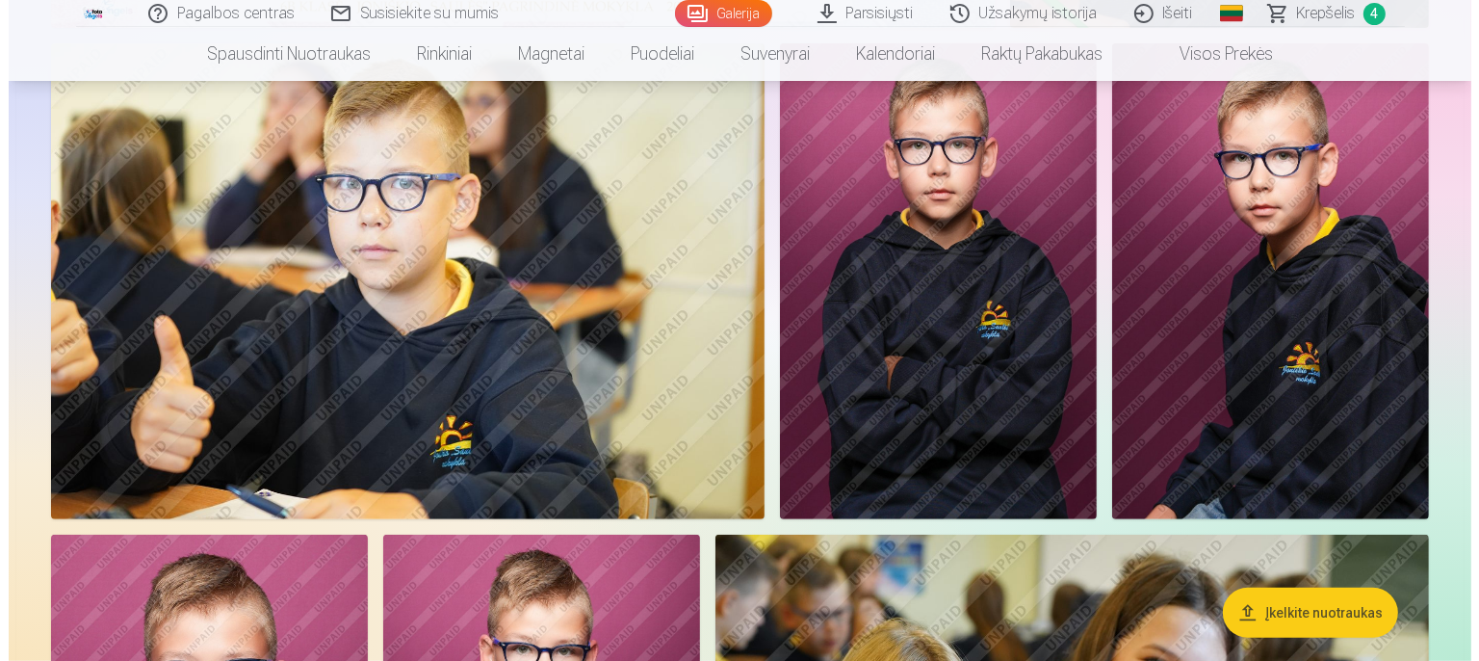
scroll to position [508, 0]
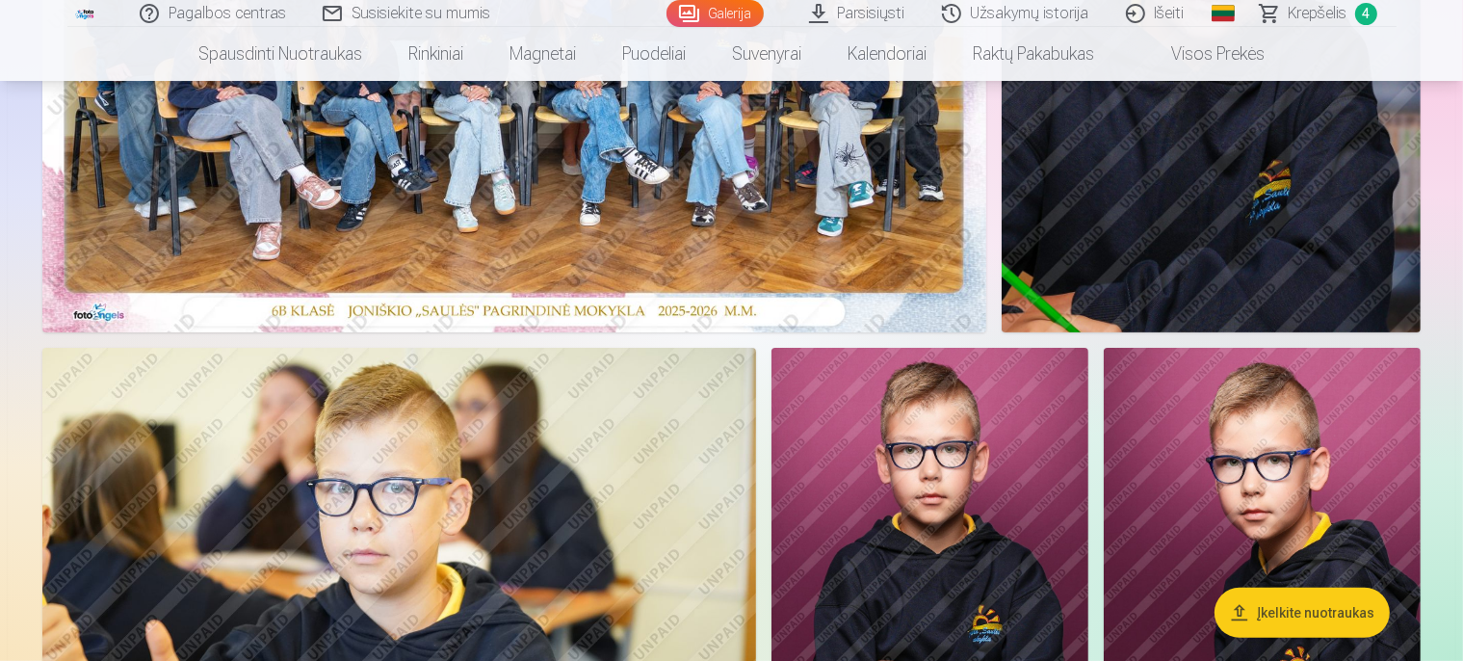
click at [1088, 448] on img at bounding box center [929, 586] width 317 height 476
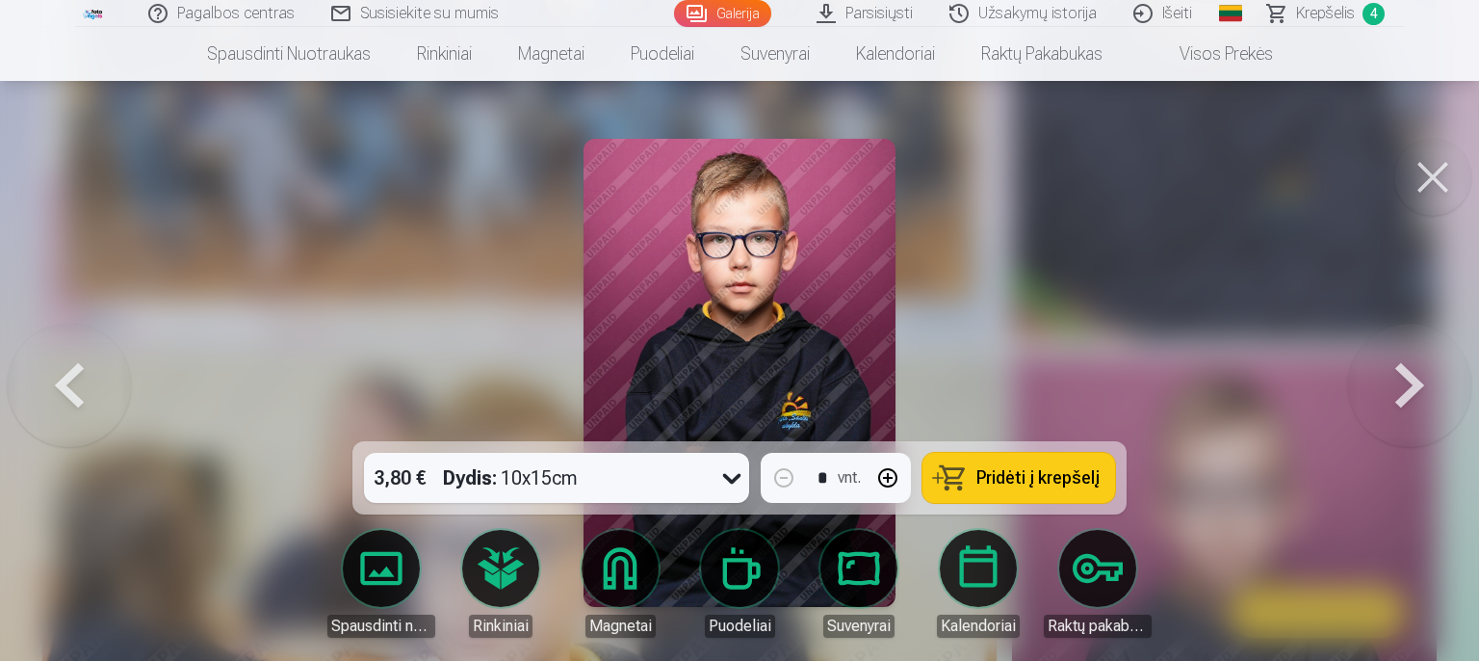
click at [1055, 483] on span "Pridėti į krepšelį" at bounding box center [1037, 477] width 123 height 17
click at [1391, 385] on button at bounding box center [1409, 373] width 123 height 98
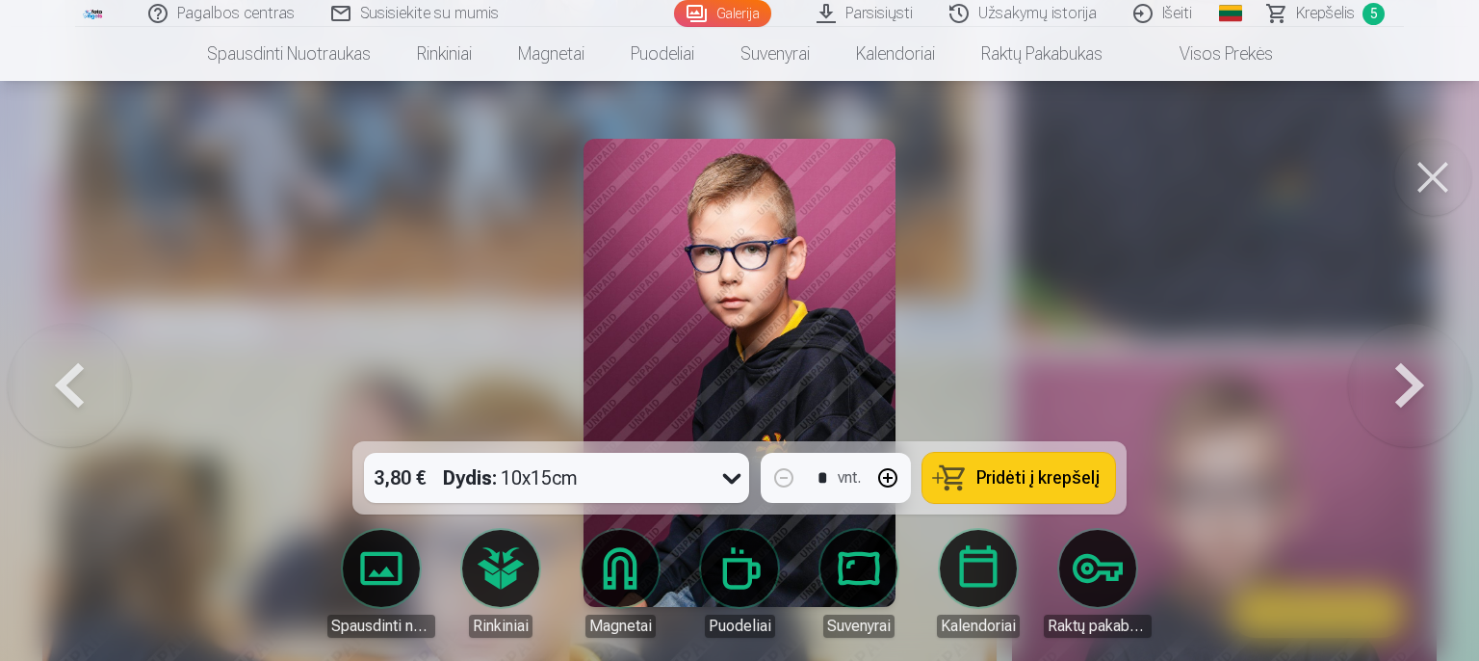
click at [1391, 385] on button at bounding box center [1409, 373] width 123 height 98
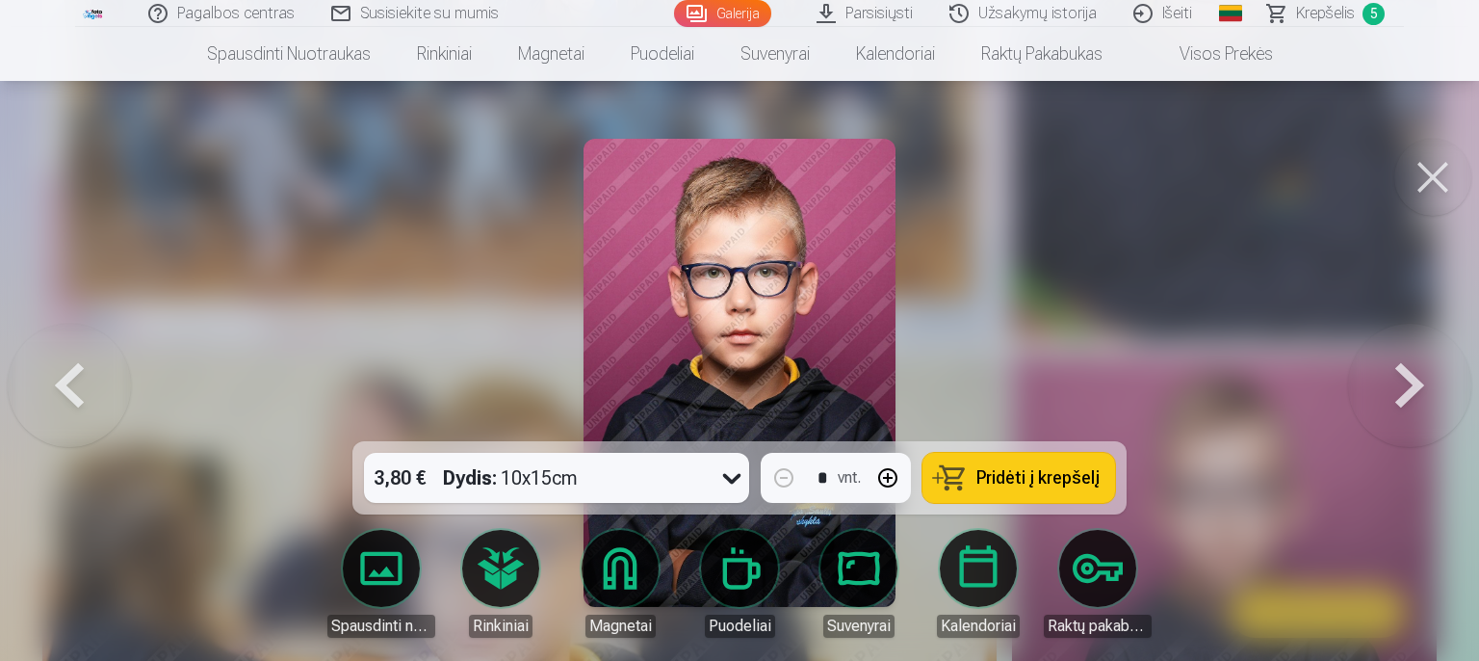
click at [1389, 383] on button at bounding box center [1409, 373] width 123 height 98
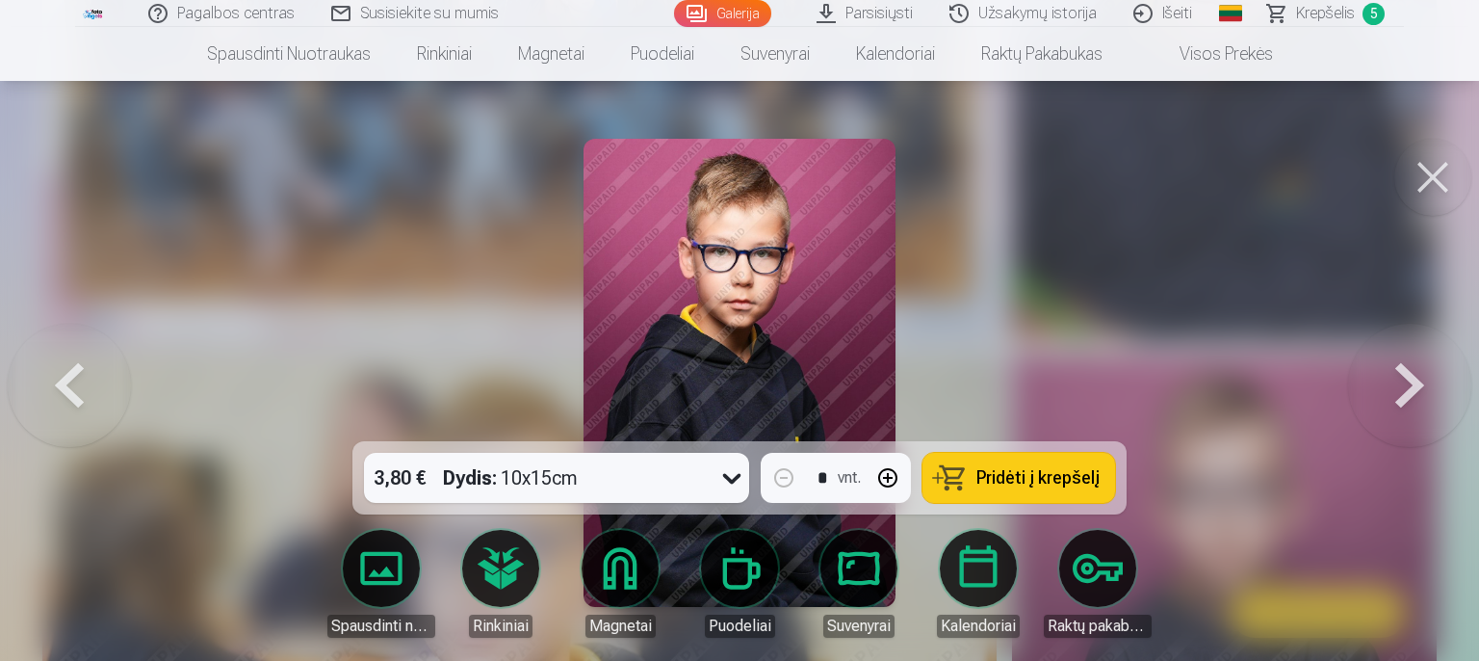
click at [1388, 383] on button at bounding box center [1409, 373] width 123 height 98
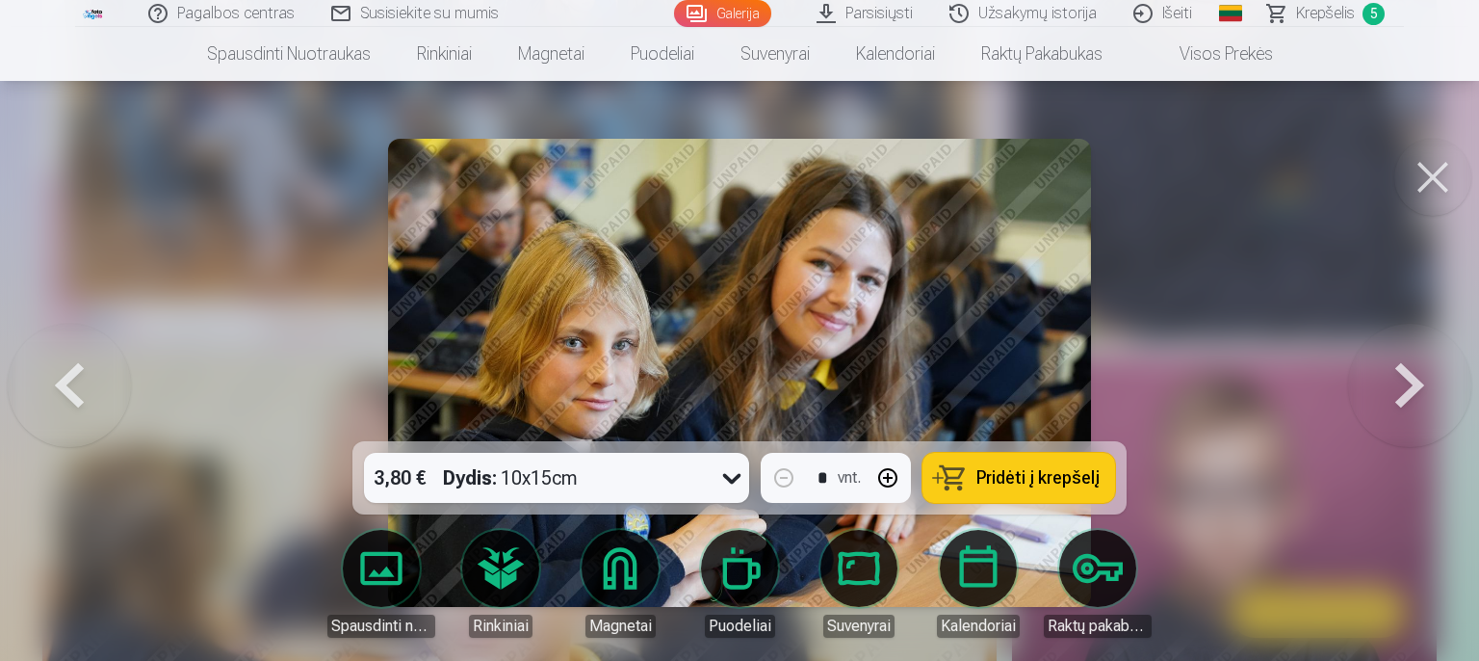
click at [1388, 383] on button at bounding box center [1409, 373] width 123 height 98
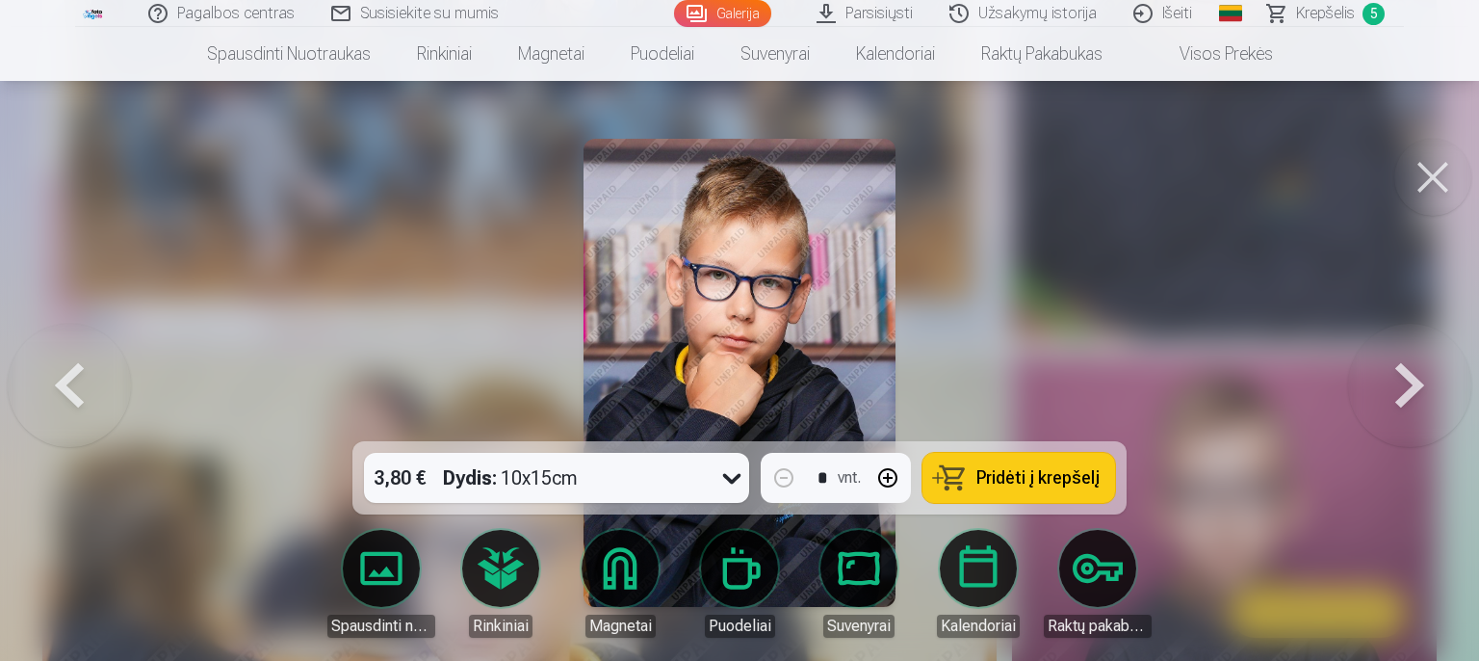
click at [1388, 383] on button at bounding box center [1409, 373] width 123 height 98
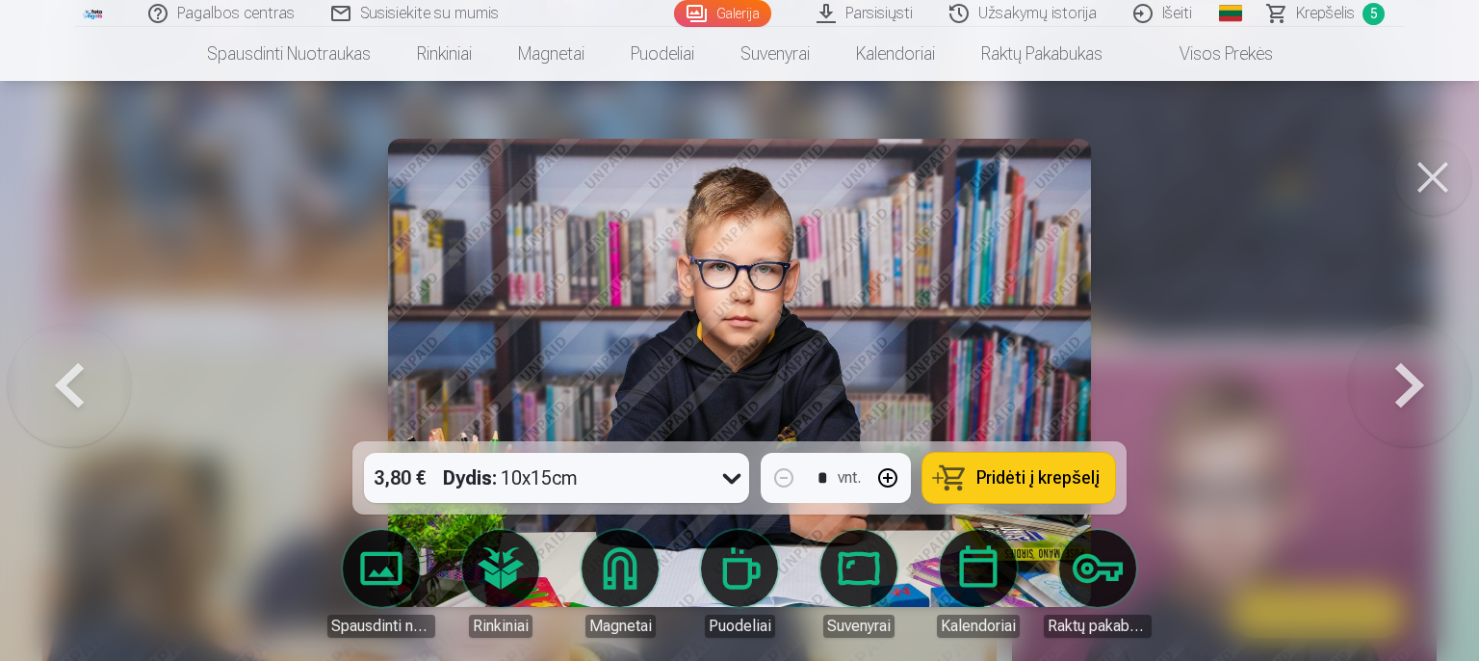
click at [1388, 383] on button at bounding box center [1409, 373] width 123 height 98
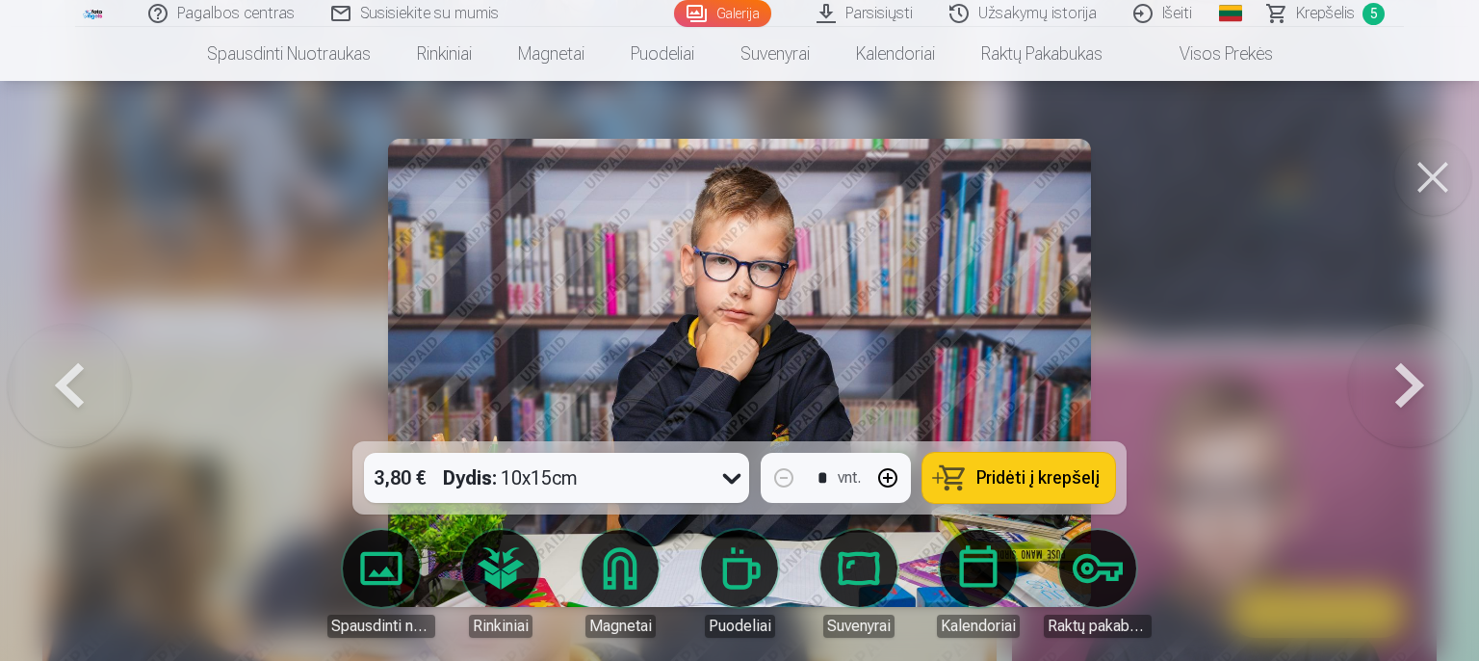
click at [1388, 383] on button at bounding box center [1409, 373] width 123 height 98
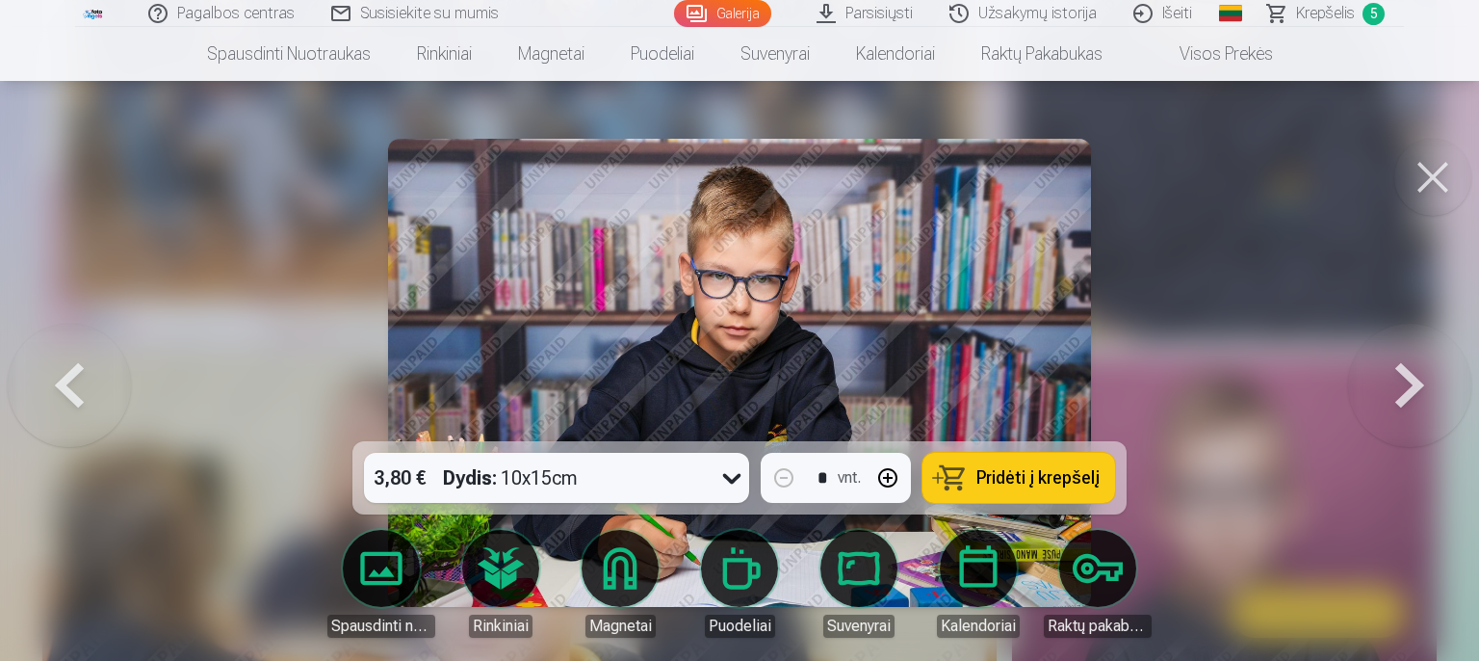
click at [1388, 383] on button at bounding box center [1409, 373] width 123 height 98
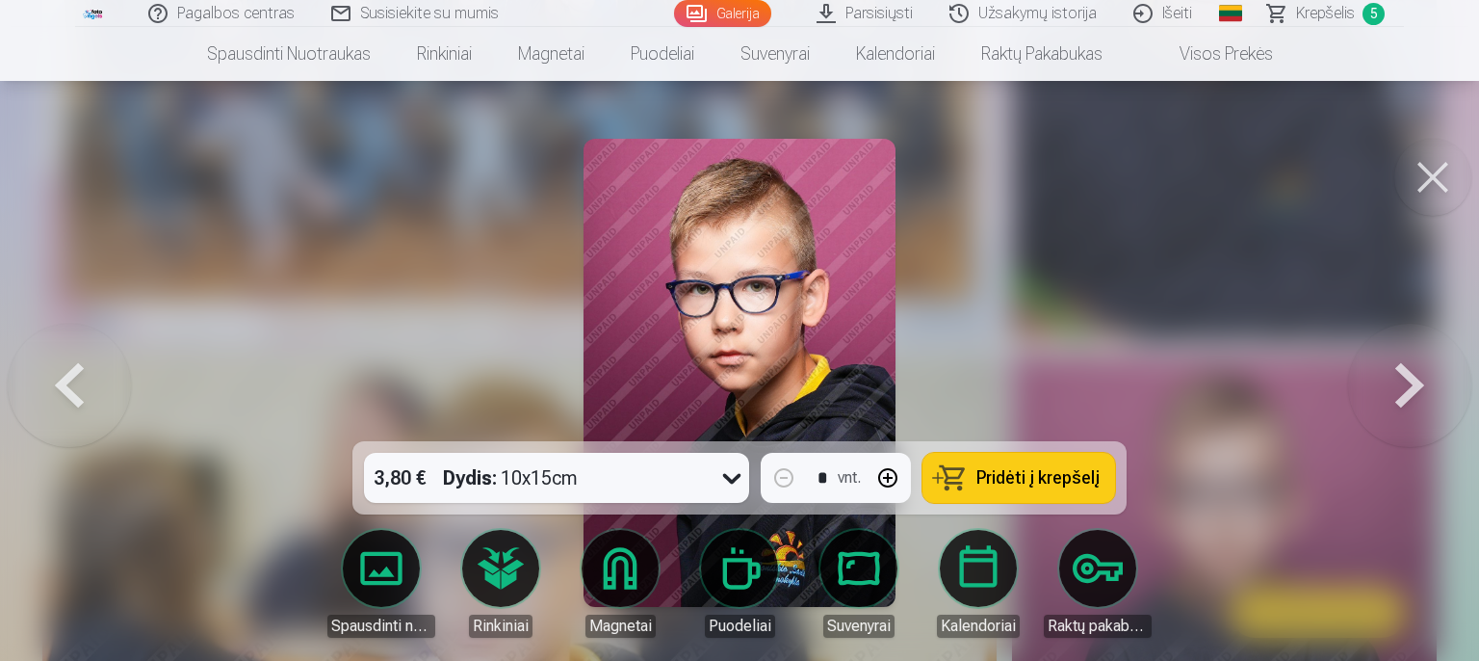
click at [1388, 383] on button at bounding box center [1409, 373] width 123 height 98
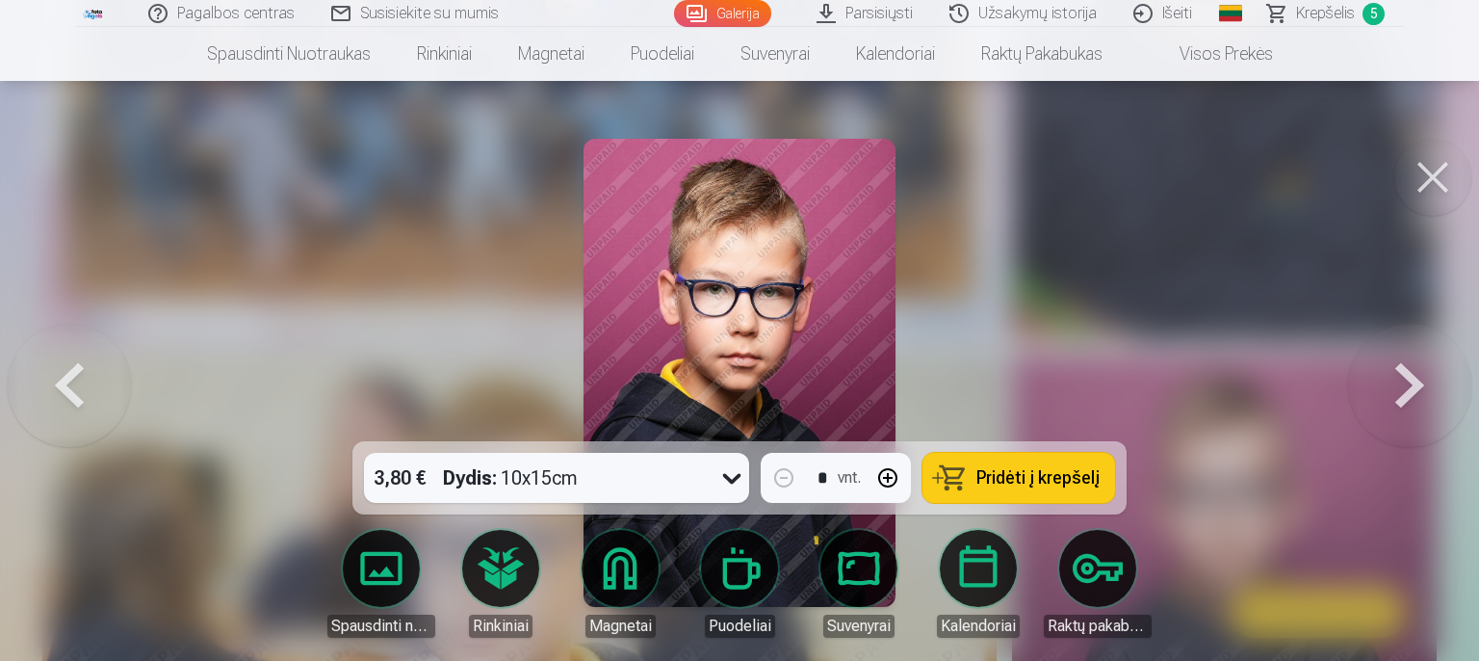
click at [1388, 383] on button at bounding box center [1409, 373] width 123 height 98
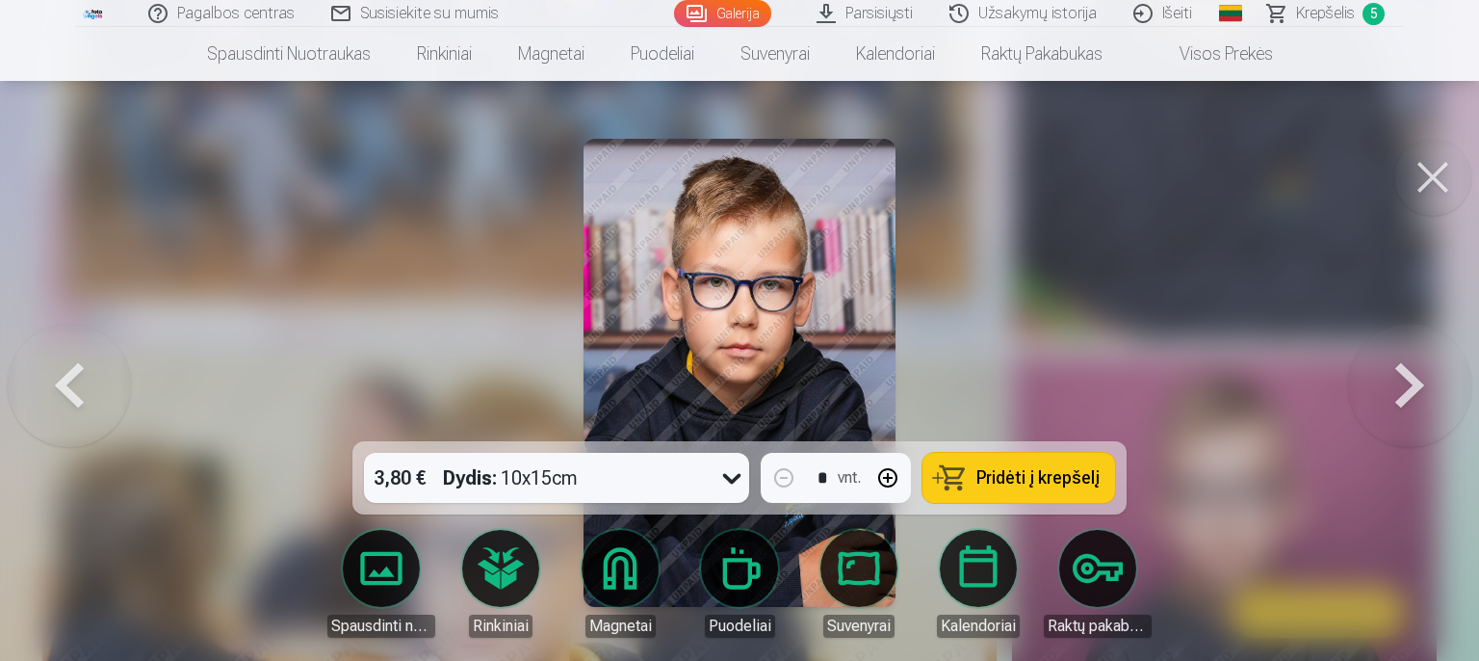
click at [1388, 383] on button at bounding box center [1409, 373] width 123 height 98
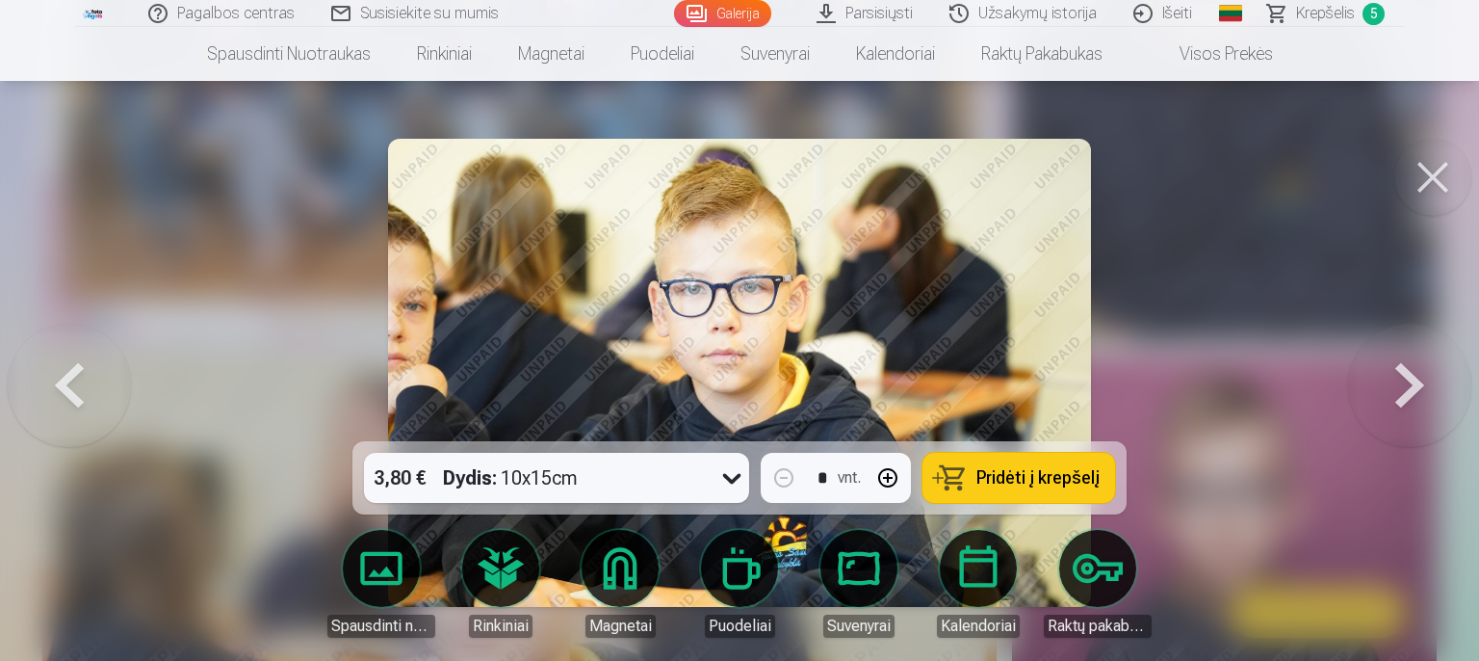
click at [1388, 383] on button at bounding box center [1409, 373] width 123 height 98
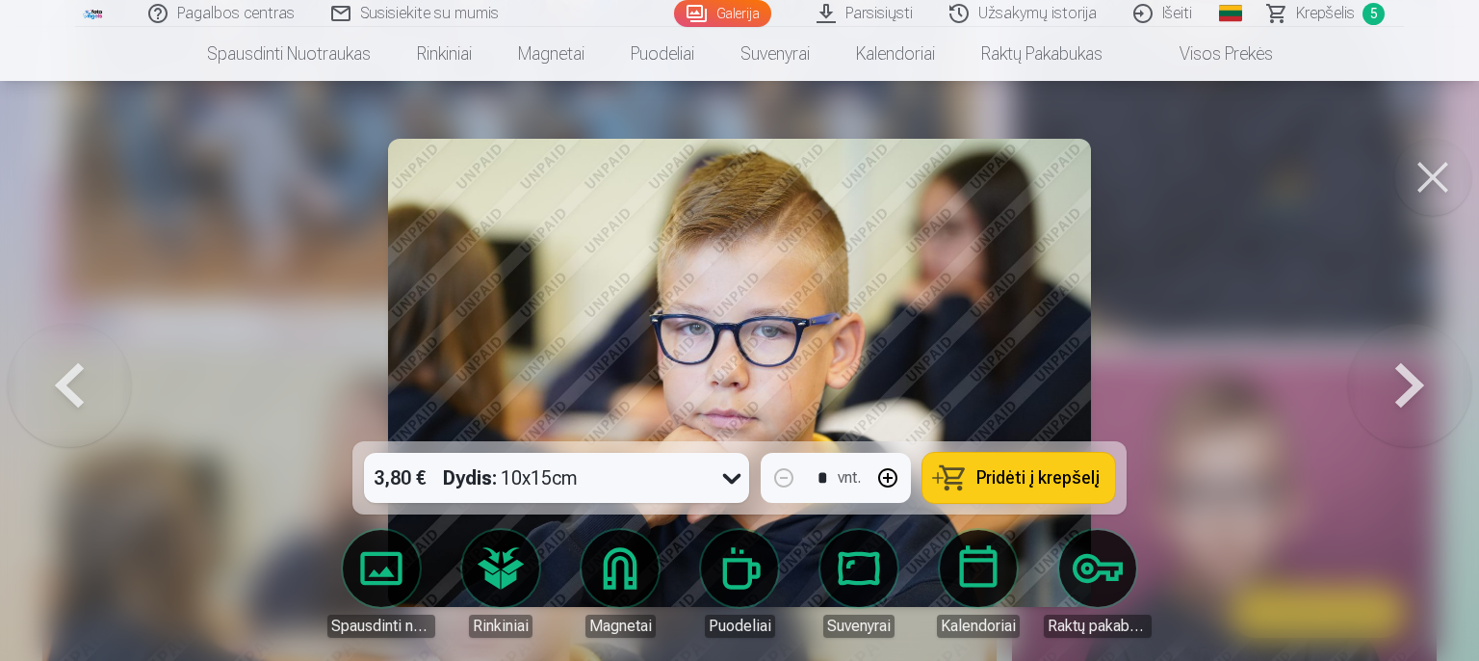
click at [1388, 383] on button at bounding box center [1409, 373] width 123 height 98
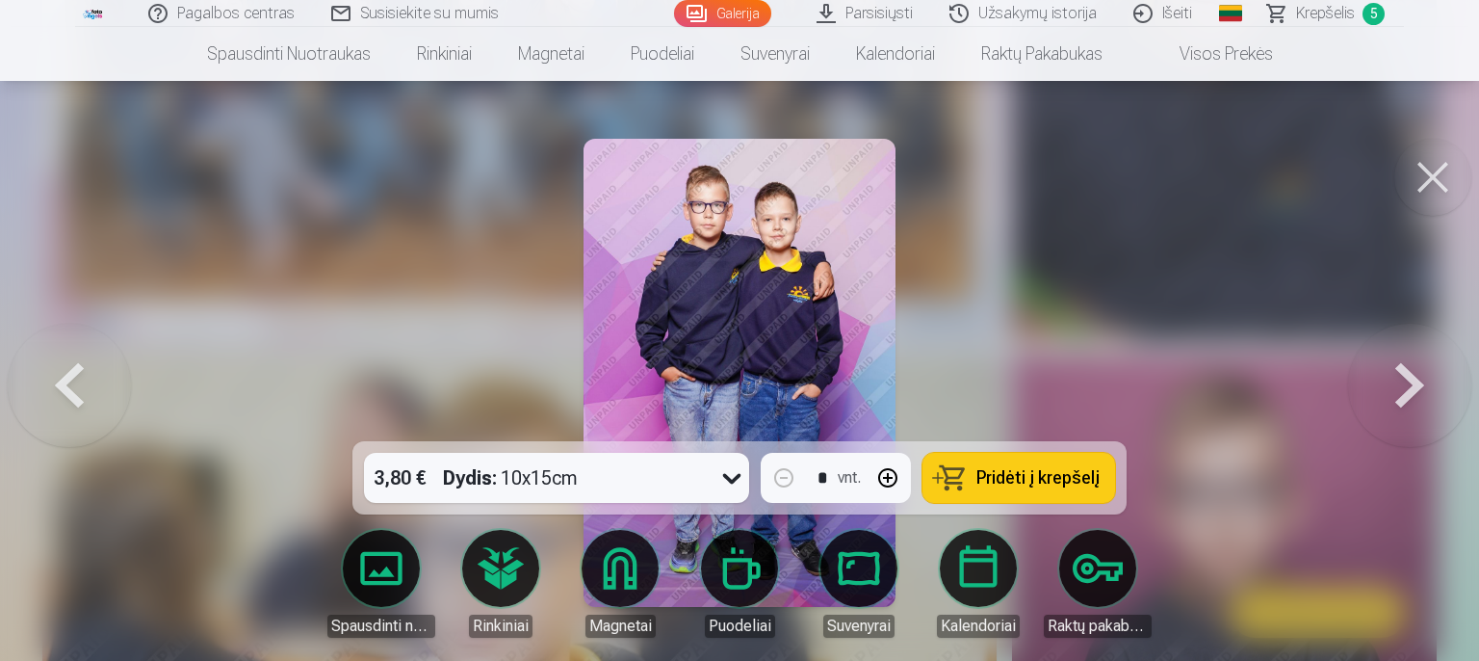
click at [87, 378] on button at bounding box center [69, 373] width 123 height 98
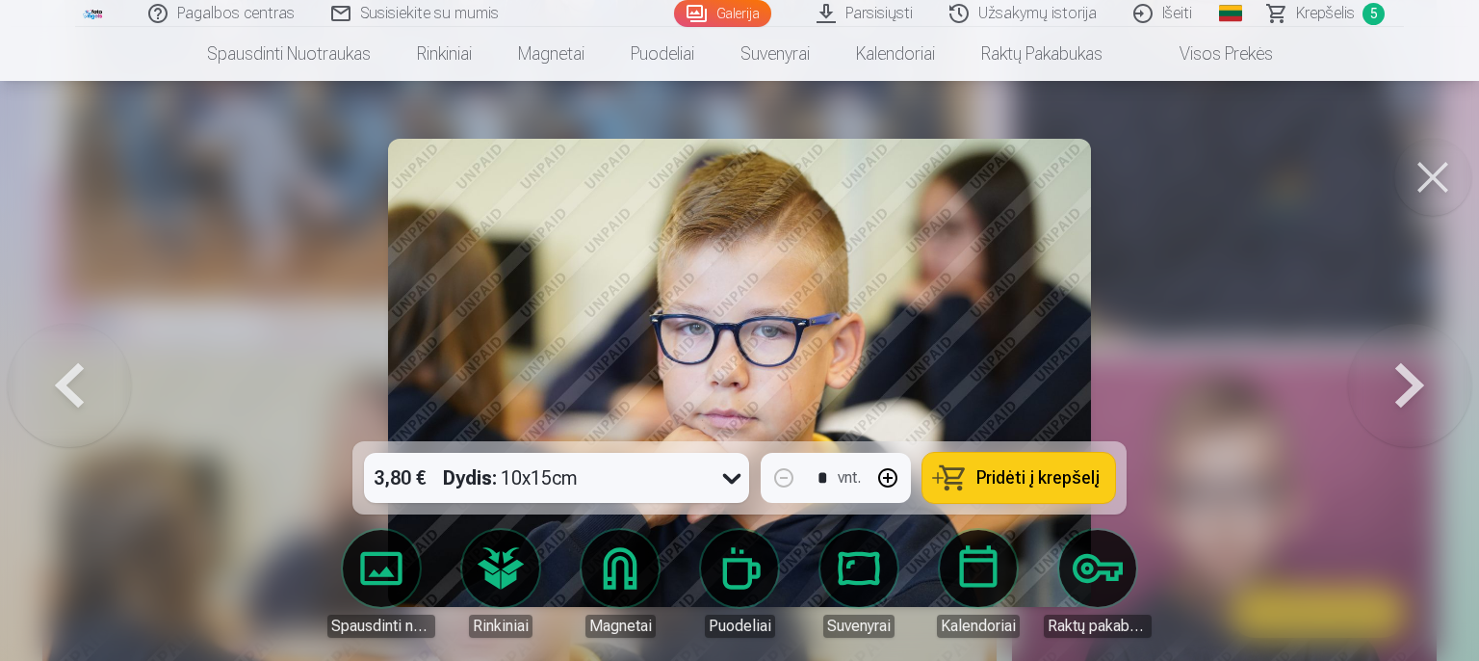
click at [828, 257] on img at bounding box center [739, 373] width 702 height 468
click at [829, 256] on img at bounding box center [739, 373] width 702 height 468
click at [1416, 390] on button at bounding box center [1409, 373] width 123 height 98
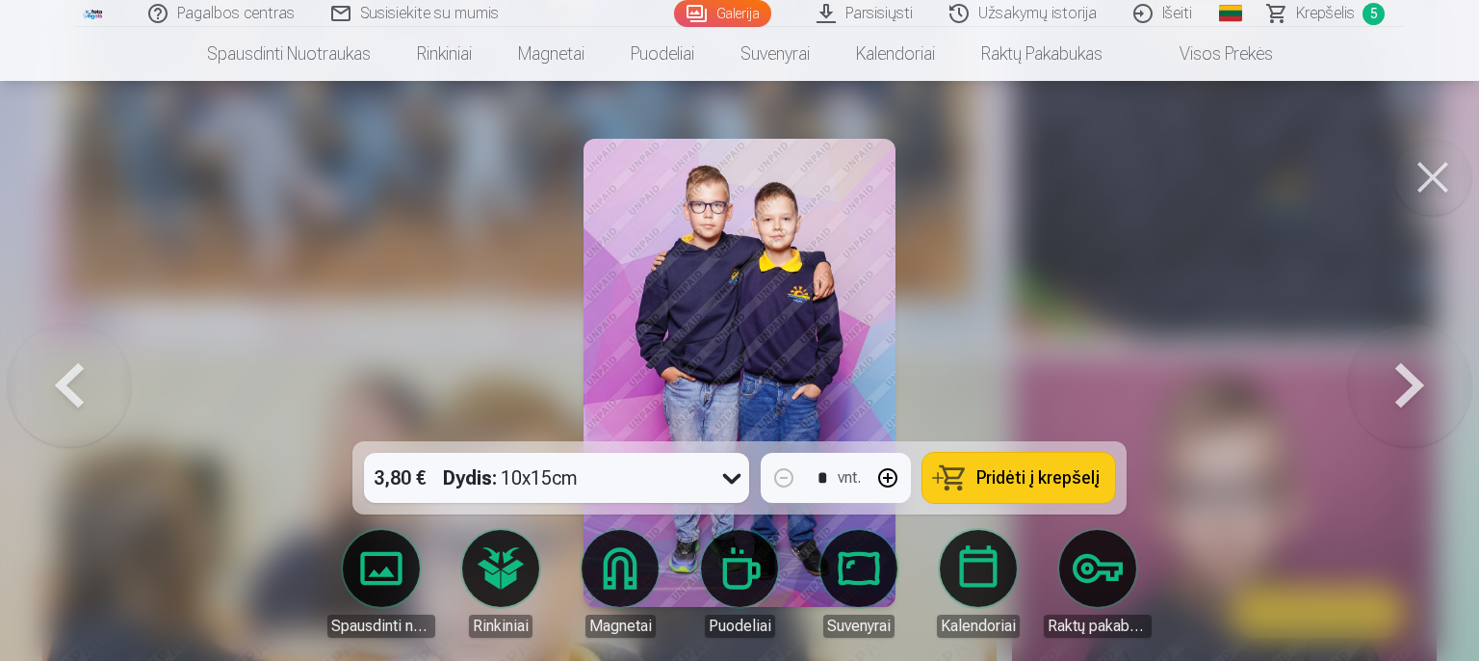
click at [1416, 390] on button at bounding box center [1409, 373] width 123 height 98
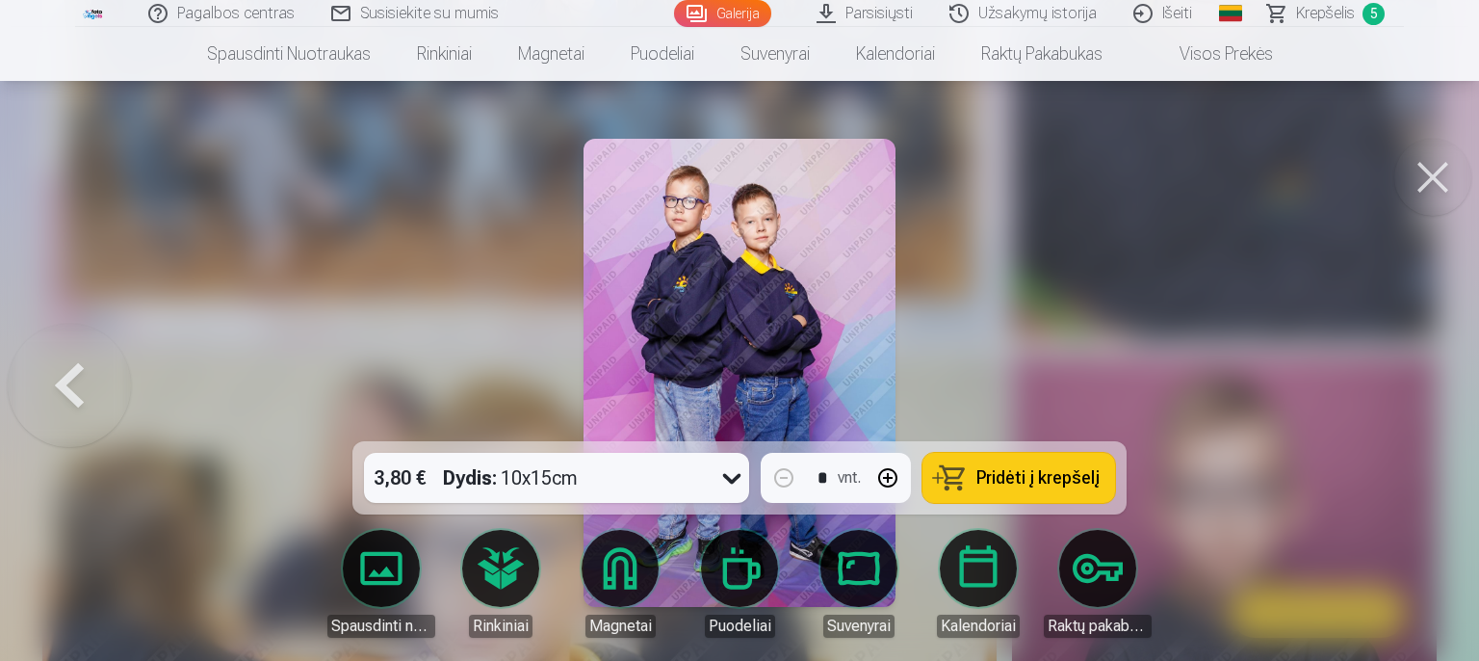
click at [1342, 17] on span "Krepšelis" at bounding box center [1325, 13] width 59 height 23
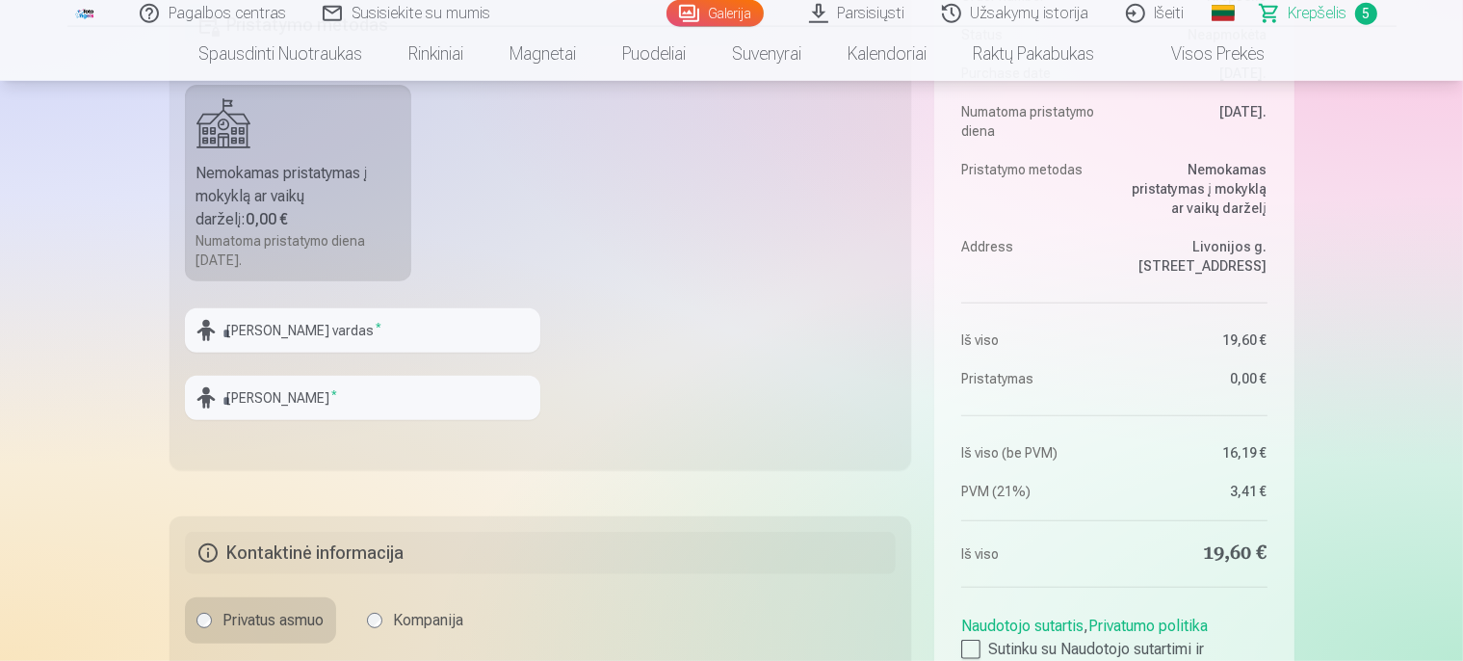
scroll to position [610, 0]
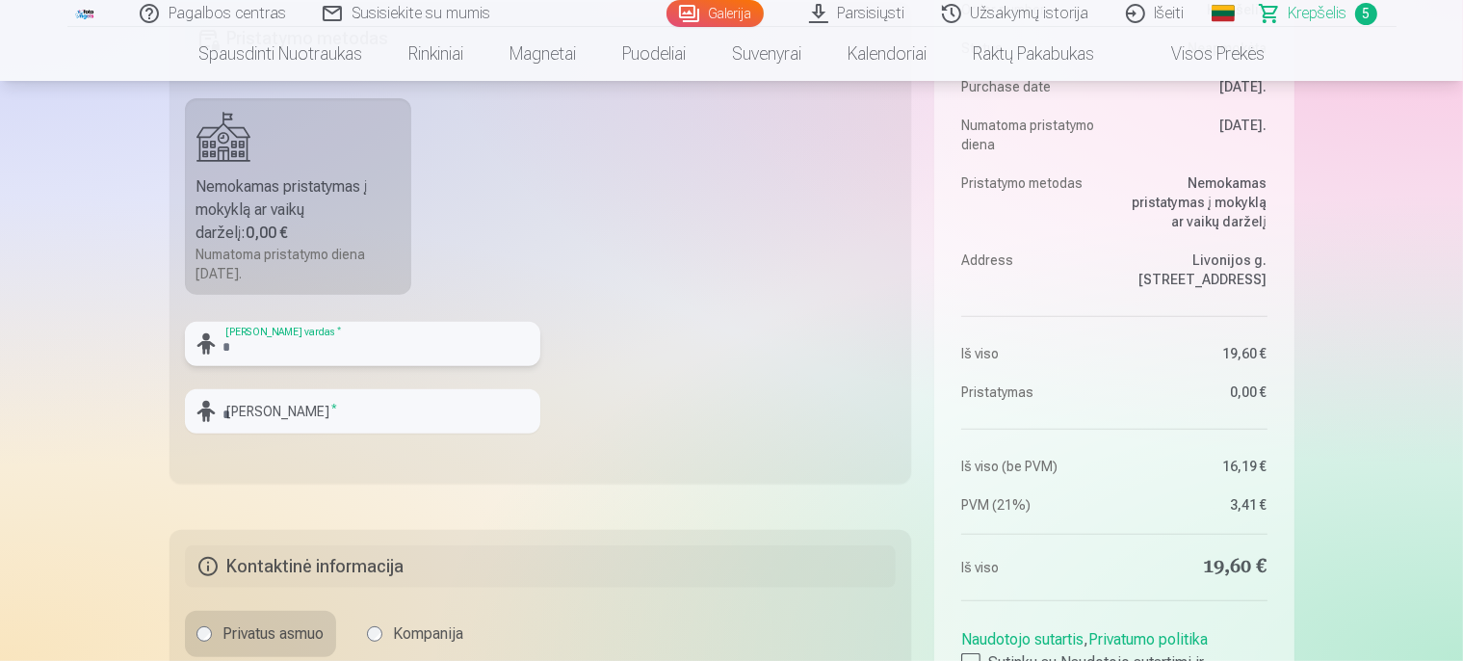
click at [380, 352] on input "text" at bounding box center [362, 344] width 355 height 44
type input "*"
type input "*****"
click at [480, 411] on input "text" at bounding box center [362, 411] width 355 height 44
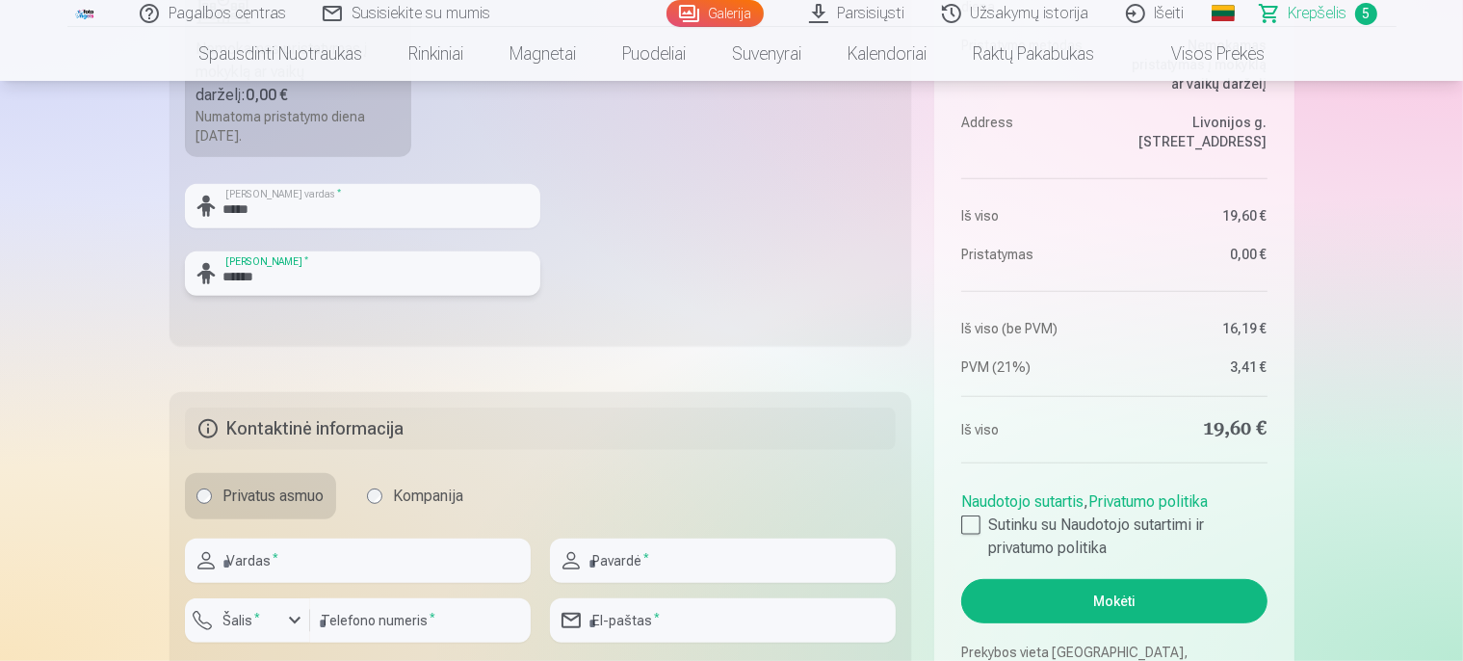
scroll to position [813, 0]
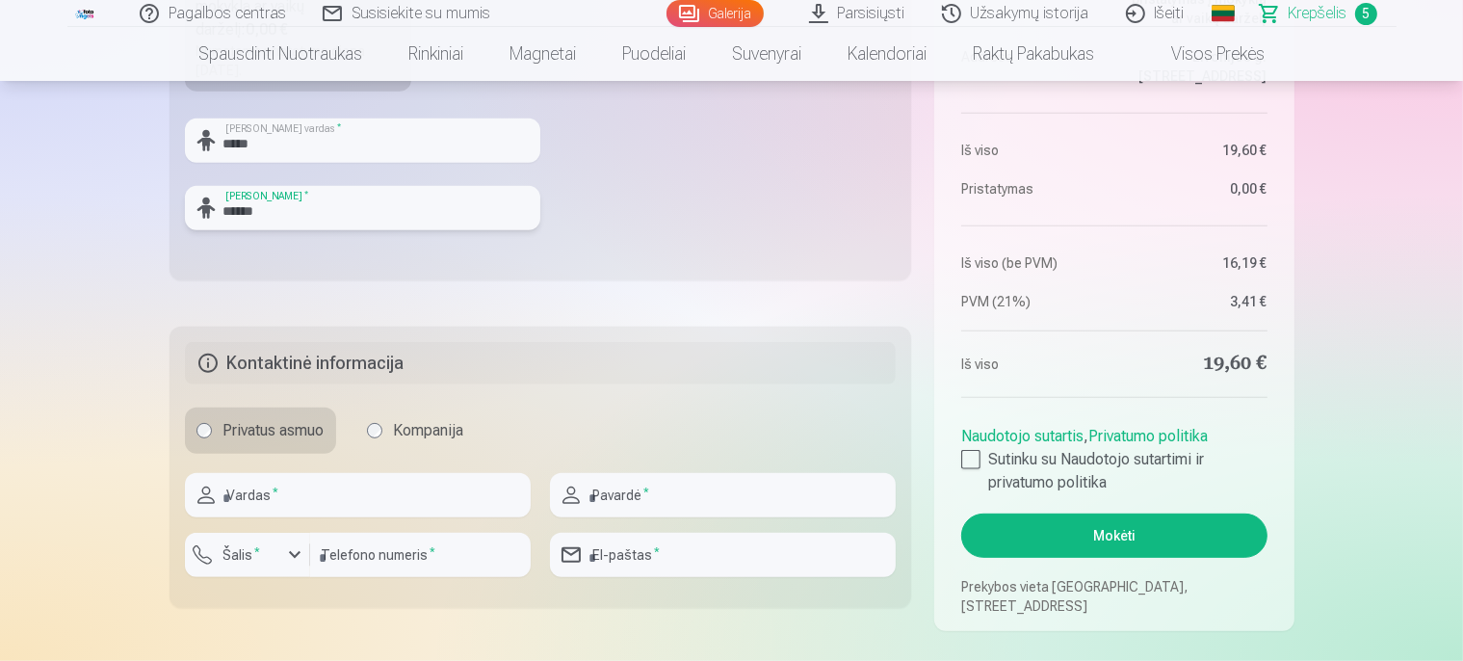
type input "******"
click at [295, 500] on input "text" at bounding box center [358, 495] width 346 height 44
type input "****"
click at [658, 499] on input "text" at bounding box center [723, 495] width 346 height 44
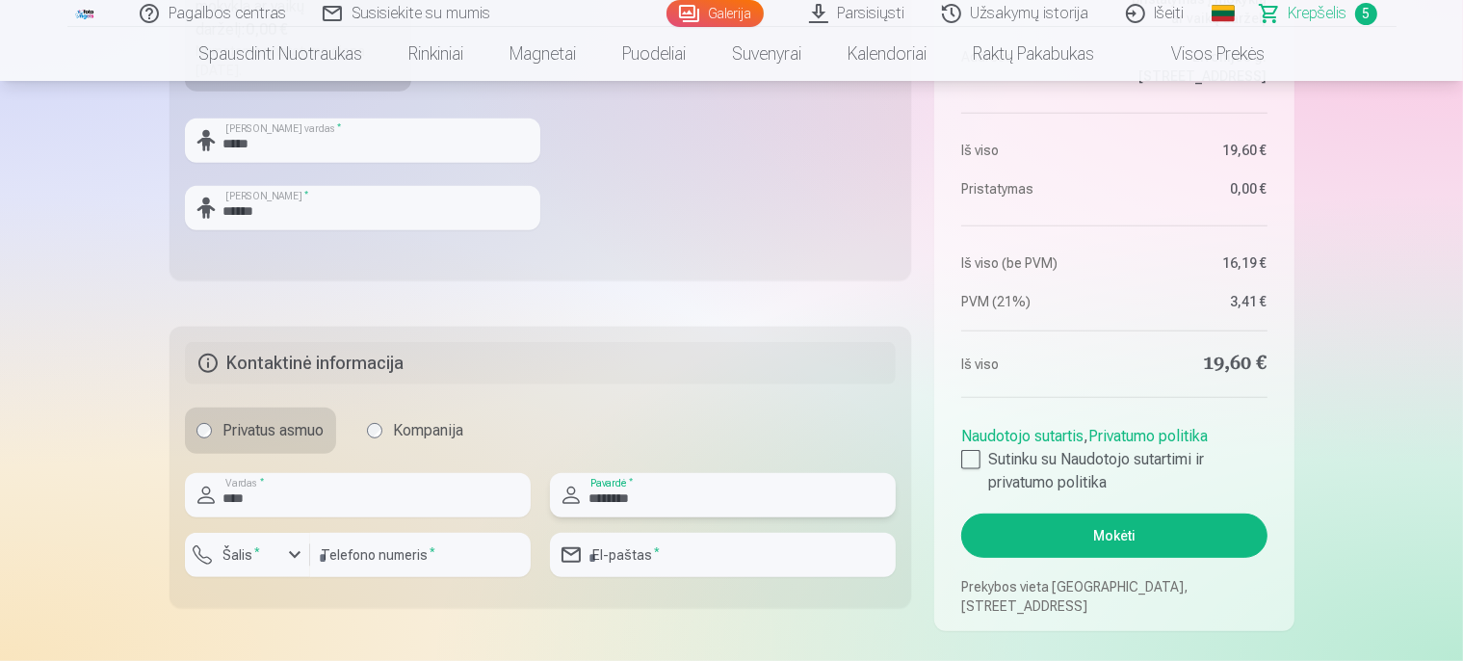
type input "********"
click at [268, 564] on div "button" at bounding box center [252, 557] width 58 height 19
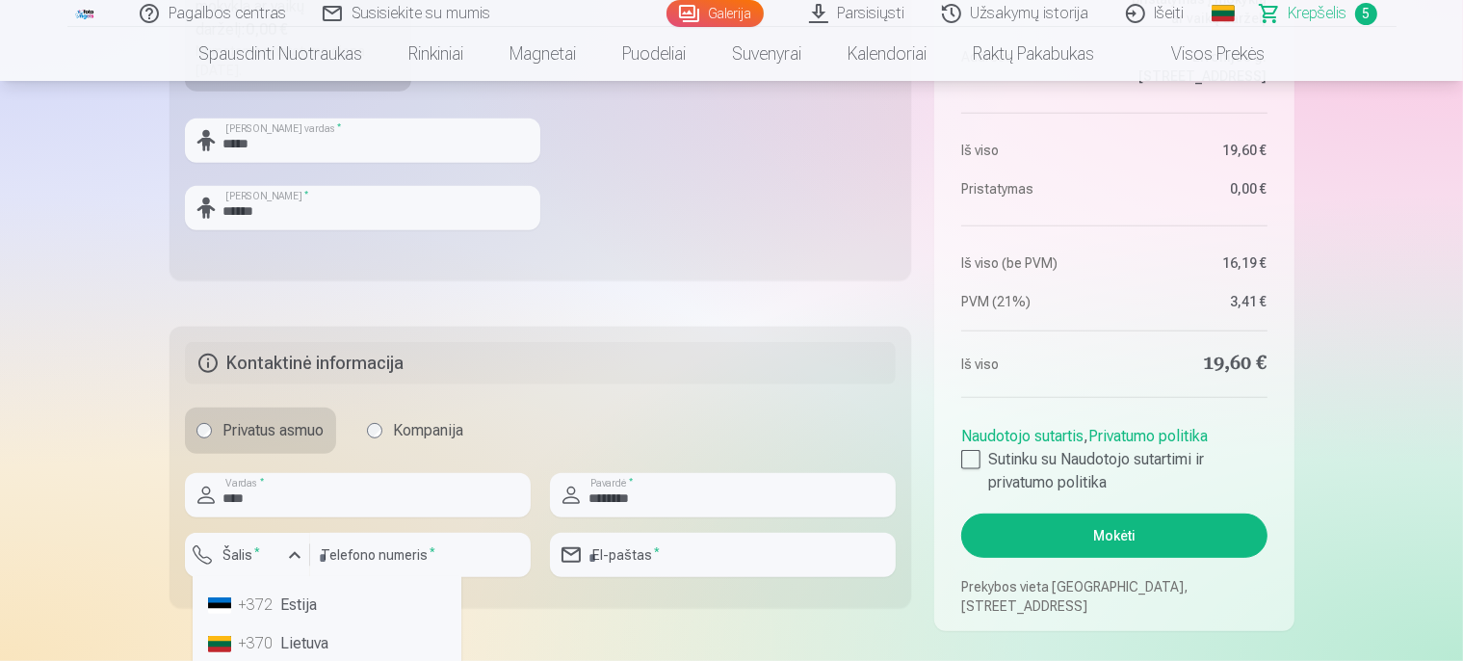
scroll to position [815, 0]
click at [279, 648] on li "+370 Lietuva" at bounding box center [326, 641] width 253 height 39
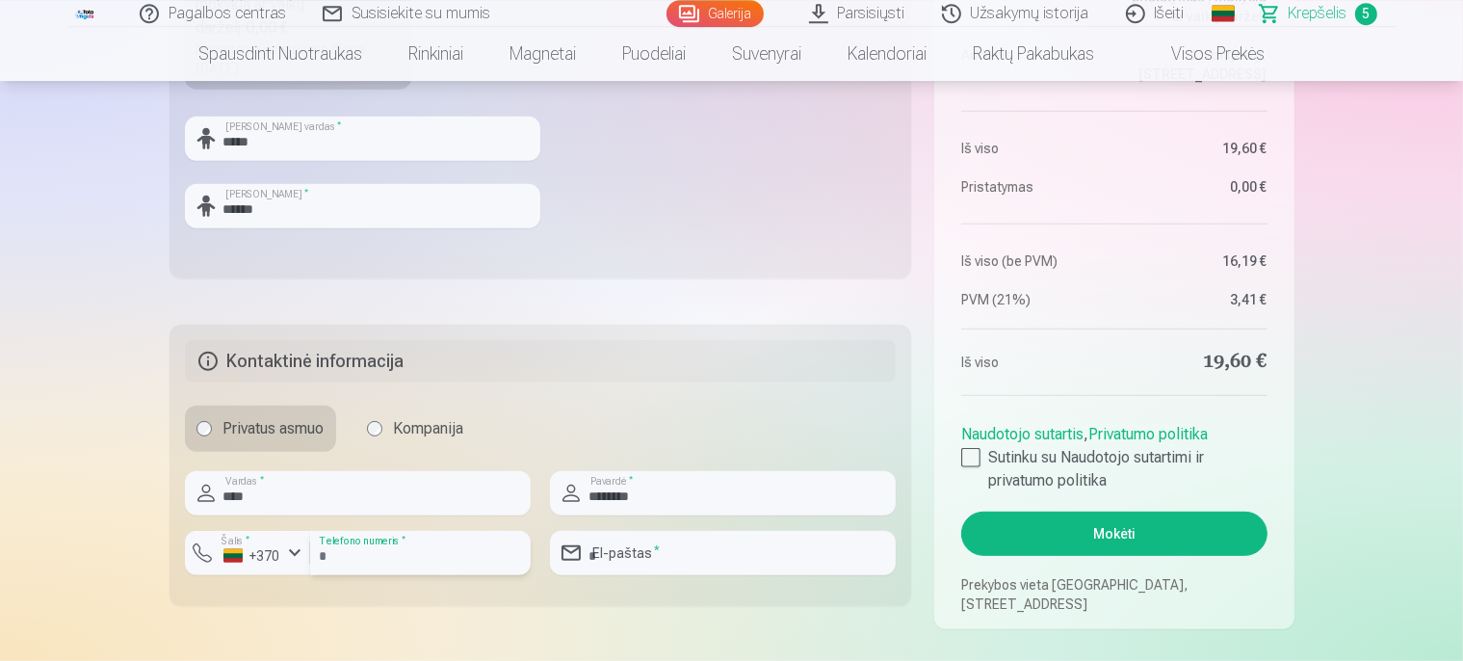
click at [365, 553] on input "number" at bounding box center [420, 553] width 221 height 44
type input "********"
click at [683, 549] on input "email" at bounding box center [723, 553] width 346 height 44
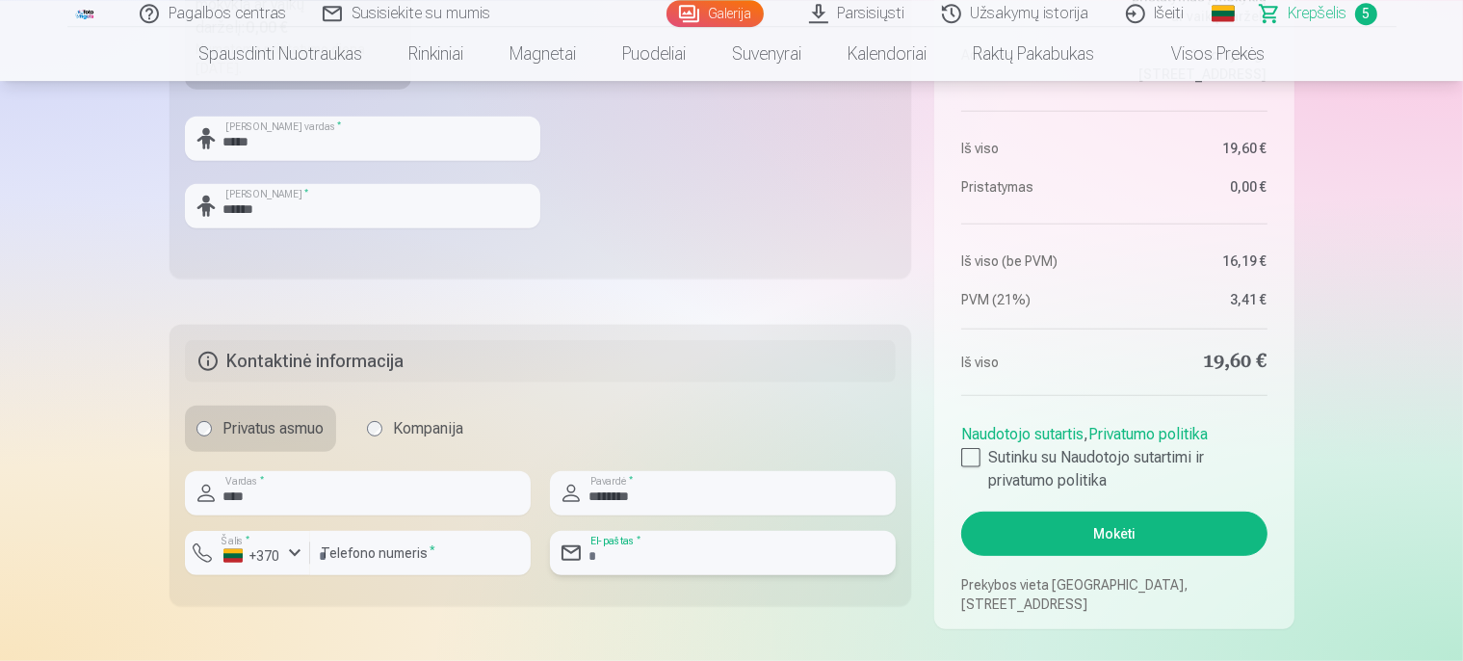
click at [680, 549] on input "email" at bounding box center [723, 553] width 346 height 44
click at [679, 550] on input "email" at bounding box center [723, 553] width 346 height 44
click at [604, 559] on input "email" at bounding box center [723, 553] width 346 height 44
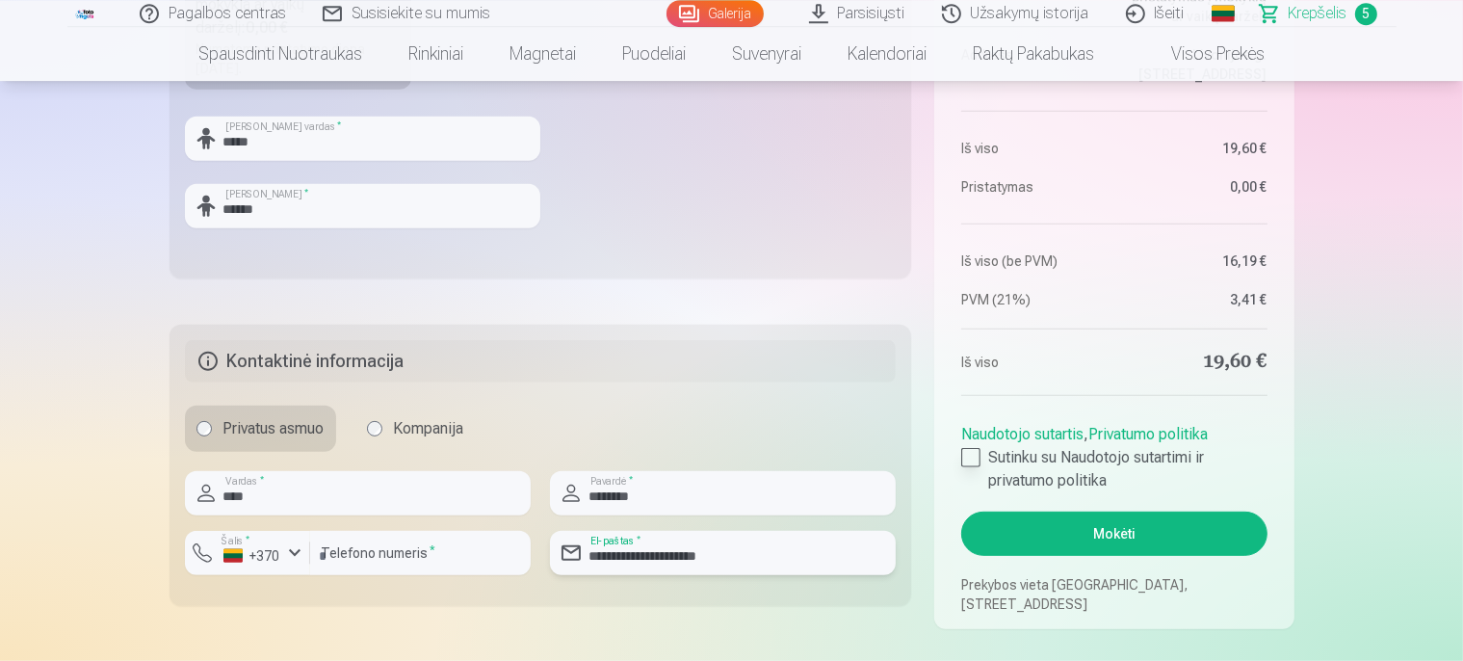
type input "**********"
click at [970, 461] on div at bounding box center [970, 457] width 19 height 19
click at [1120, 533] on button "Mokėti" at bounding box center [1113, 533] width 305 height 44
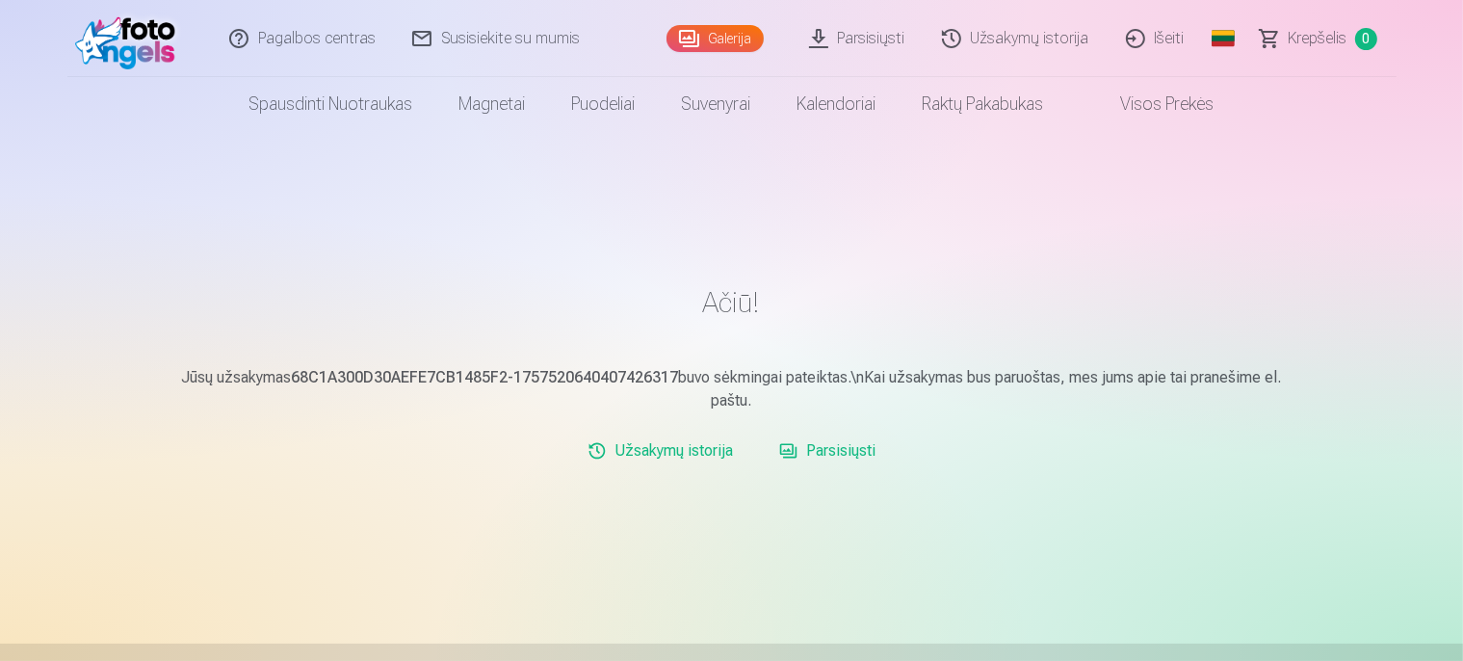
click at [1164, 29] on link "Išeiti" at bounding box center [1155, 38] width 95 height 77
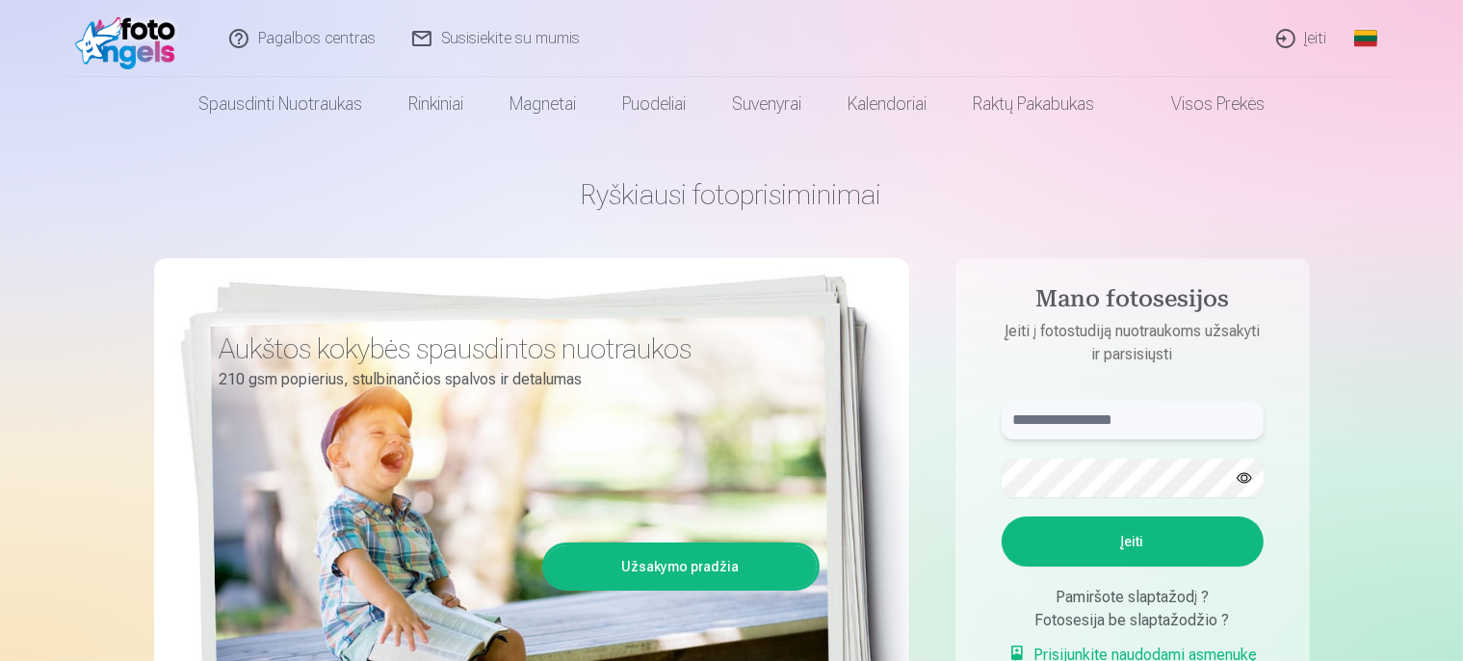
click at [1076, 415] on input "text" at bounding box center [1132, 420] width 262 height 39
type input "**********"
click at [1131, 538] on button "Įeiti" at bounding box center [1132, 541] width 262 height 50
